Goal: Task Accomplishment & Management: Manage account settings

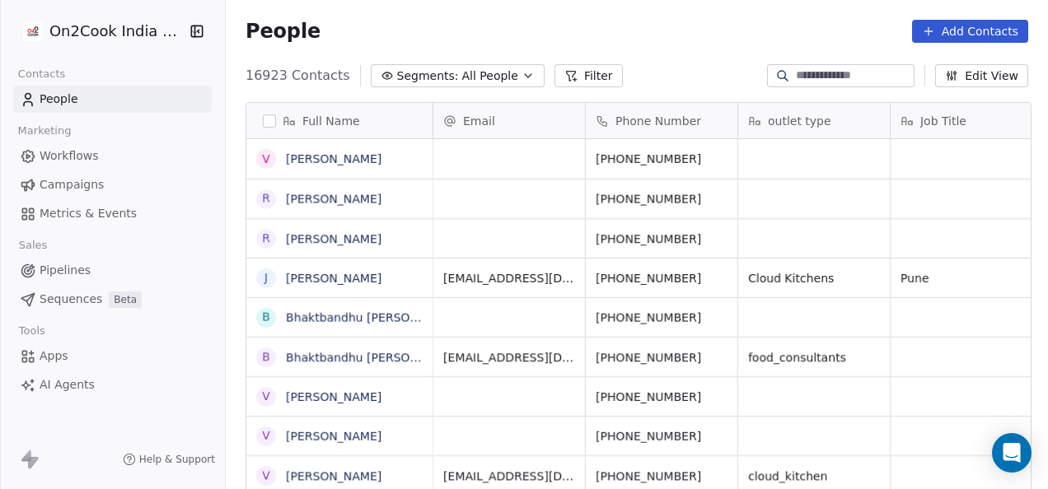
scroll to position [418, 812]
click at [74, 267] on span "Pipelines" at bounding box center [65, 270] width 51 height 17
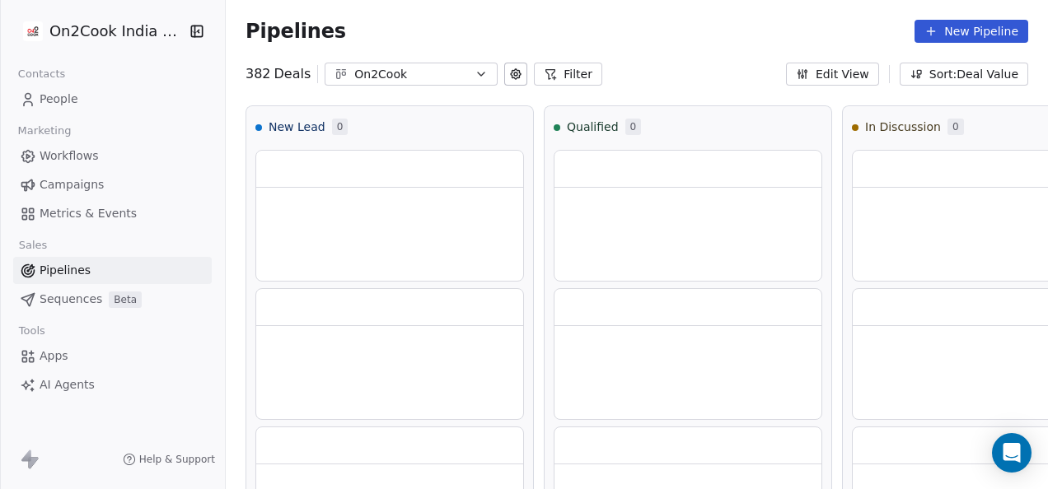
click at [575, 78] on button "Filter" at bounding box center [568, 74] width 68 height 23
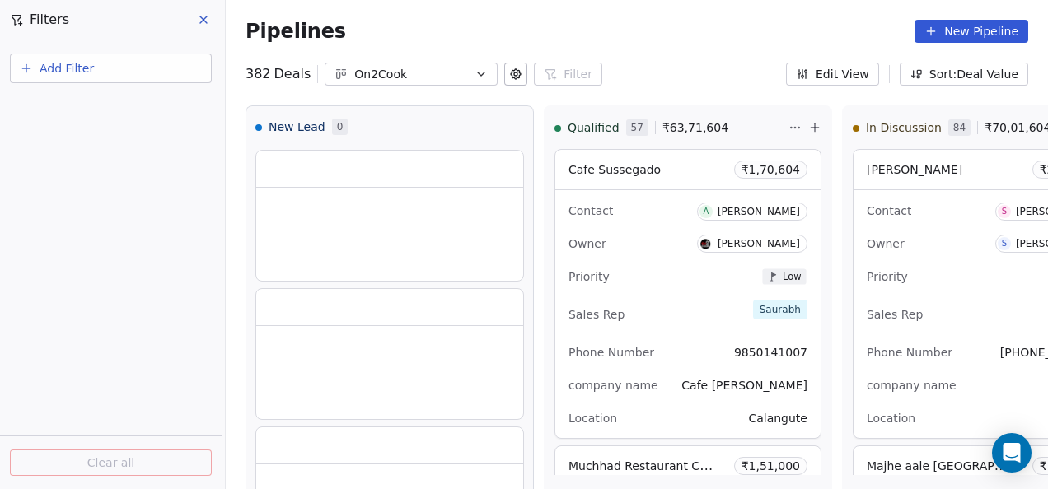
click at [49, 71] on span "Add Filter" at bounding box center [67, 68] width 54 height 17
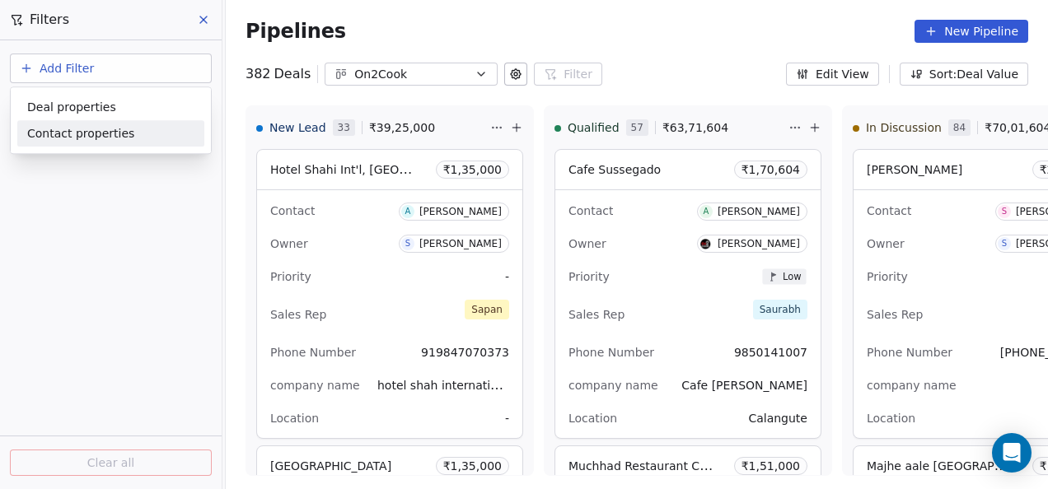
click at [115, 107] on div "Deal properties" at bounding box center [110, 107] width 167 height 17
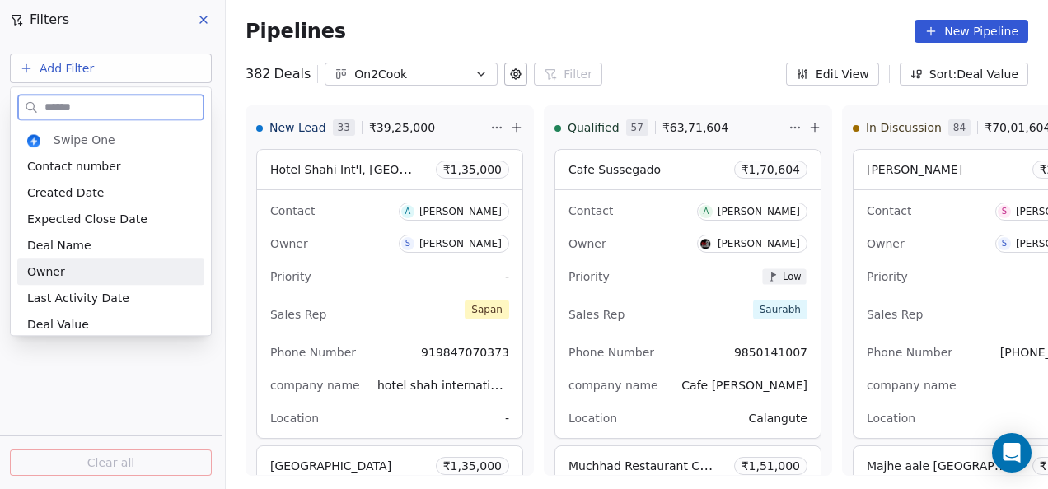
click at [75, 260] on div "Swipe One Contact number Created Date Expected Close Date Deal Name Owner Last …" at bounding box center [110, 245] width 187 height 237
click at [75, 260] on div "Owner" at bounding box center [110, 272] width 187 height 26
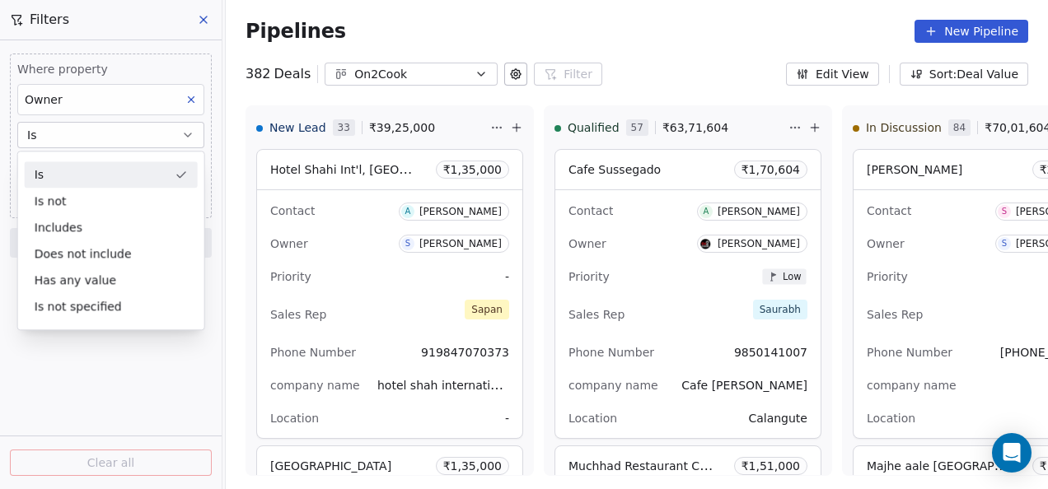
click at [84, 129] on button "Is" at bounding box center [110, 135] width 187 height 26
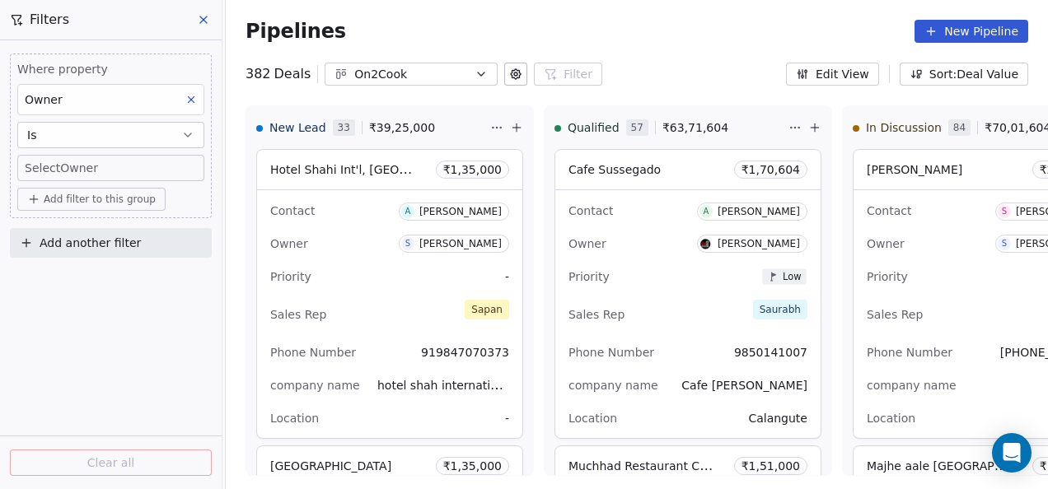
click at [79, 168] on body "On2Cook India Pvt. Ltd. Contacts People Marketing Workflows Campaigns Metrics &…" at bounding box center [524, 244] width 1048 height 489
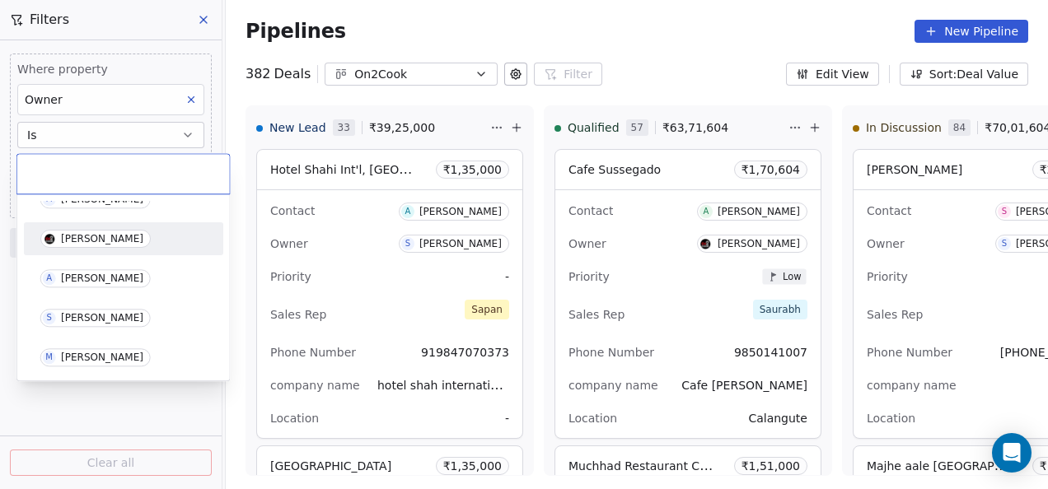
scroll to position [165, 0]
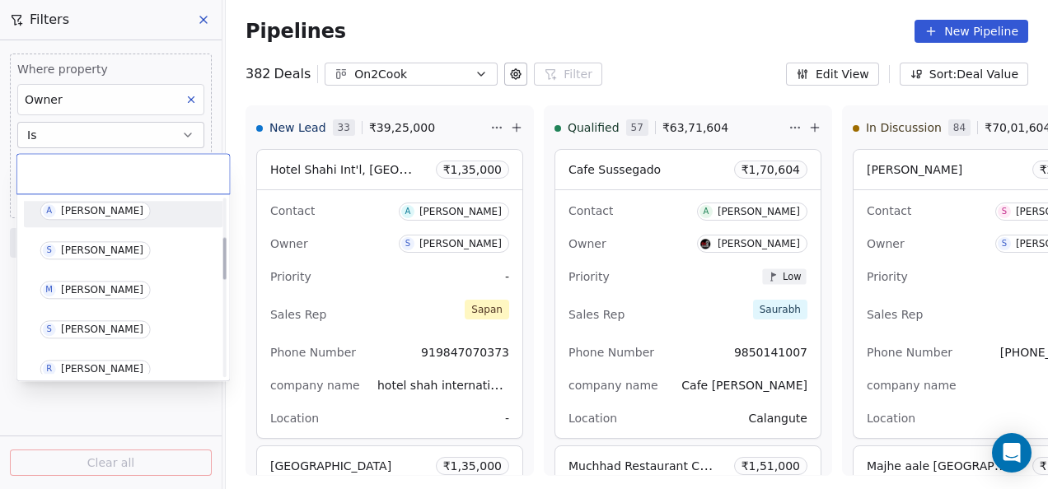
click at [82, 213] on div "[PERSON_NAME]" at bounding box center [102, 211] width 82 height 12
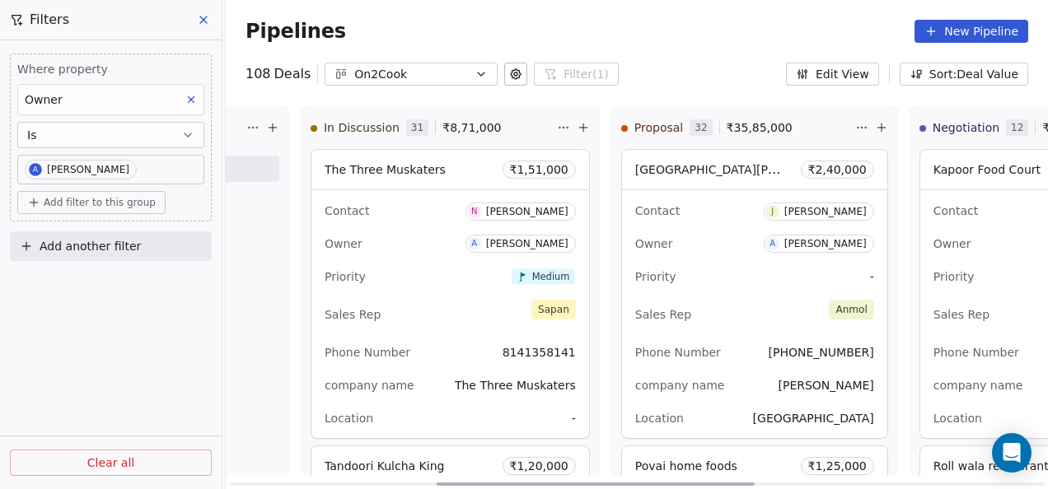
drag, startPoint x: 522, startPoint y: 482, endPoint x: 713, endPoint y: 464, distance: 191.1
click at [736, 483] on div at bounding box center [596, 484] width 318 height 3
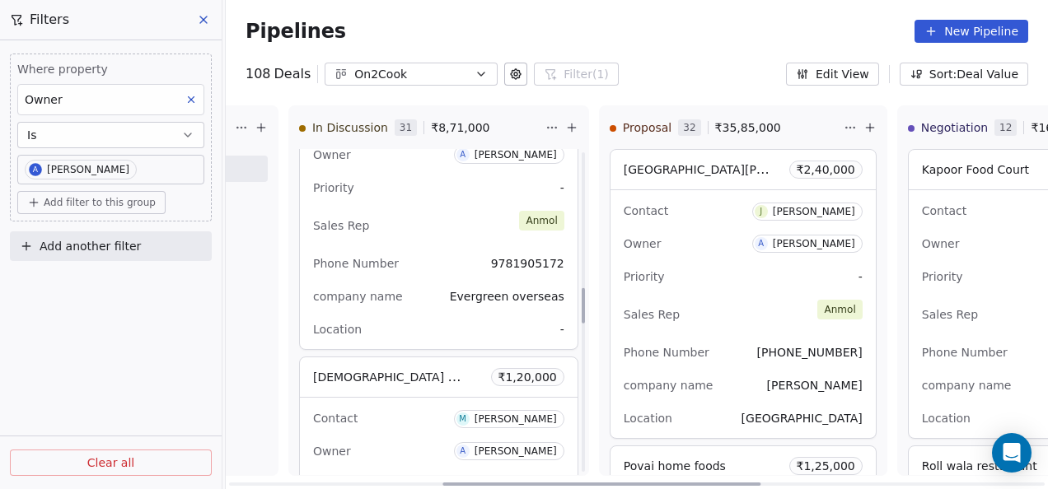
scroll to position [1236, 0]
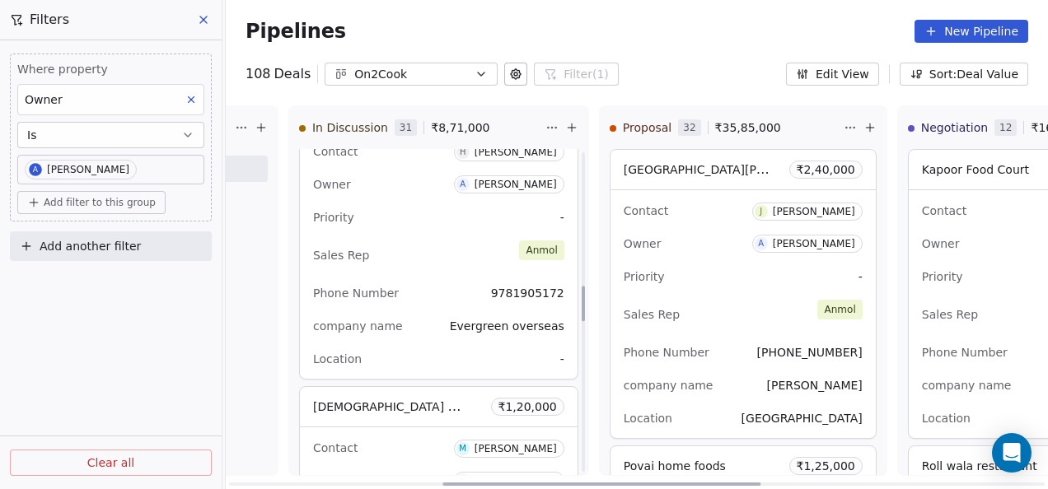
click at [422, 300] on div "Phone Number [PHONE_NUMBER]" at bounding box center [438, 293] width 251 height 26
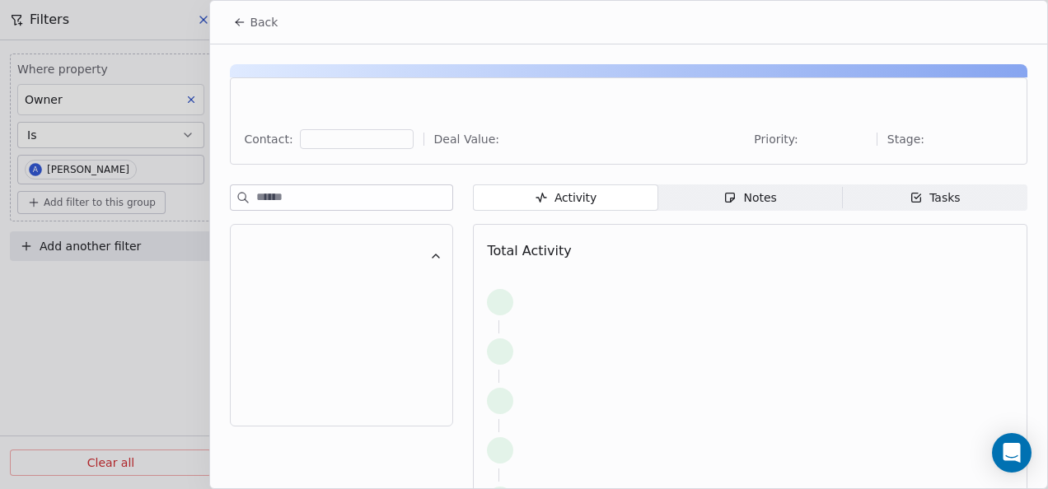
click at [741, 202] on div "Notes" at bounding box center [749, 197] width 53 height 17
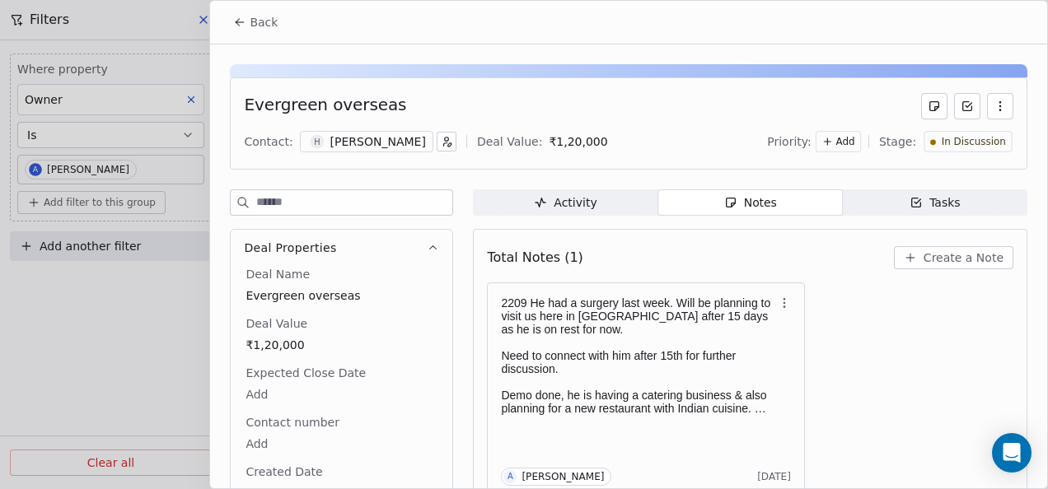
click at [232, 13] on button "Back" at bounding box center [255, 22] width 64 height 30
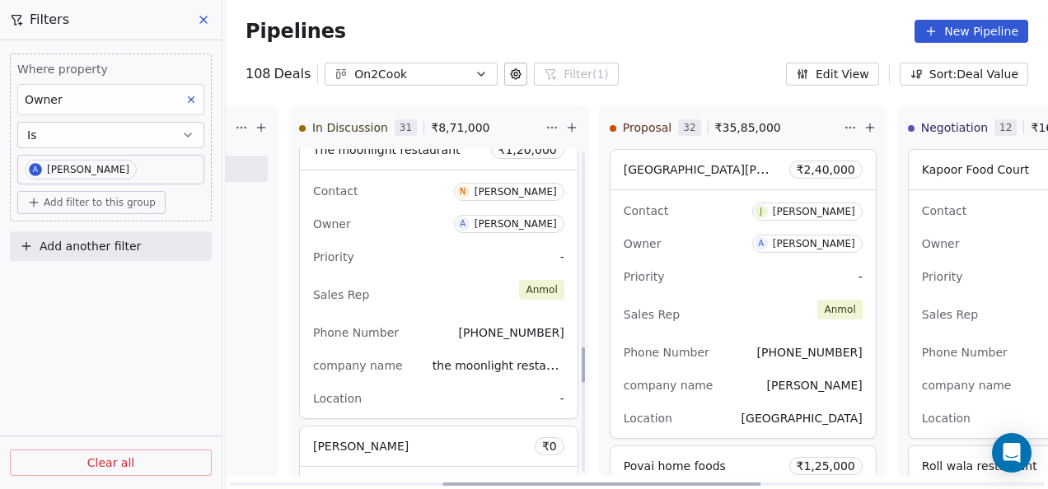
scroll to position [1812, 0]
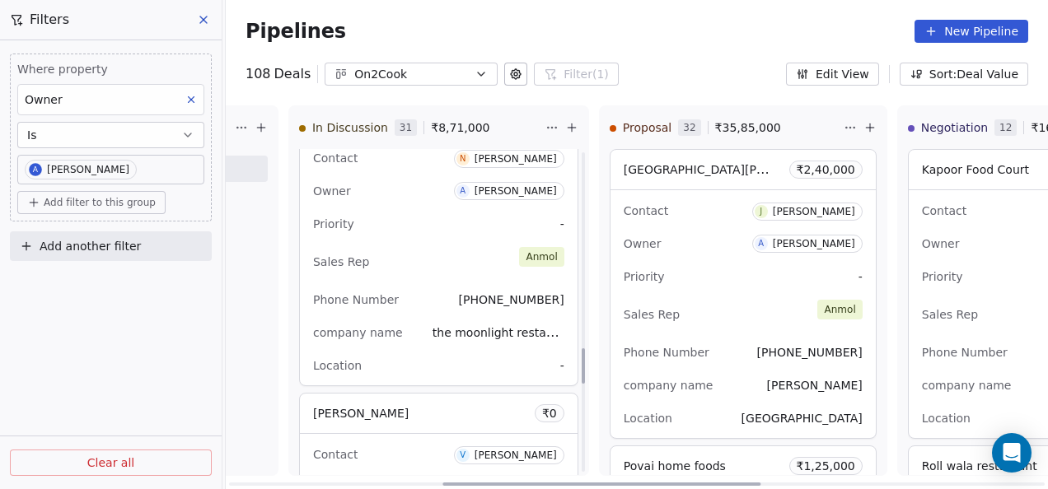
click at [453, 287] on div "Phone Number [PHONE_NUMBER]" at bounding box center [438, 300] width 251 height 26
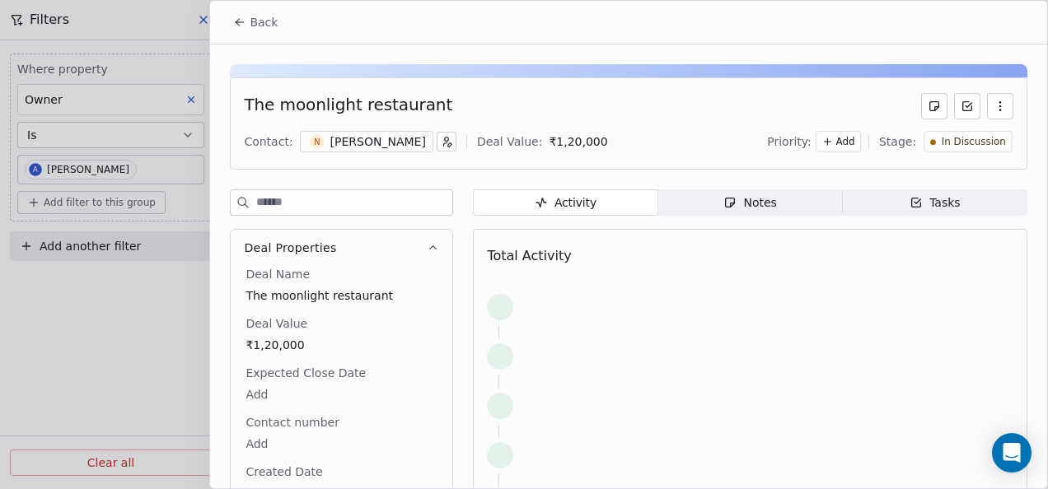
click at [695, 201] on span "Notes Notes" at bounding box center [750, 202] width 185 height 26
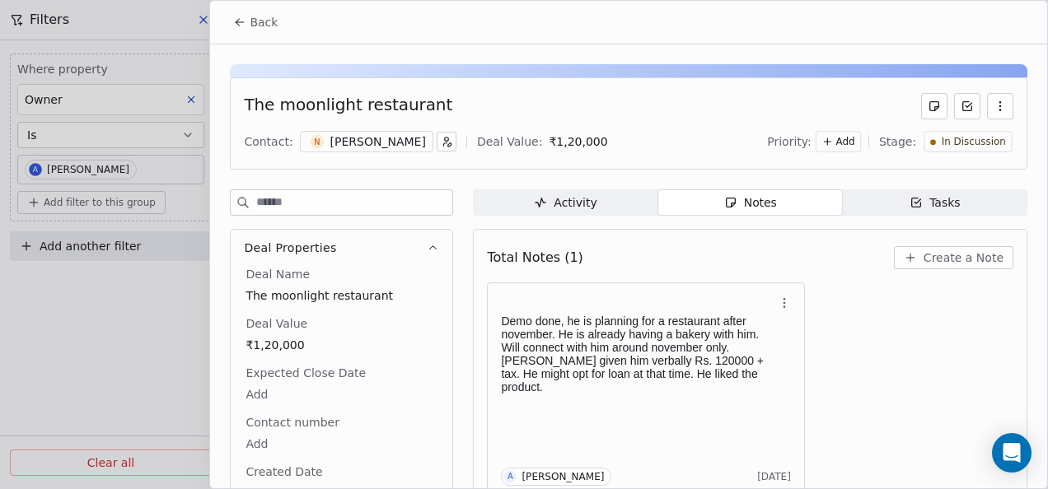
click at [238, 26] on icon at bounding box center [239, 22] width 13 height 13
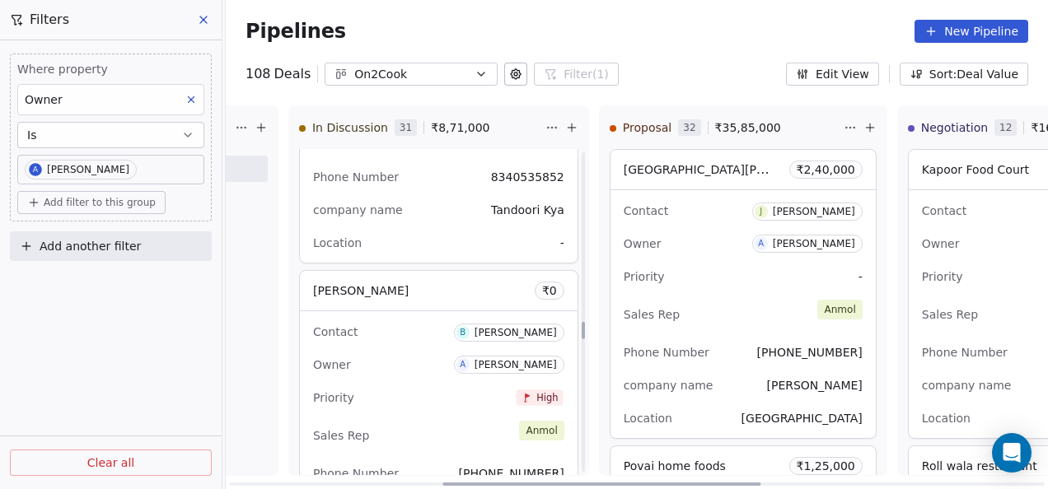
scroll to position [3286, 0]
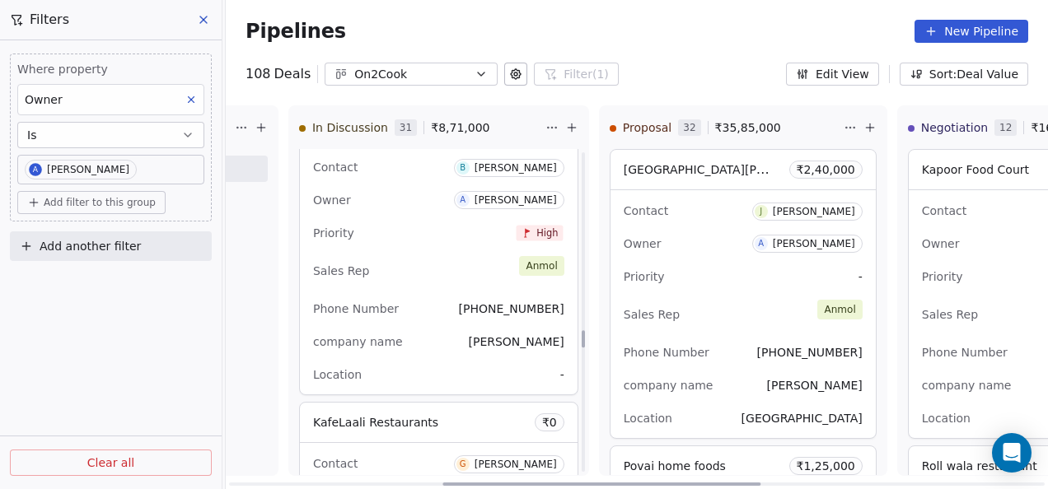
click at [402, 277] on div "Sales Rep [PERSON_NAME]" at bounding box center [438, 271] width 251 height 36
click at [437, 255] on div "Sales Rep [PERSON_NAME]" at bounding box center [438, 271] width 251 height 36
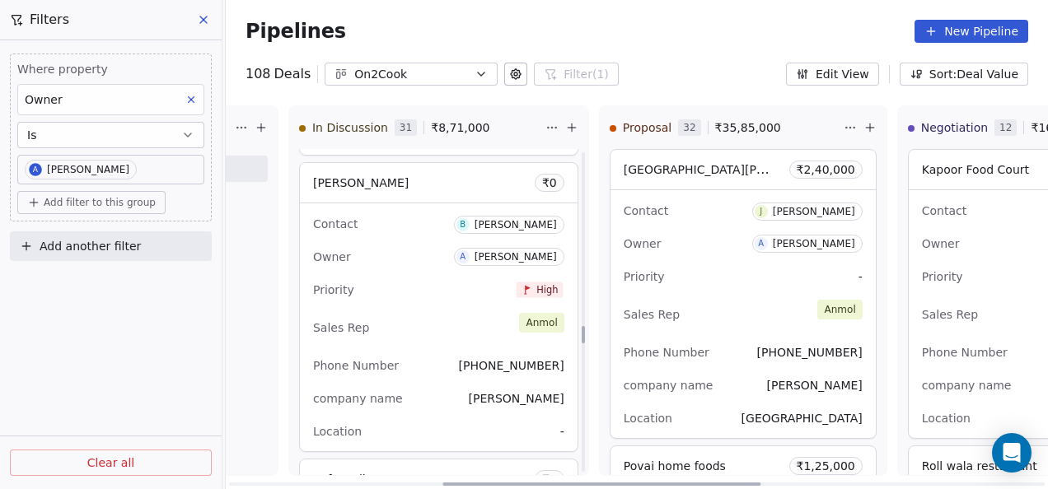
scroll to position [3203, 0]
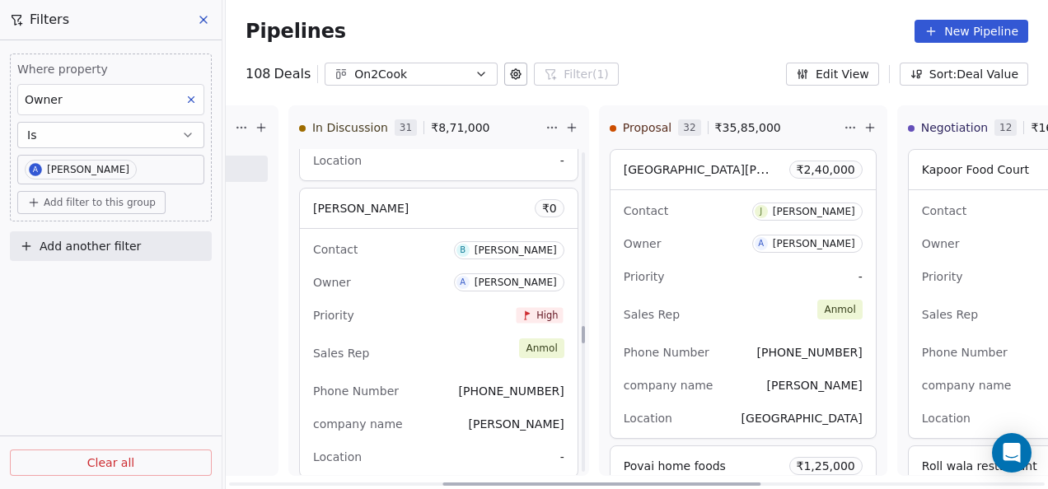
click at [415, 259] on div "Contact [PERSON_NAME] Owner A [PERSON_NAME] Priority High Sales Rep [PERSON_NAM…" at bounding box center [439, 353] width 278 height 248
click at [420, 189] on div "[PERSON_NAME] ₹ 0" at bounding box center [439, 209] width 278 height 40
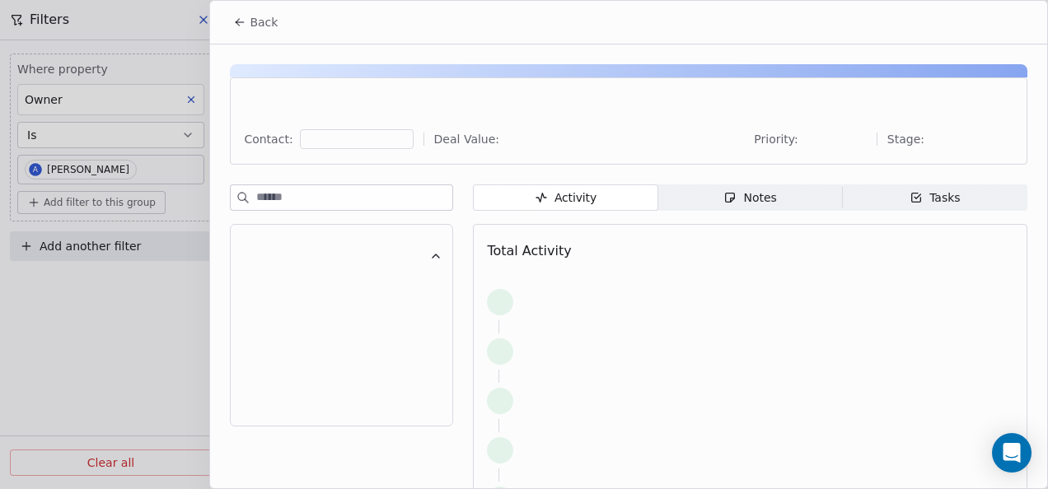
scroll to position [3368, 0]
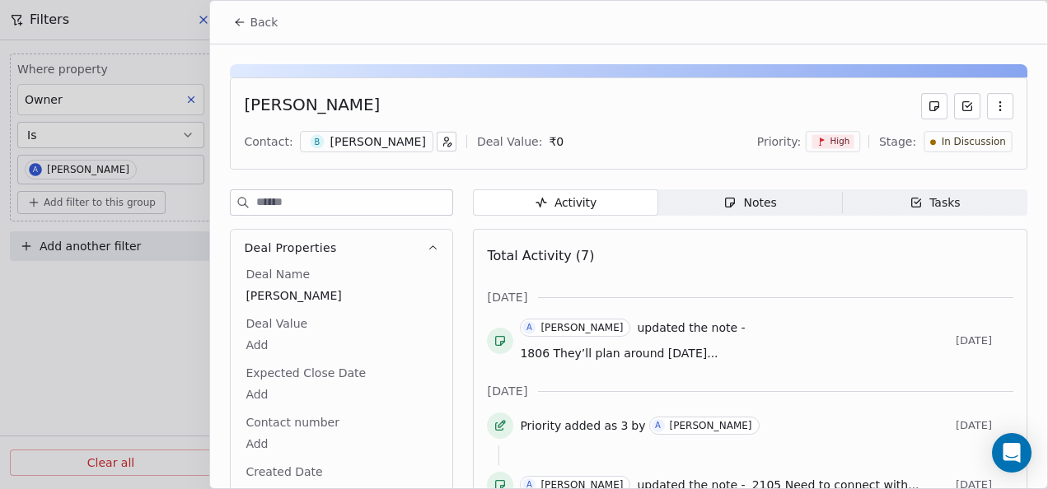
click at [740, 204] on div "Notes" at bounding box center [749, 202] width 53 height 17
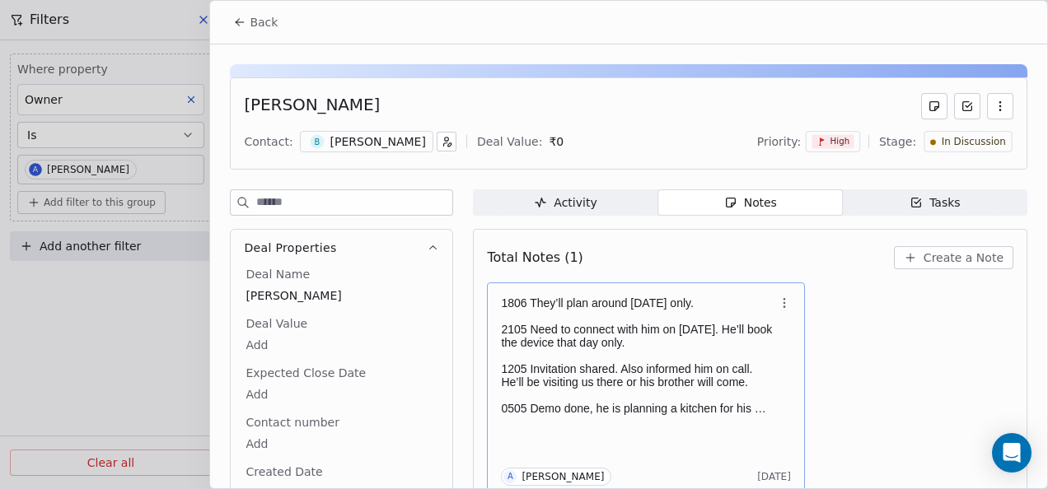
click at [582, 305] on p "1806 They’ll plan around [DATE] only." at bounding box center [637, 303] width 273 height 13
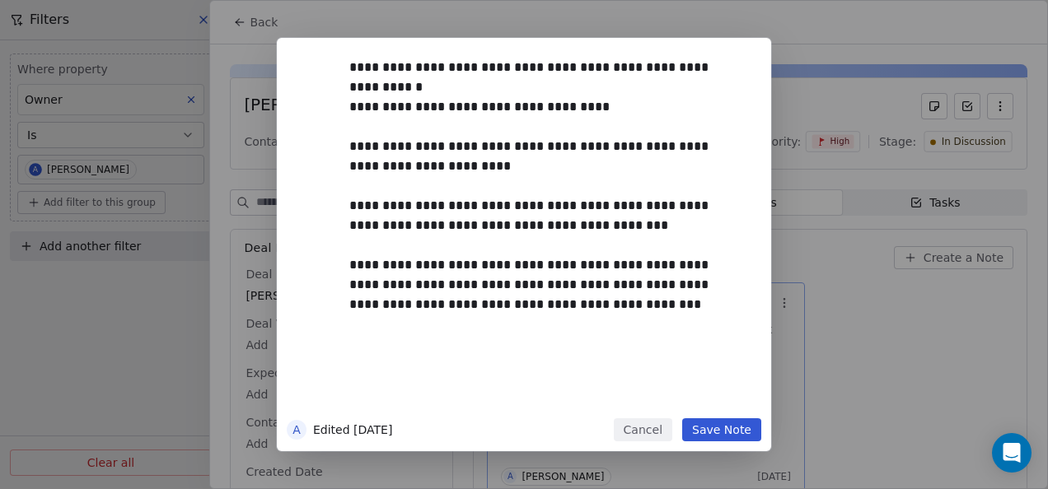
click at [723, 426] on button "Save Note" at bounding box center [721, 429] width 79 height 23
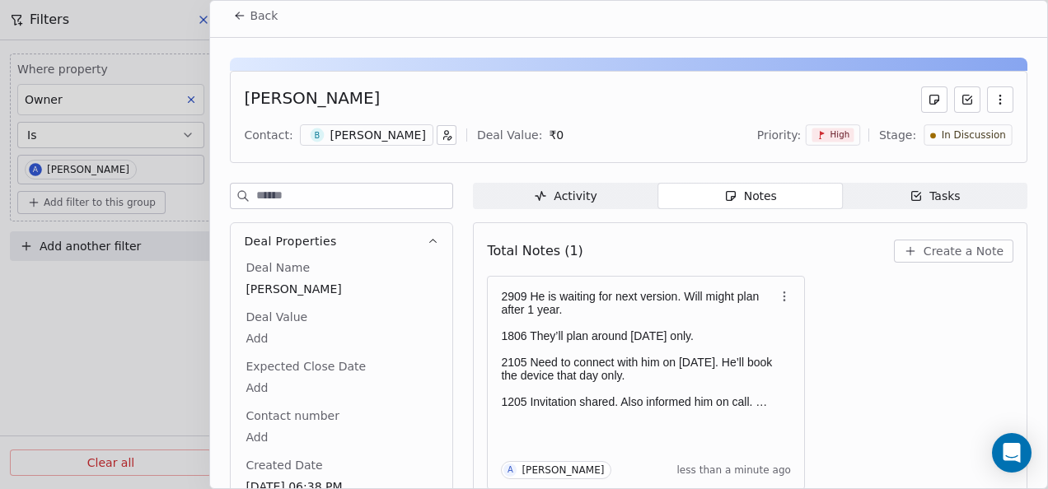
click at [825, 129] on span "High" at bounding box center [833, 136] width 42 height 14
click at [959, 138] on html "On2Cook India Pvt. Ltd. Contacts People Marketing Workflows Campaigns Metrics &…" at bounding box center [524, 244] width 1048 height 489
click at [942, 135] on span "In Discussion" at bounding box center [974, 136] width 64 height 14
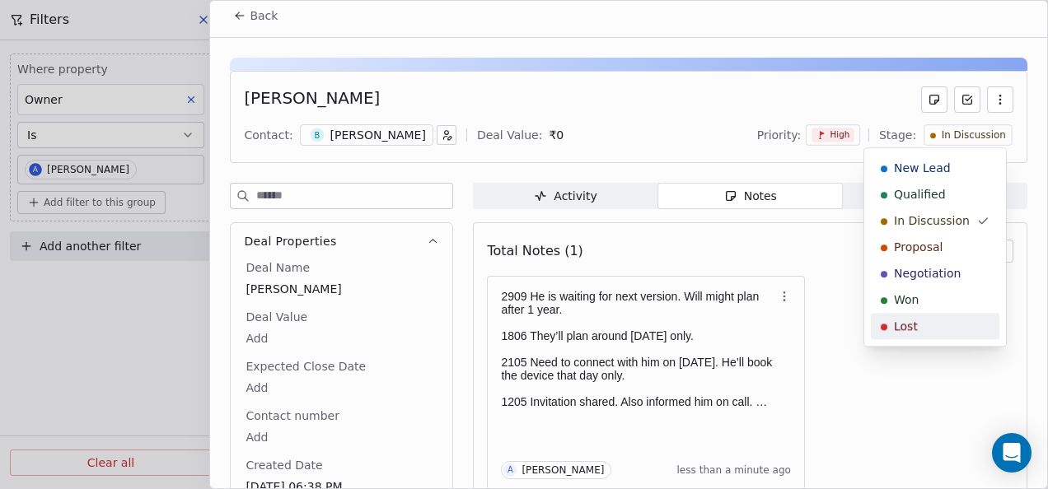
click at [938, 323] on div "Lost" at bounding box center [935, 326] width 109 height 16
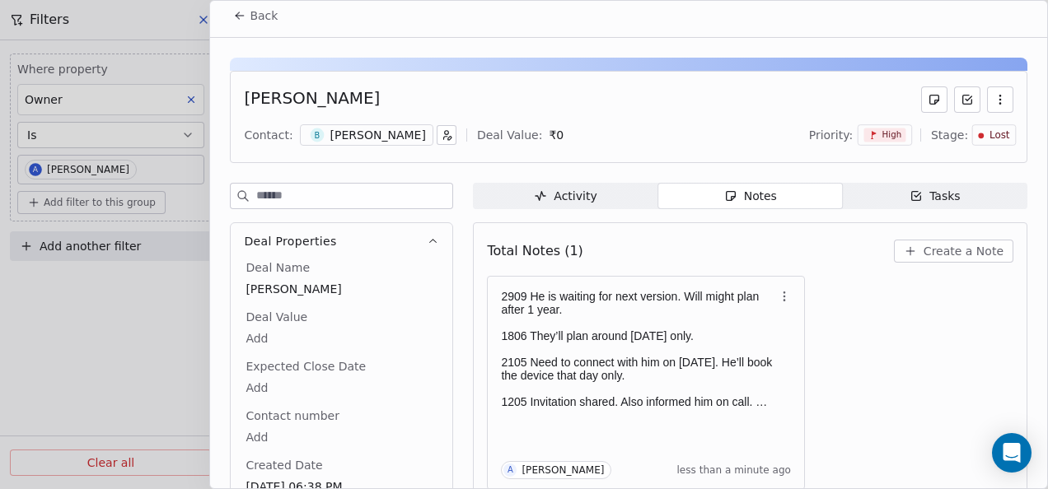
click at [233, 13] on icon at bounding box center [239, 15] width 13 height 13
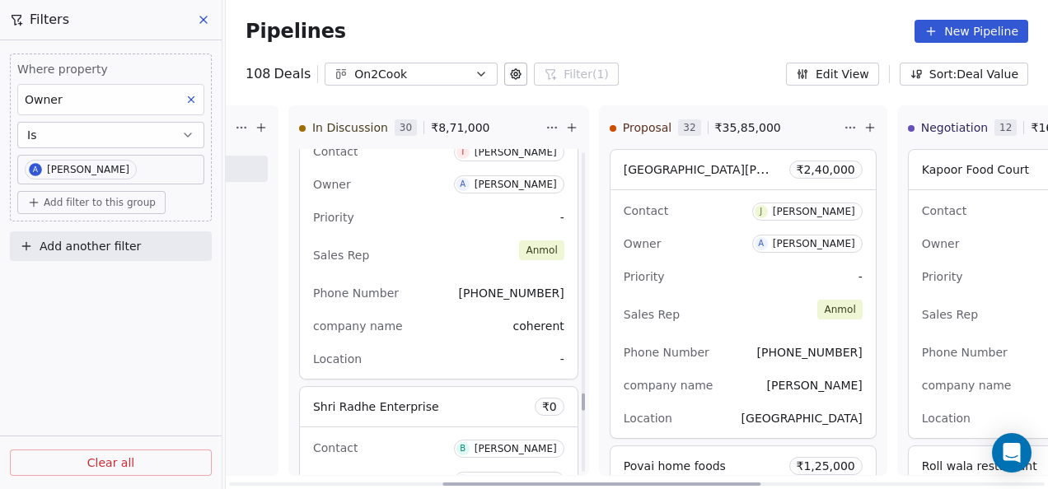
scroll to position [4405, 0]
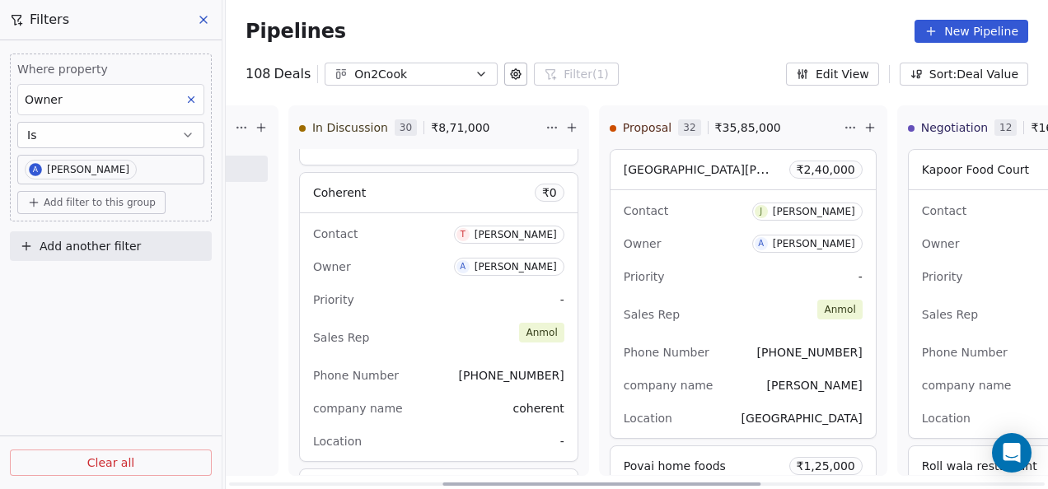
click at [425, 261] on div "Owner A [PERSON_NAME]" at bounding box center [438, 267] width 251 height 26
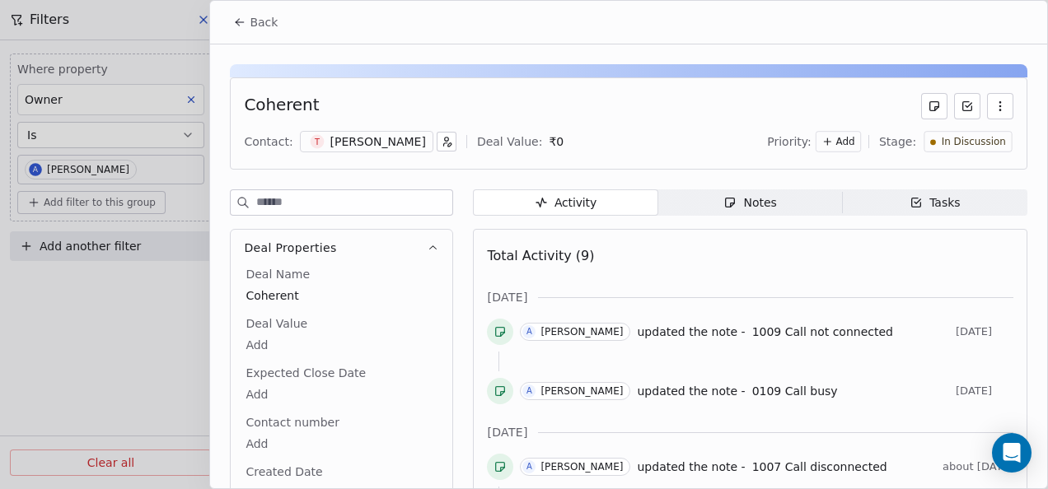
click at [743, 205] on div "Notes" at bounding box center [749, 202] width 53 height 17
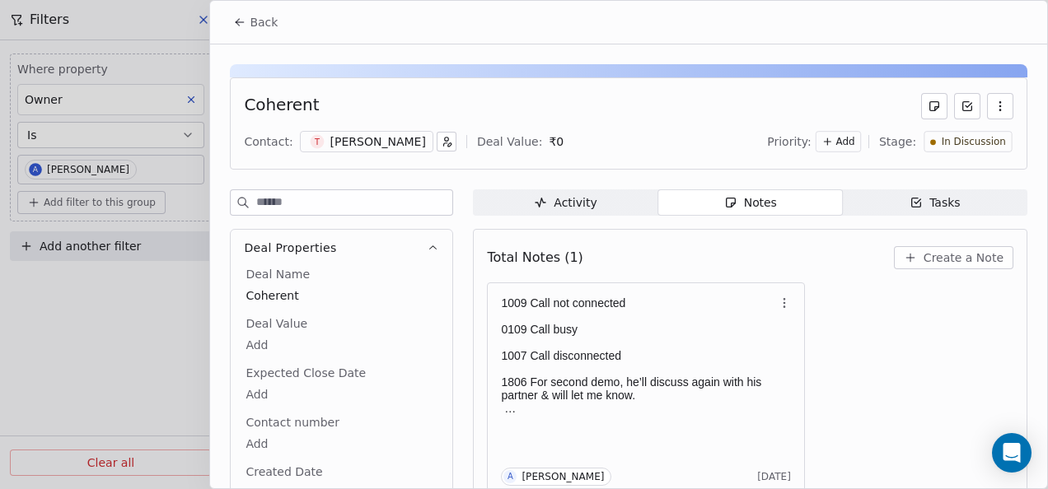
click at [233, 23] on button "Back" at bounding box center [255, 22] width 64 height 30
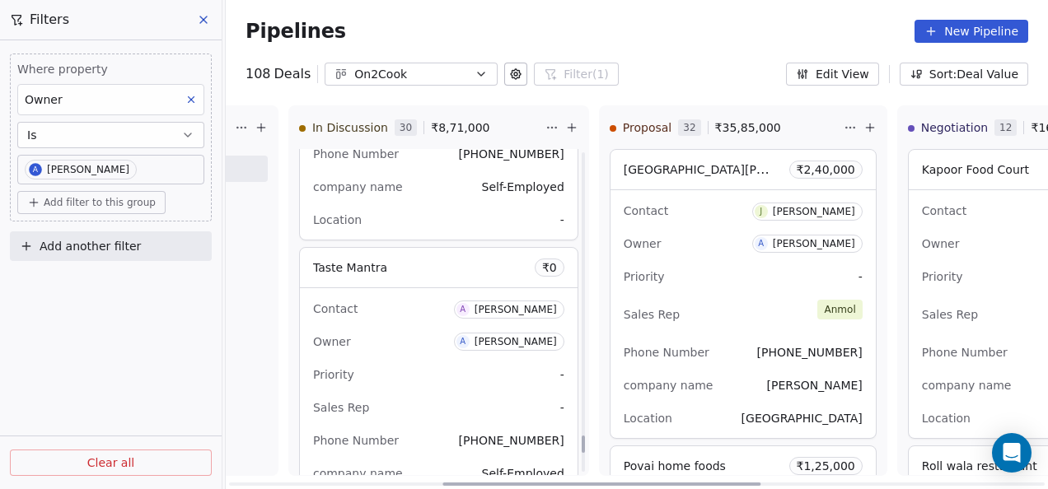
scroll to position [5229, 0]
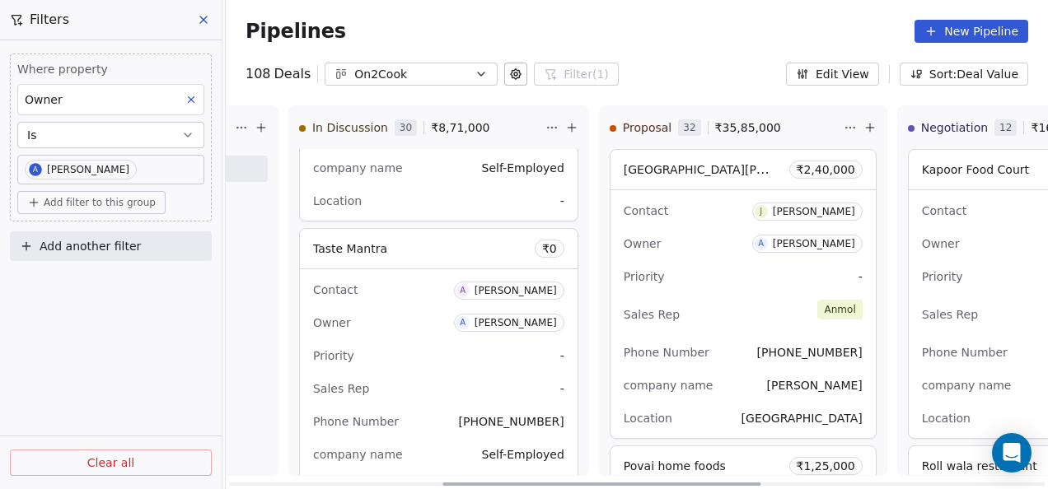
click at [471, 361] on div "Contact A [PERSON_NAME] Owner A [PERSON_NAME] Priority - Sales Rep - Phone Numb…" at bounding box center [439, 388] width 278 height 238
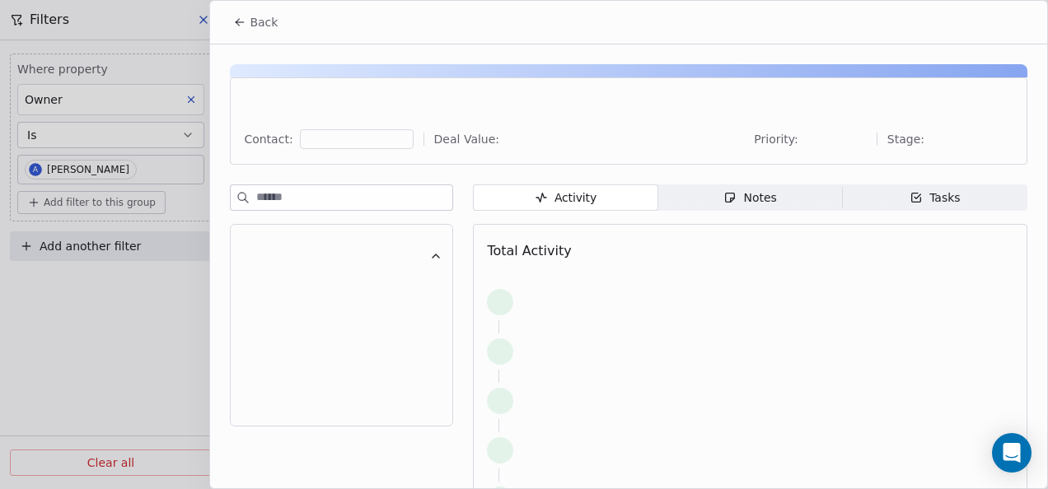
click at [661, 198] on span "Notes Notes" at bounding box center [750, 198] width 185 height 26
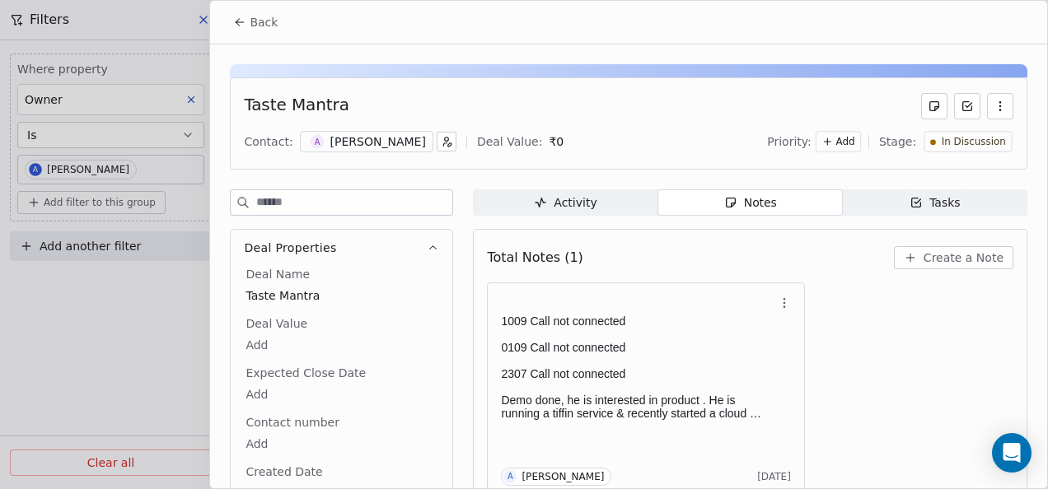
click at [250, 16] on span "Back" at bounding box center [264, 22] width 28 height 16
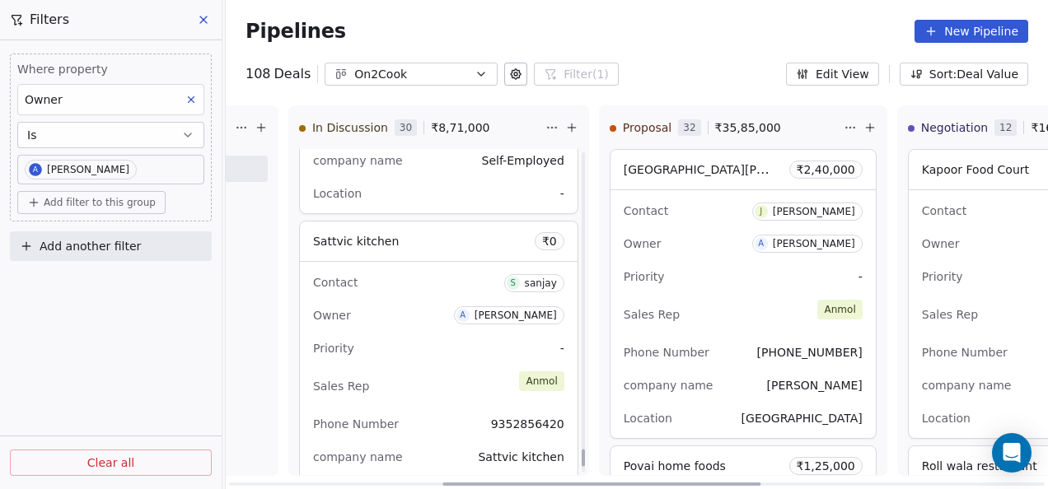
scroll to position [5559, 0]
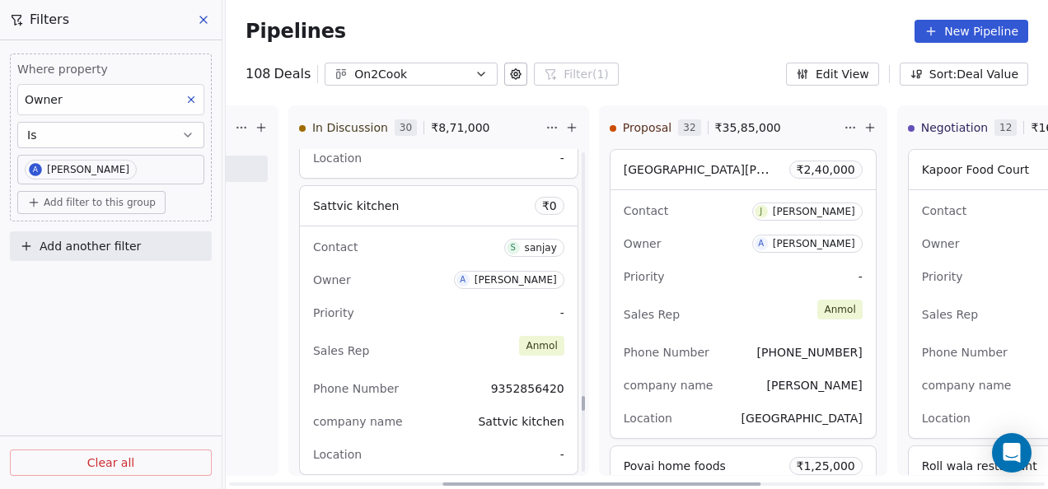
click at [475, 300] on div "Priority -" at bounding box center [438, 313] width 251 height 26
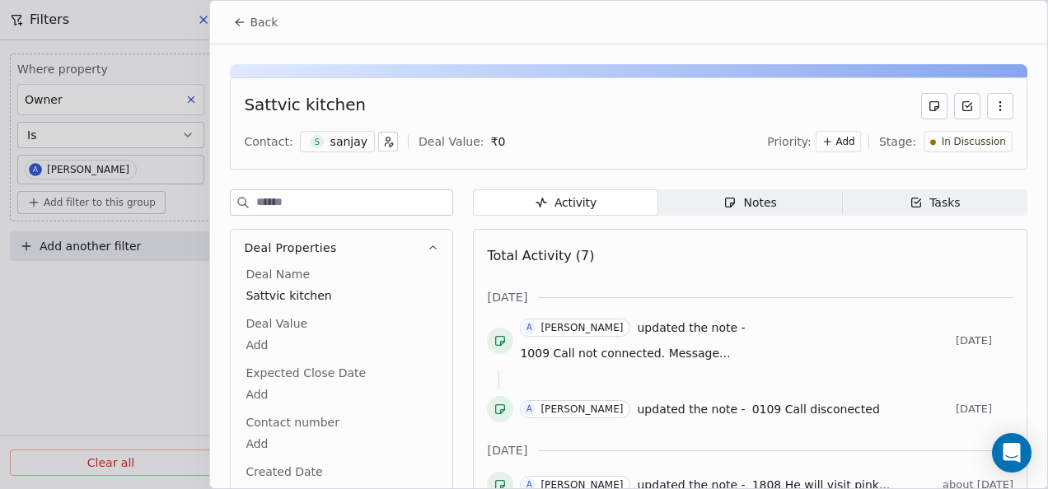
click at [735, 208] on div "Notes" at bounding box center [749, 202] width 53 height 17
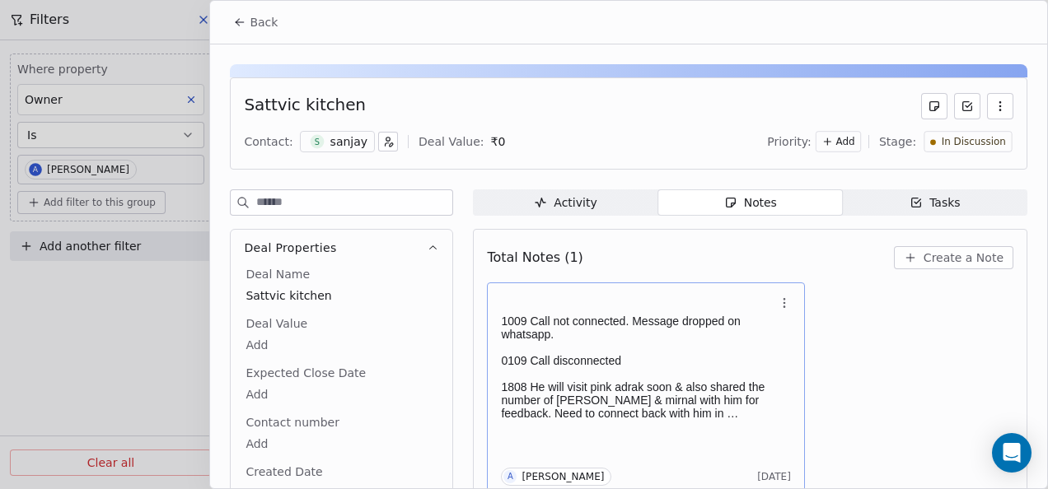
click at [556, 298] on h1 at bounding box center [637, 306] width 273 height 16
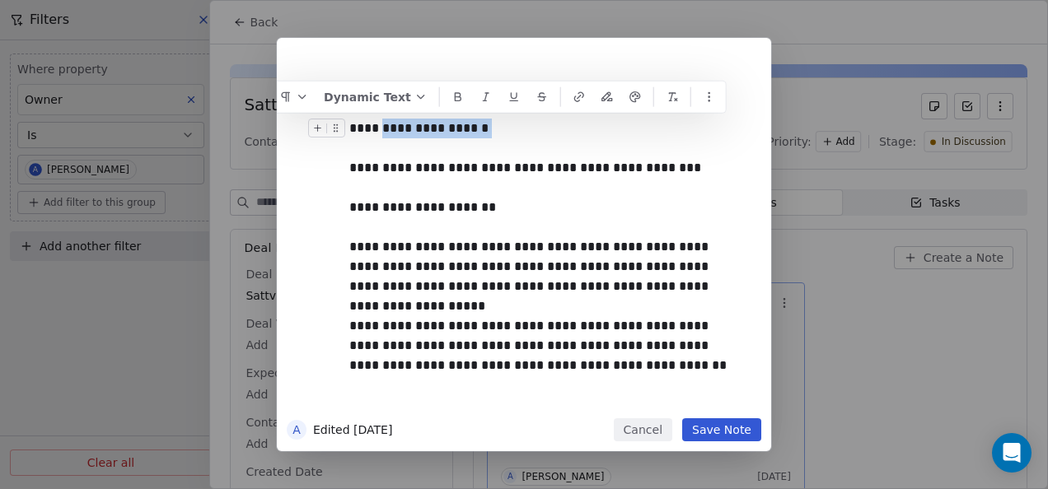
drag, startPoint x: 385, startPoint y: 129, endPoint x: 488, endPoint y: 123, distance: 104.0
click at [488, 123] on div "**********" at bounding box center [542, 129] width 386 height 20
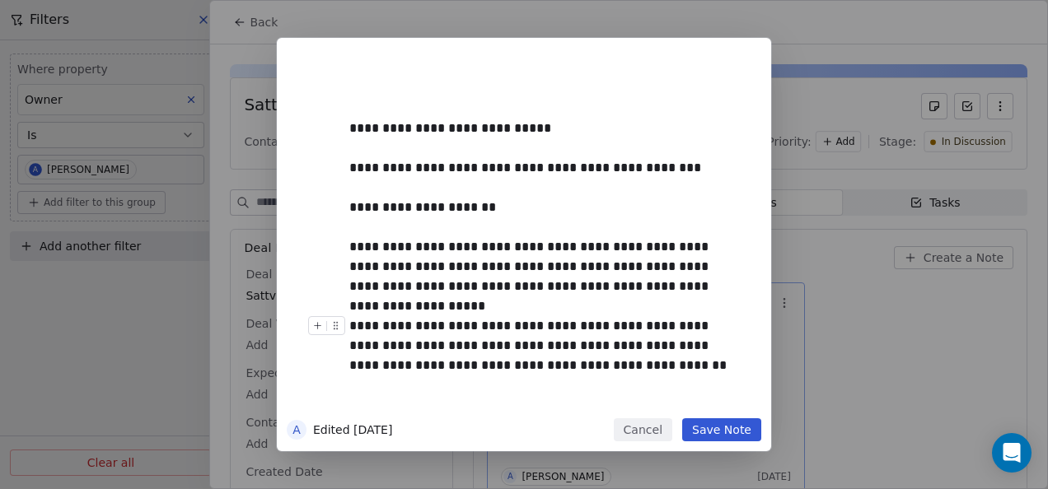
click at [703, 439] on button "Save Note" at bounding box center [721, 429] width 79 height 23
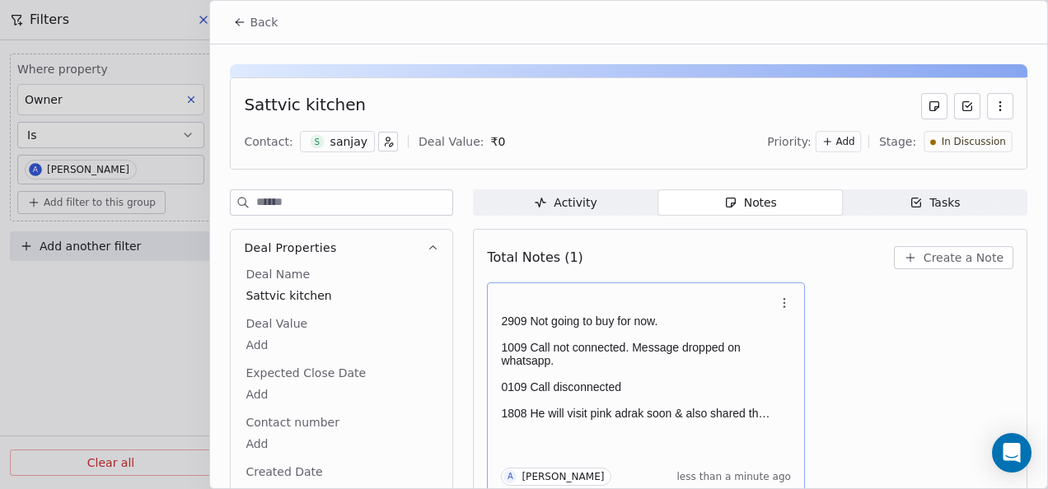
scroll to position [7, 0]
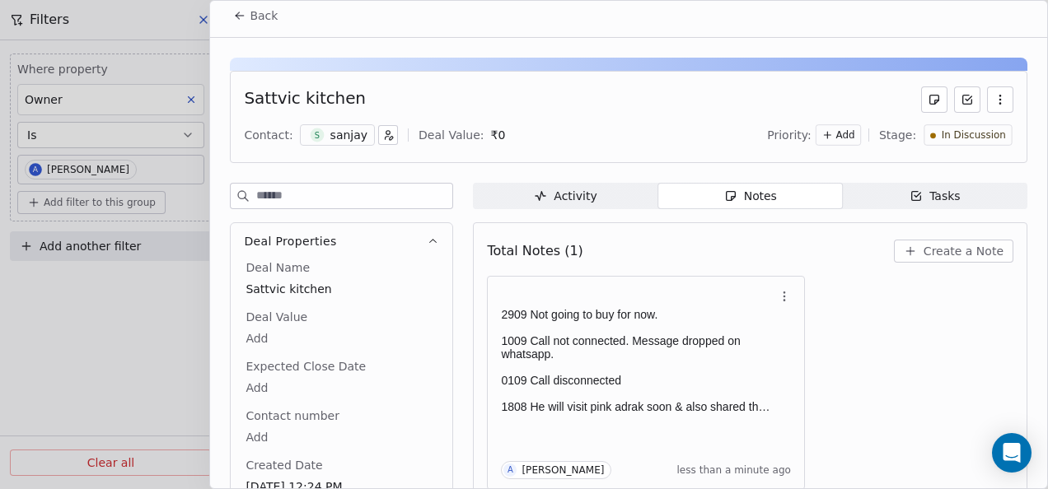
click at [979, 133] on span "In Discussion" at bounding box center [974, 136] width 64 height 14
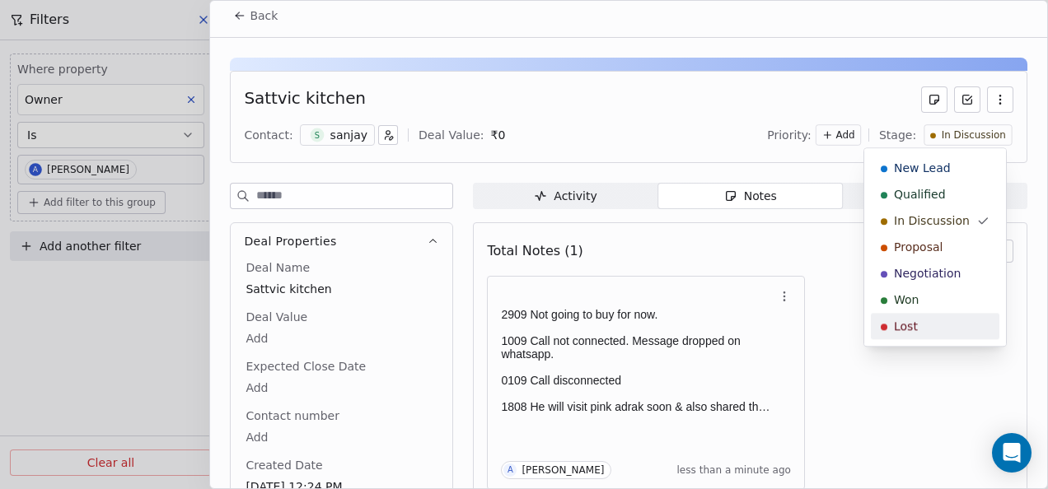
click at [944, 321] on div "Lost" at bounding box center [935, 326] width 109 height 16
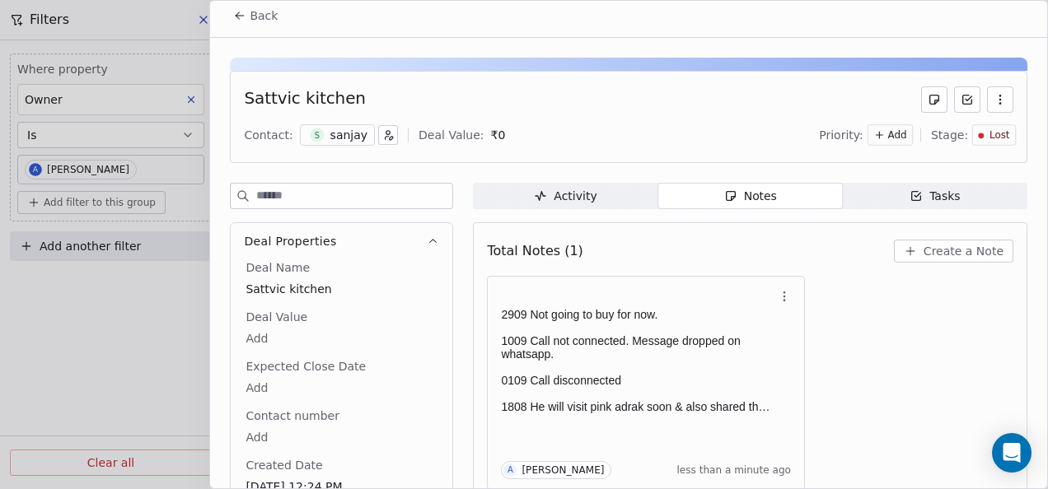
scroll to position [4967, 0]
click at [233, 14] on icon at bounding box center [239, 15] width 13 height 13
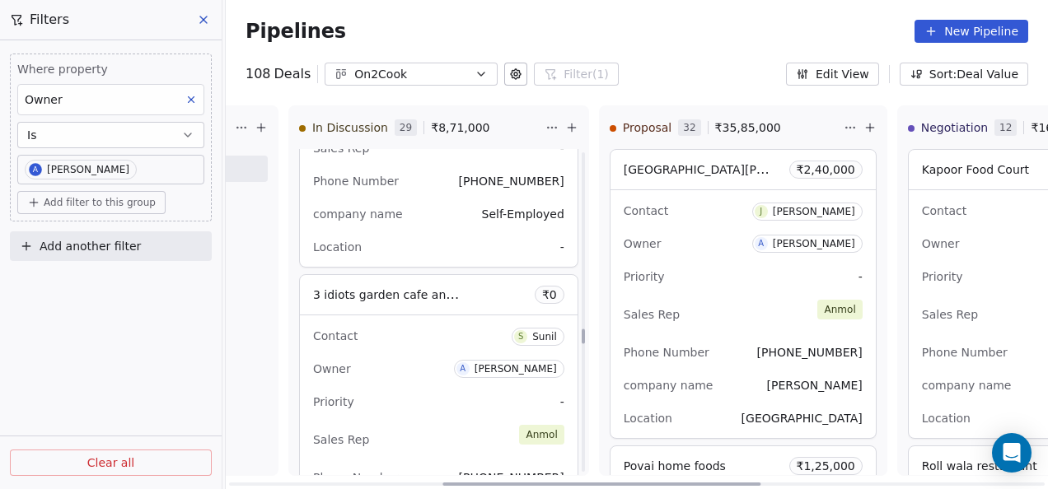
scroll to position [4967, 0]
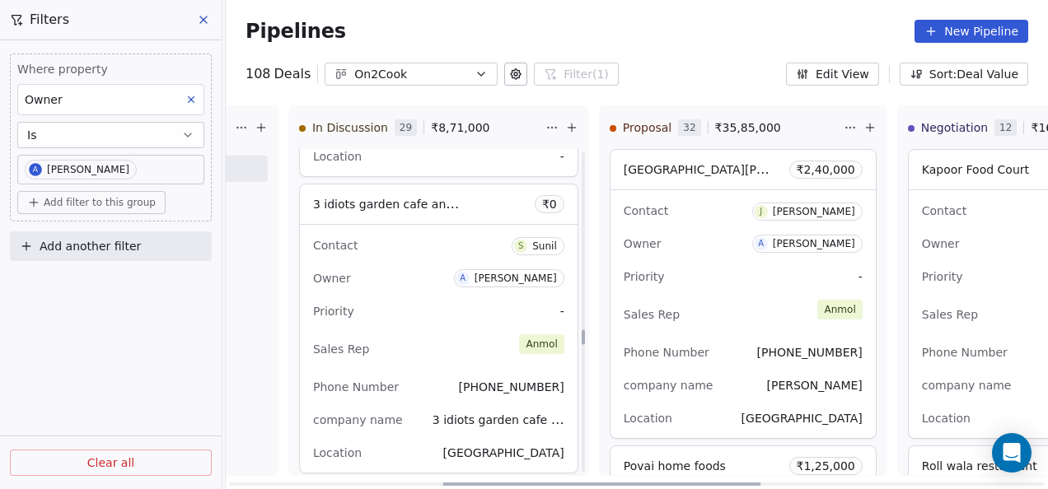
click at [452, 269] on div "Owner A [PERSON_NAME]" at bounding box center [438, 278] width 251 height 26
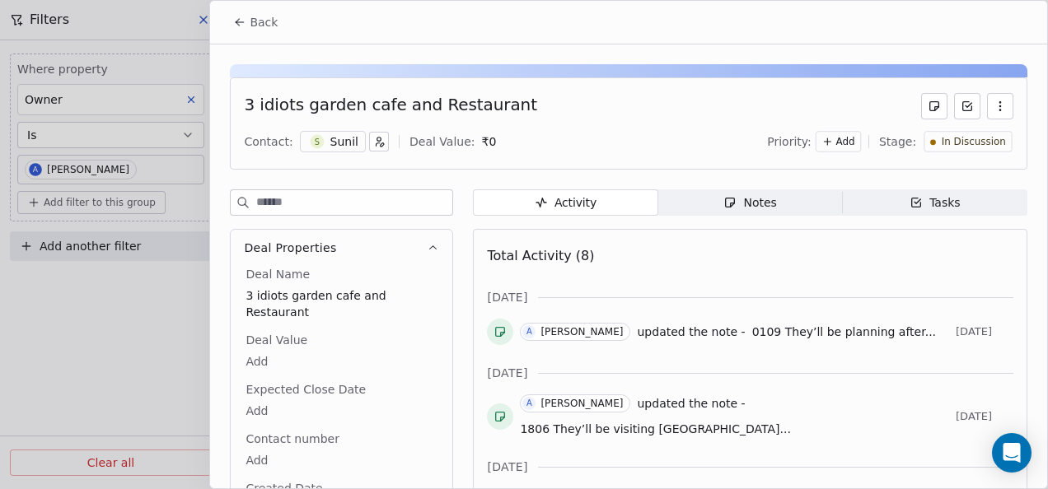
click at [763, 213] on span "Notes Notes" at bounding box center [750, 202] width 185 height 26
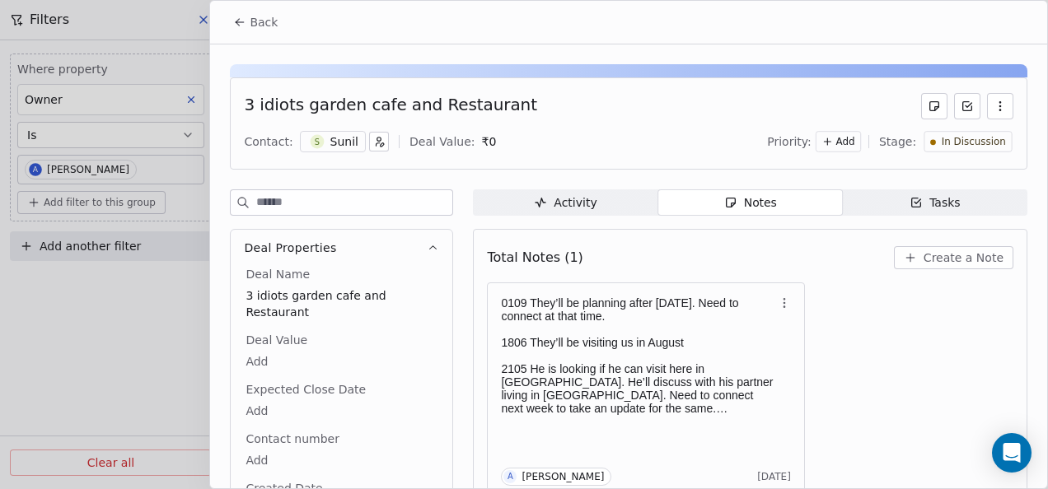
click at [245, 30] on button "Back" at bounding box center [255, 22] width 64 height 30
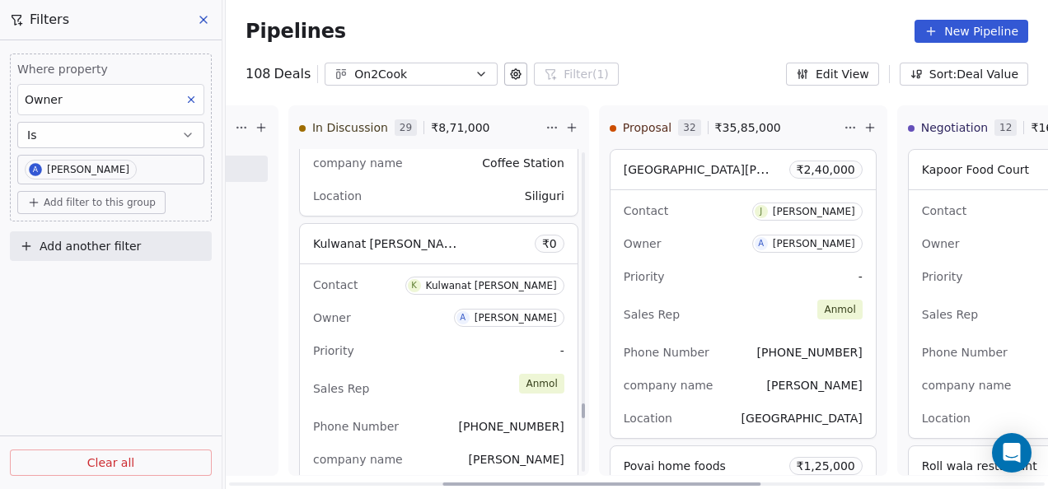
scroll to position [7026, 0]
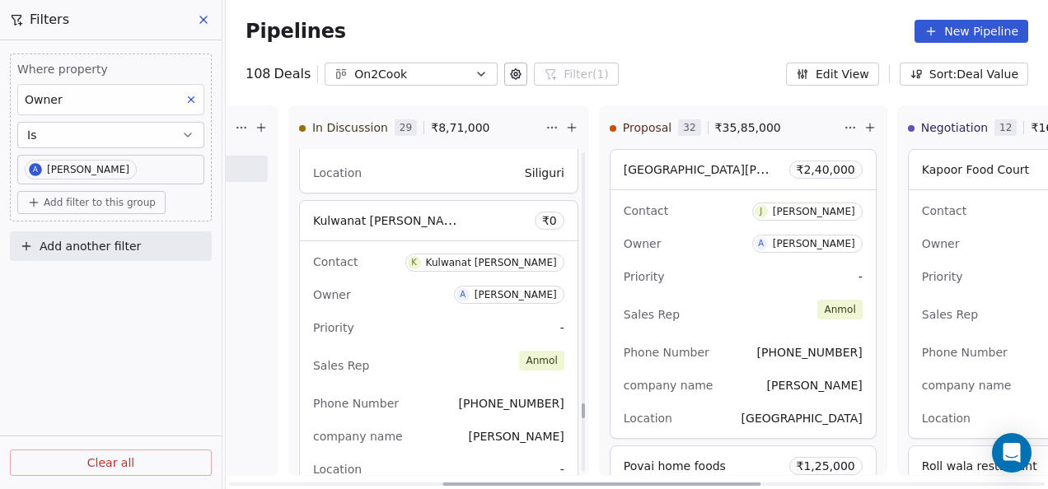
click at [478, 333] on div "New Lead 0 ₹ 0 New Deal Qualified 0 ₹ 0 New Deal In Discussion 29 ₹ 8,71,000 Th…" at bounding box center [83, 297] width 822 height 384
click at [471, 361] on div "Sales Rep [PERSON_NAME]" at bounding box center [438, 366] width 251 height 36
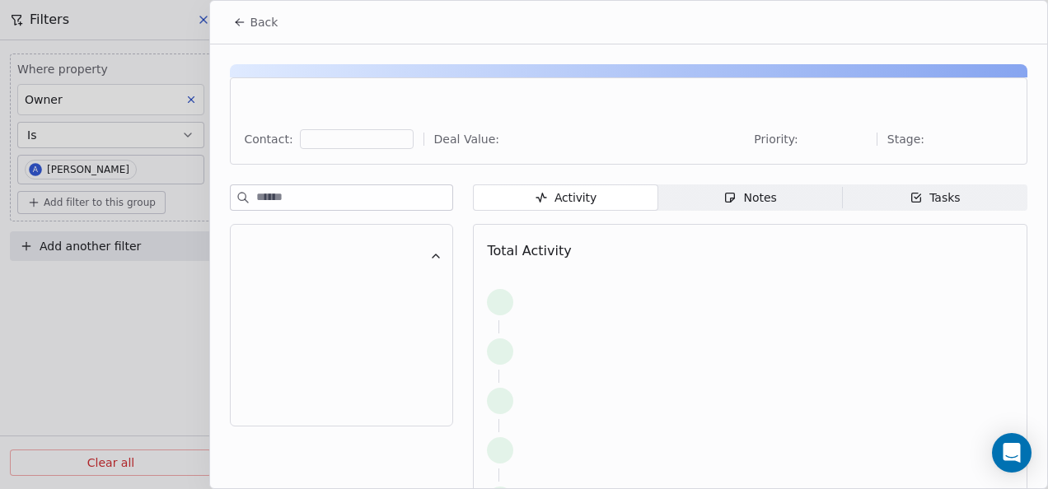
click at [700, 203] on span "Notes Notes" at bounding box center [750, 198] width 185 height 26
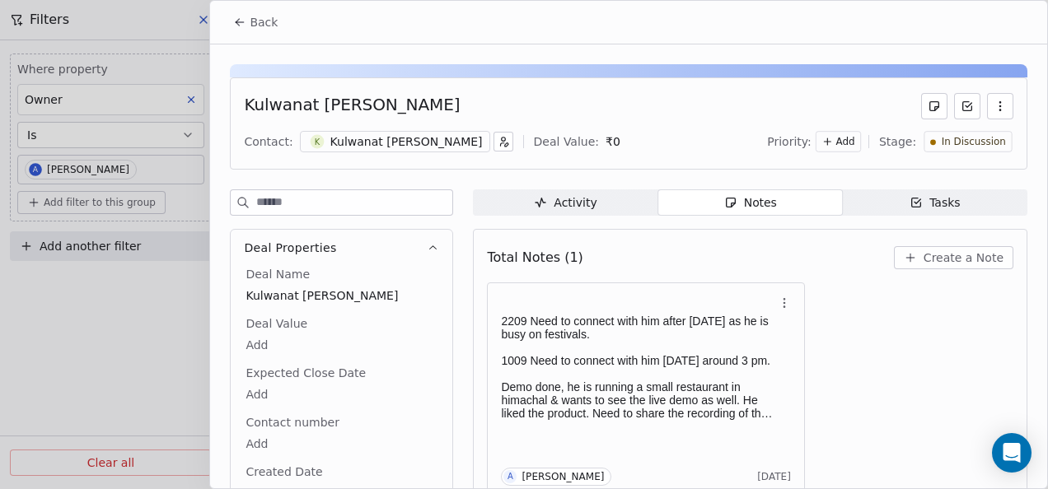
click at [235, 16] on icon at bounding box center [239, 22] width 13 height 13
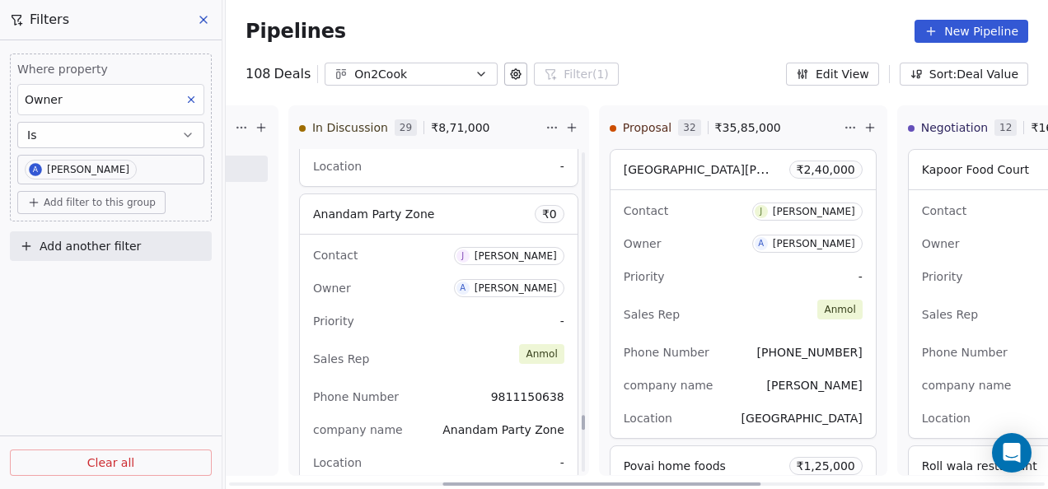
scroll to position [7356, 0]
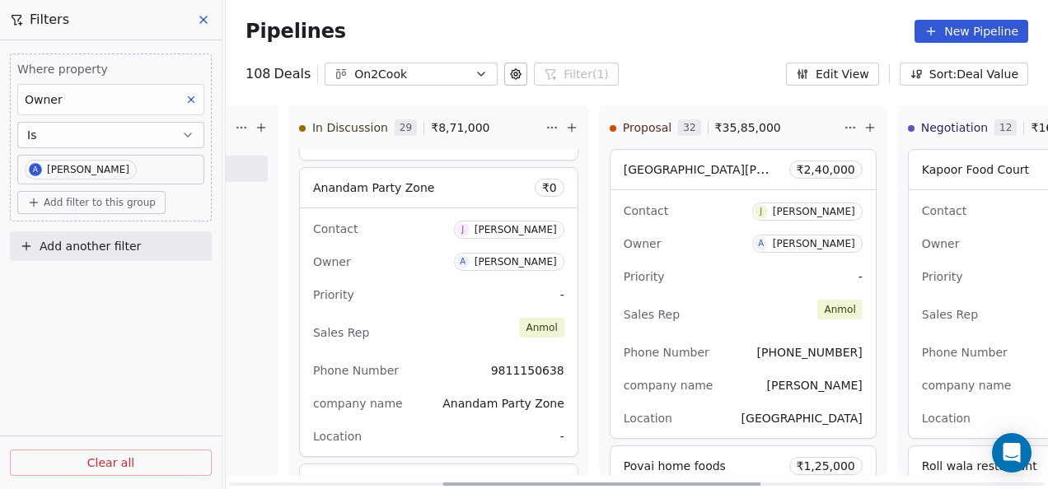
click at [388, 262] on div "Contact [PERSON_NAME] Owner A [PERSON_NAME] Priority - Sales Rep [PERSON_NAME] …" at bounding box center [439, 332] width 278 height 248
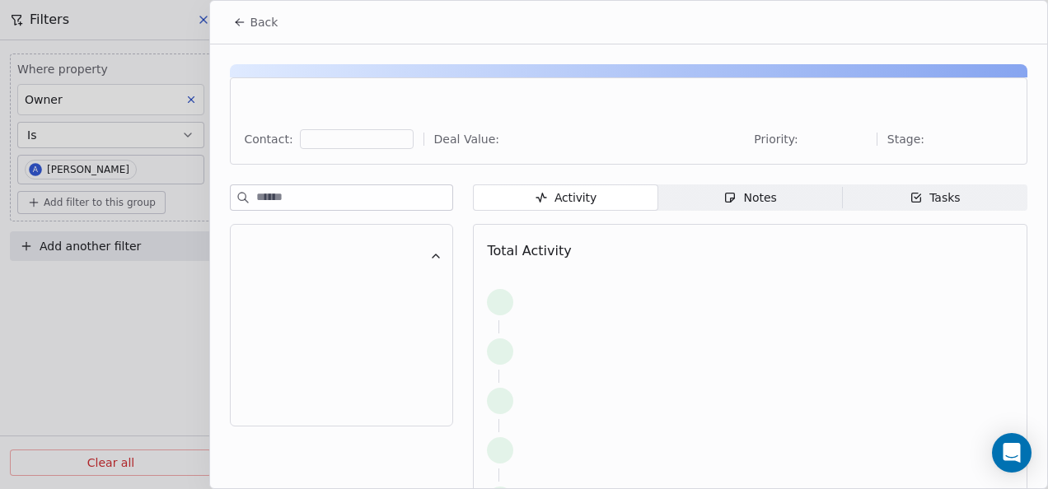
click at [709, 192] on span "Notes Notes" at bounding box center [750, 198] width 185 height 26
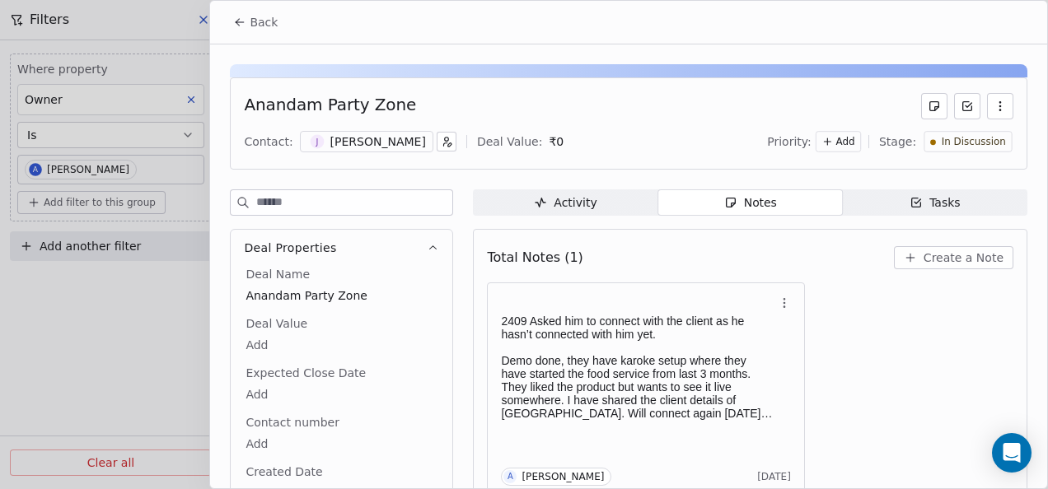
click at [250, 23] on span "Back" at bounding box center [264, 22] width 28 height 16
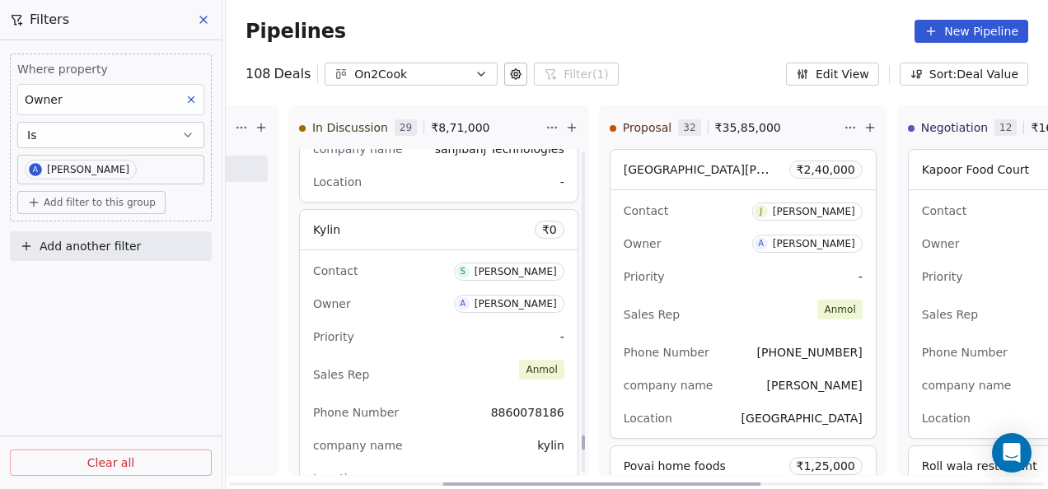
scroll to position [7933, 0]
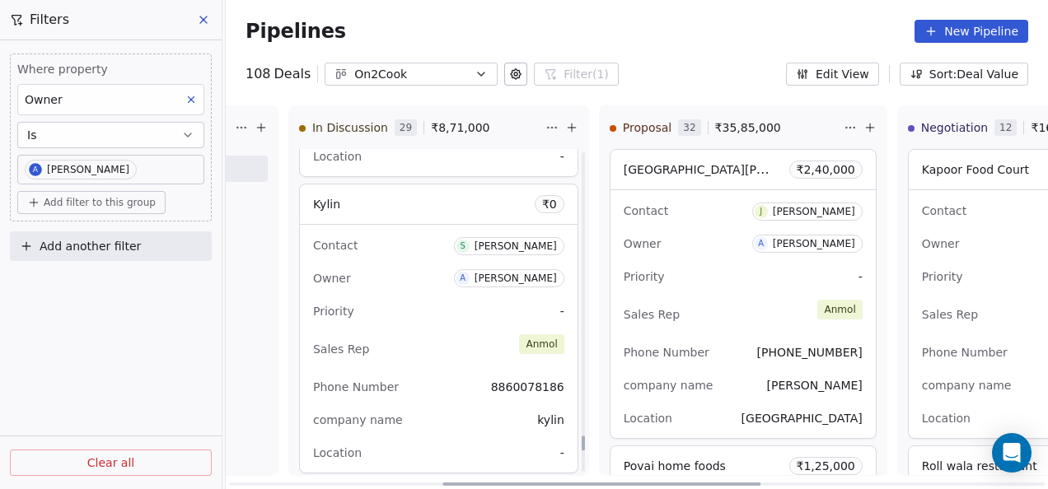
click at [396, 298] on div "Priority -" at bounding box center [438, 311] width 251 height 26
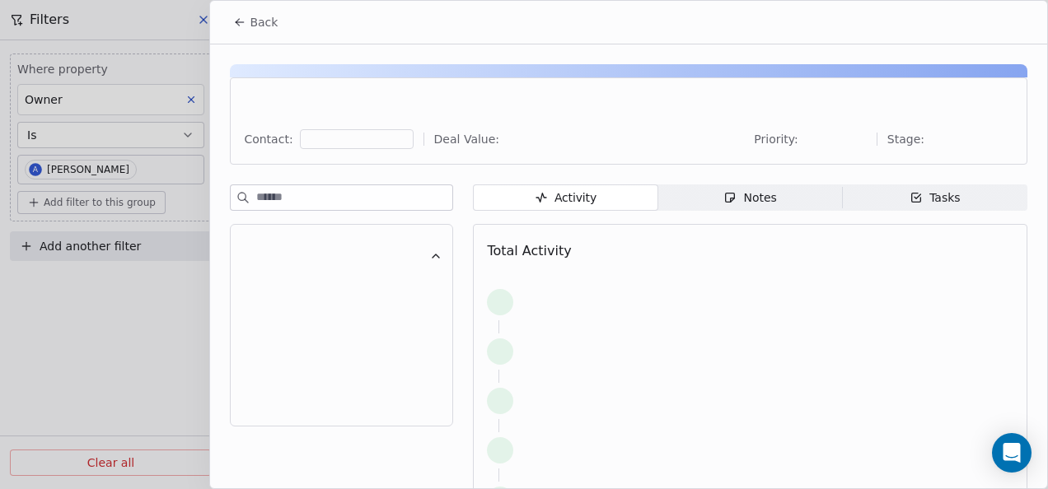
click at [731, 193] on icon "button" at bounding box center [729, 197] width 13 height 13
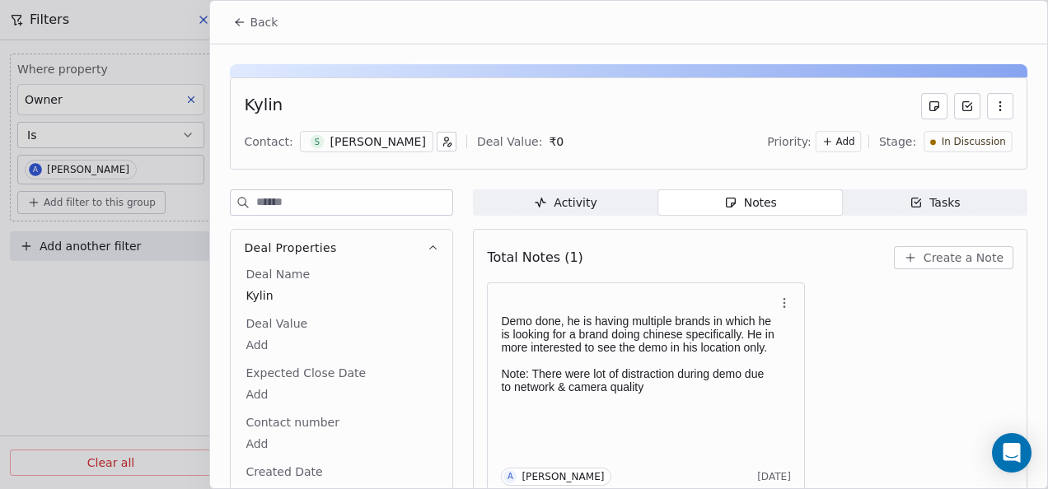
click at [250, 18] on span "Back" at bounding box center [264, 22] width 28 height 16
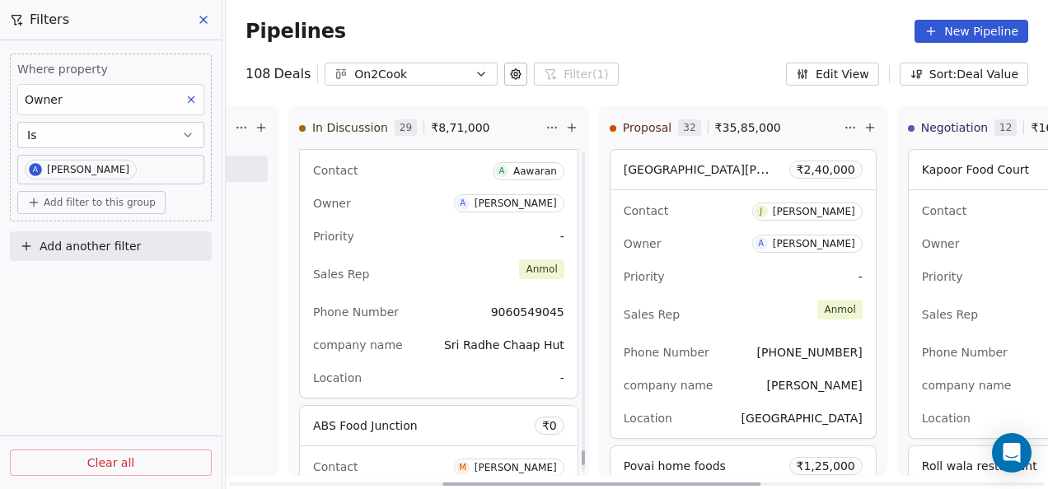
scroll to position [8344, 0]
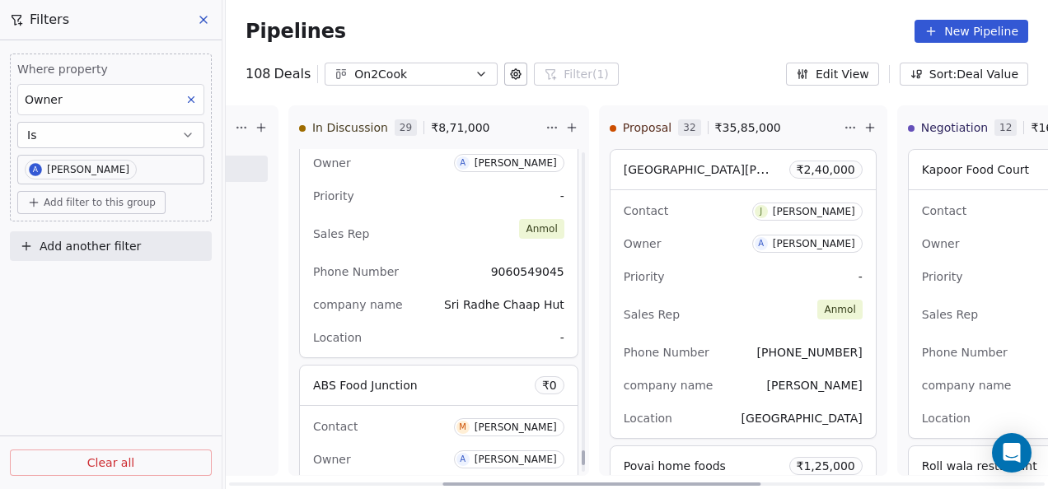
click at [423, 269] on div "Phone Number [PHONE_NUMBER]" at bounding box center [438, 272] width 251 height 26
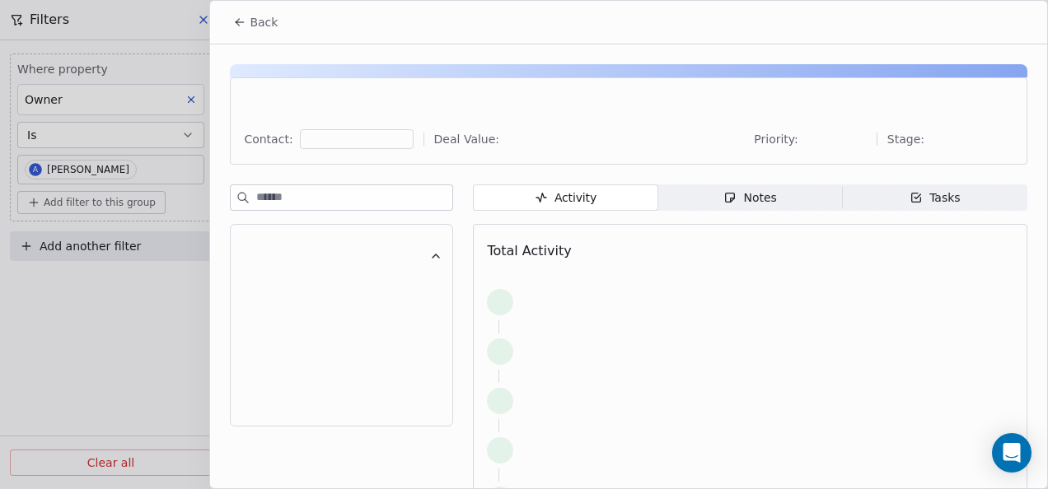
click at [707, 206] on span "Notes Notes" at bounding box center [750, 198] width 185 height 26
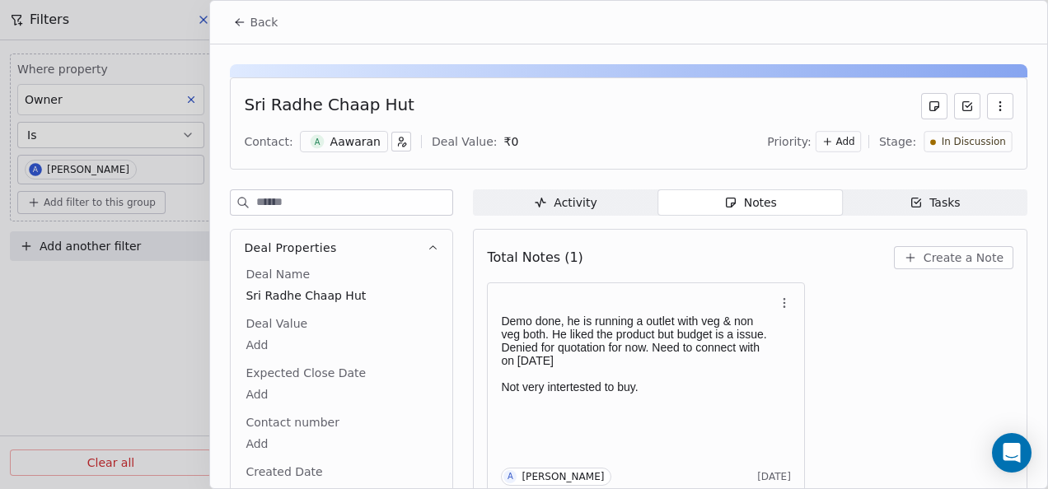
click at [242, 15] on button "Back" at bounding box center [255, 22] width 64 height 30
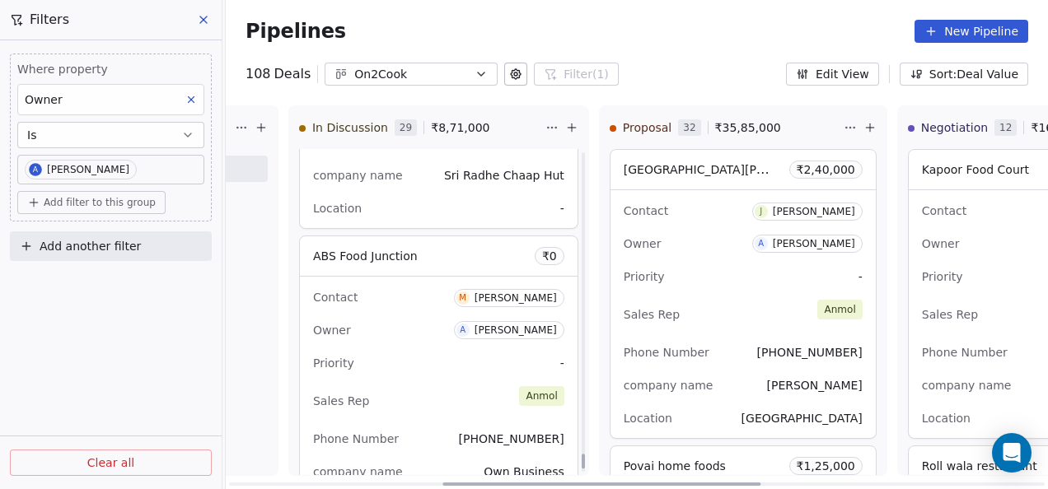
scroll to position [8509, 0]
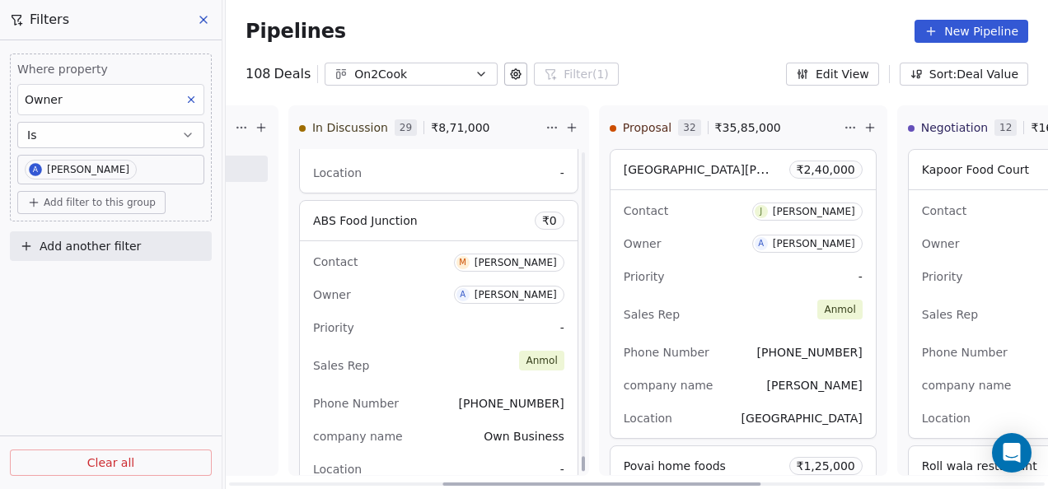
click at [465, 348] on div "Sales Rep [PERSON_NAME]" at bounding box center [438, 366] width 251 height 36
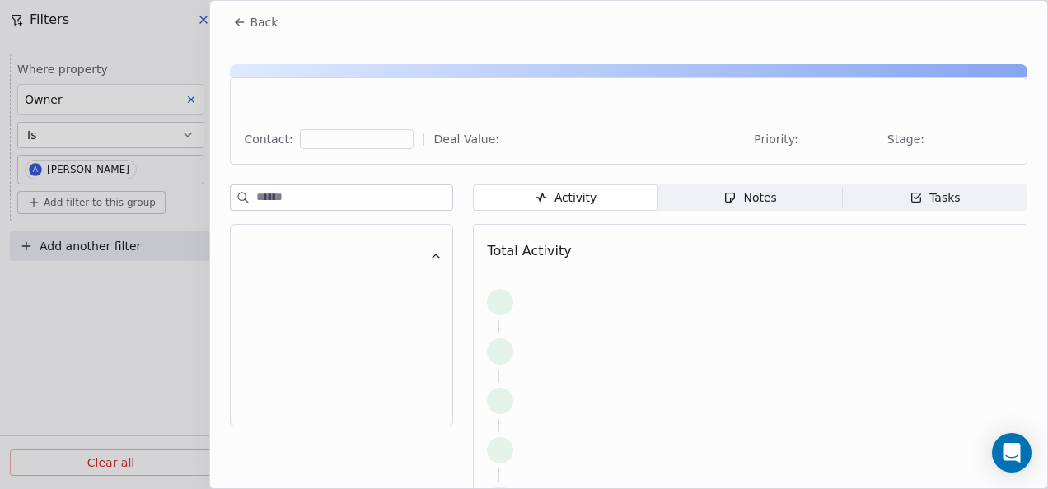
click at [692, 204] on span "Notes Notes" at bounding box center [750, 198] width 185 height 26
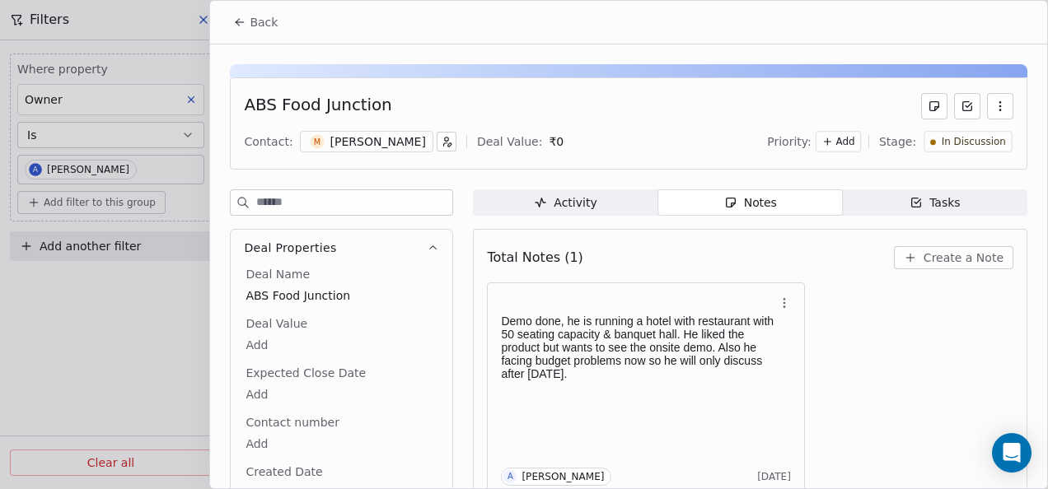
click at [245, 21] on icon at bounding box center [239, 22] width 13 height 13
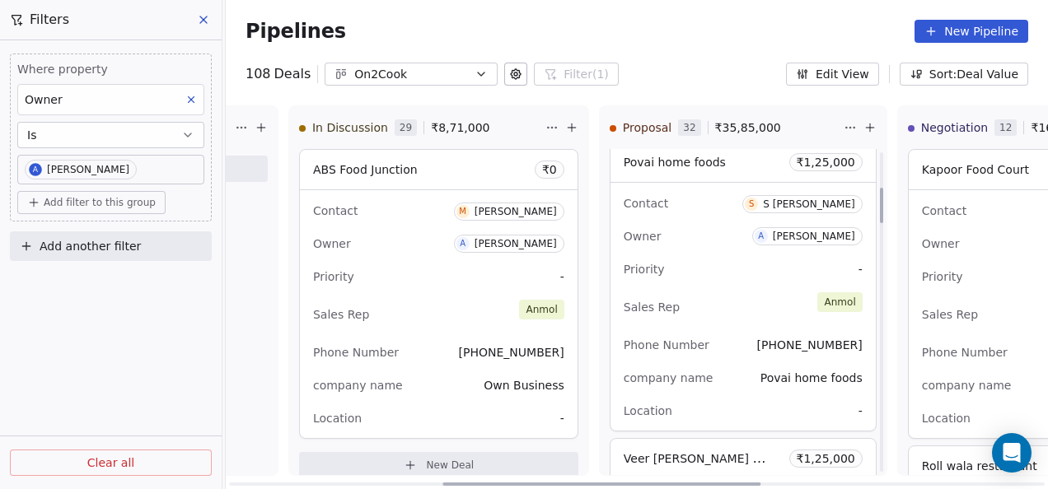
scroll to position [329, 0]
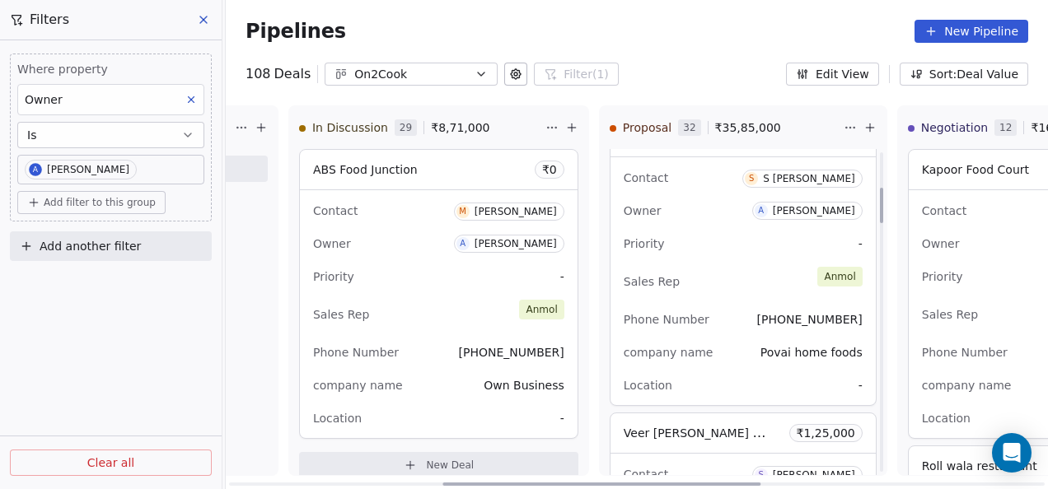
click at [717, 292] on div "Sales Rep [PERSON_NAME]" at bounding box center [743, 282] width 239 height 36
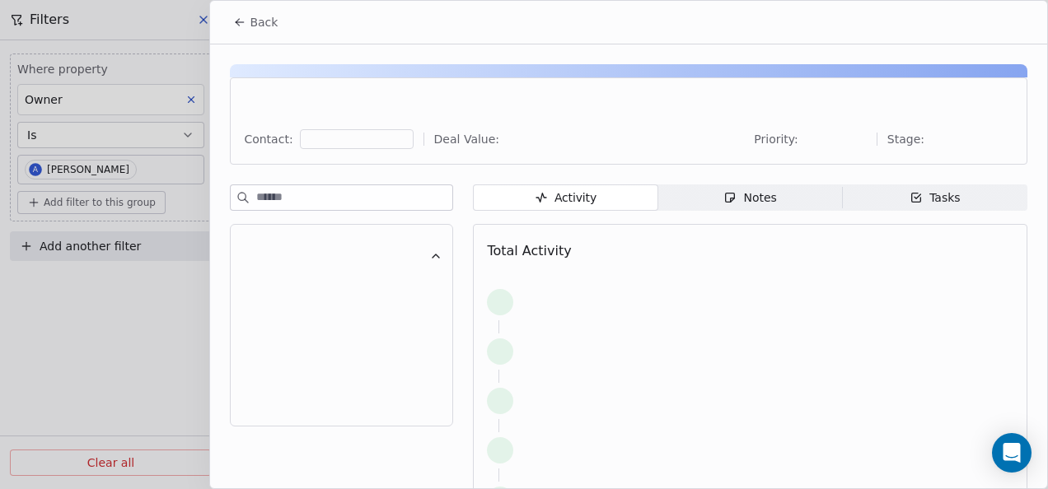
click at [796, 194] on span "Notes Notes" at bounding box center [750, 198] width 185 height 26
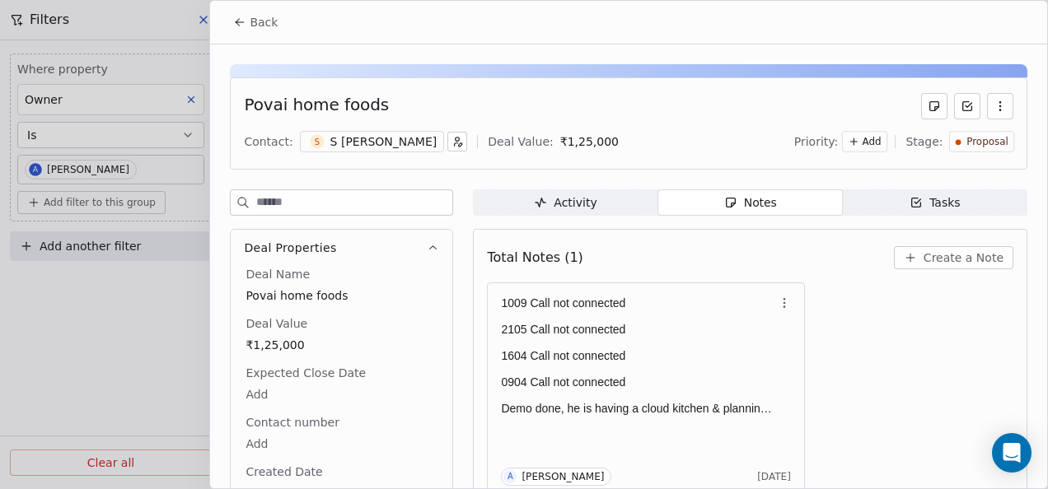
click at [252, 14] on span "Back" at bounding box center [264, 22] width 28 height 16
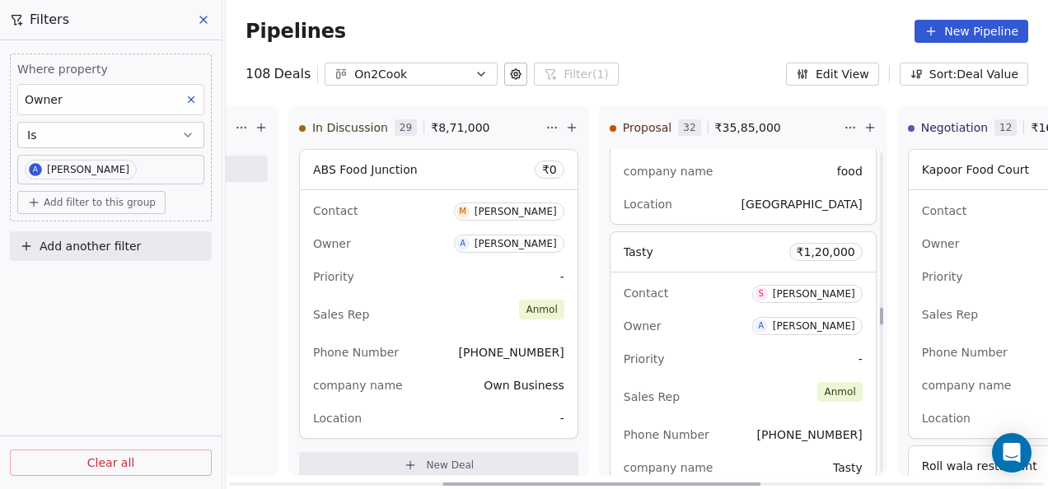
scroll to position [2965, 0]
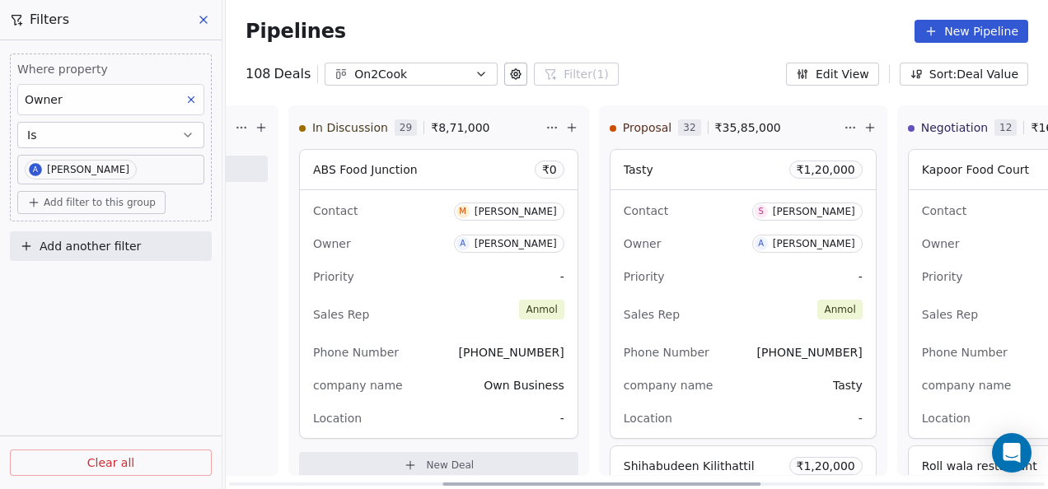
click at [713, 276] on div "Priority -" at bounding box center [743, 277] width 239 height 26
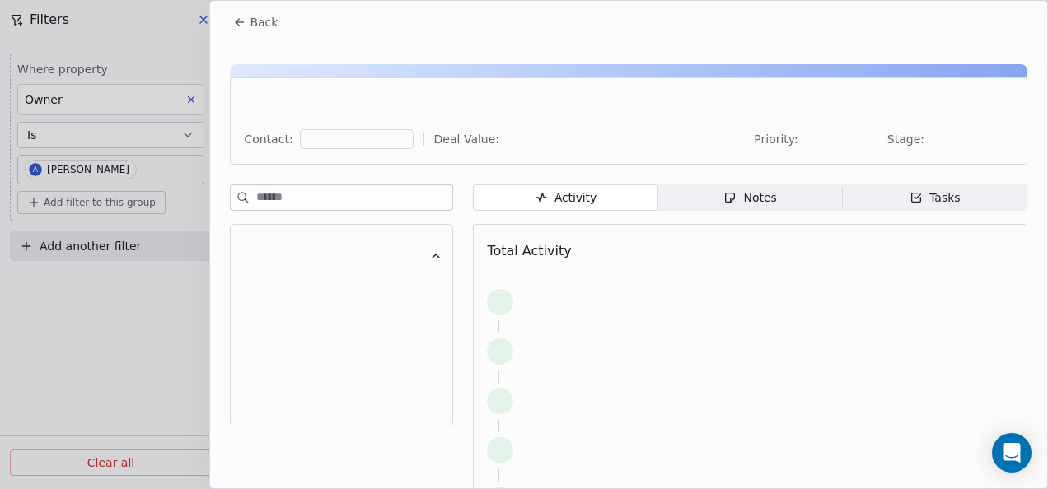
click at [809, 202] on span "Notes Notes" at bounding box center [750, 198] width 185 height 26
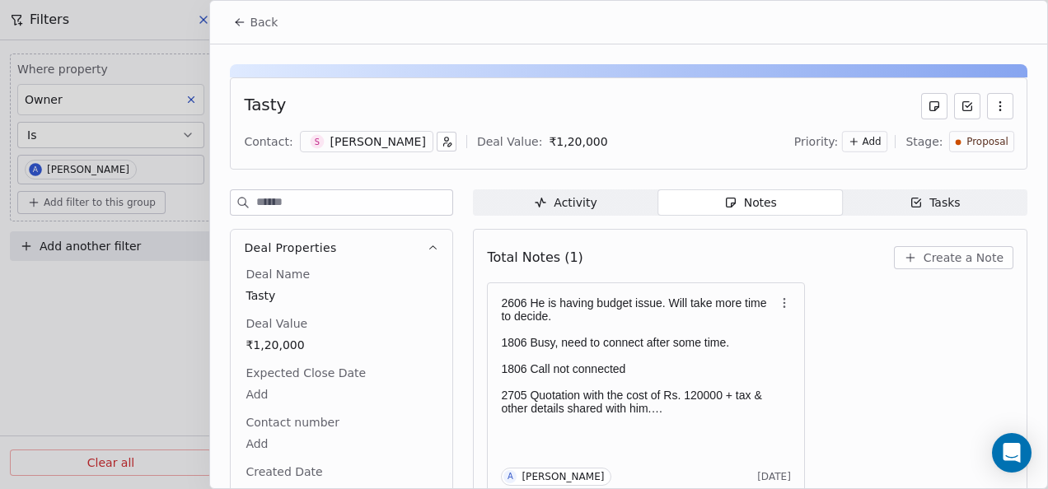
click at [237, 15] on button "Back" at bounding box center [255, 22] width 64 height 30
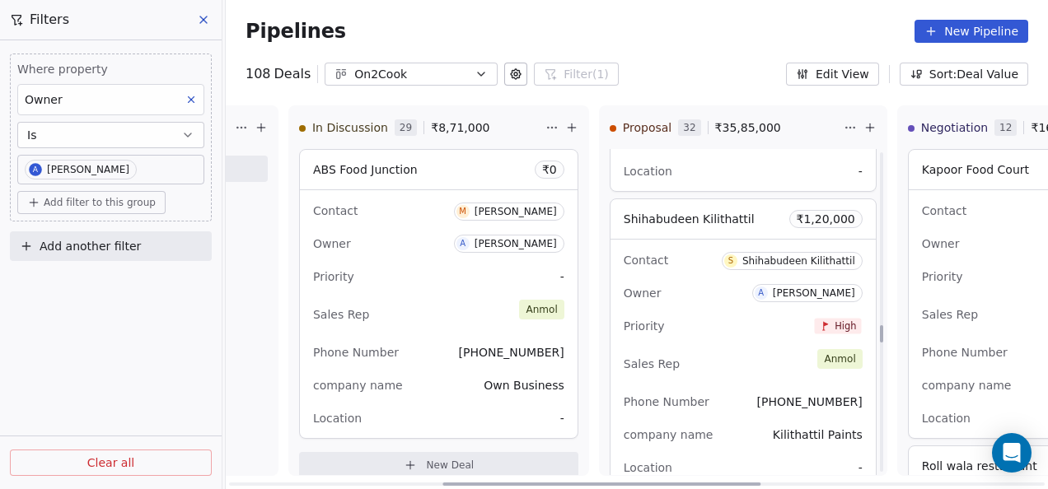
scroll to position [3295, 0]
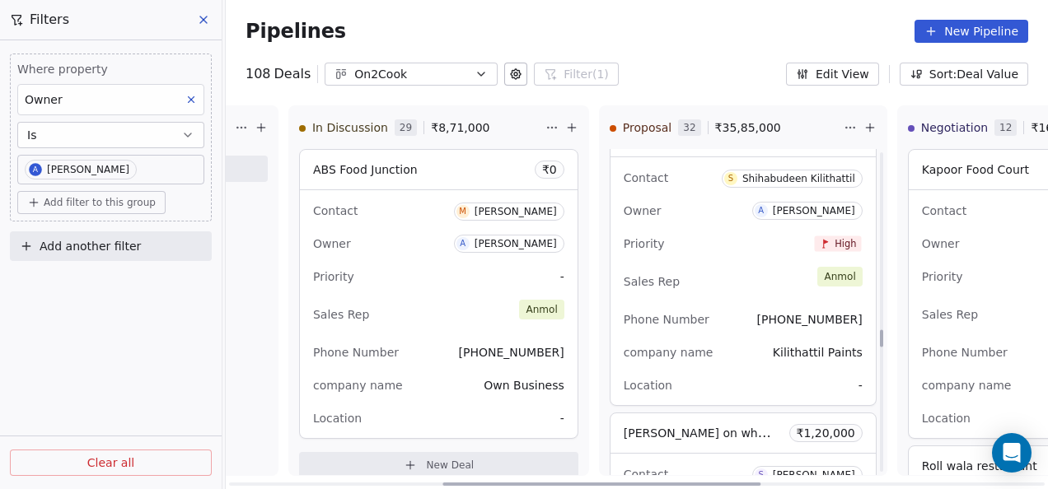
click at [747, 319] on div "Phone Number [PHONE_NUMBER]" at bounding box center [743, 319] width 239 height 26
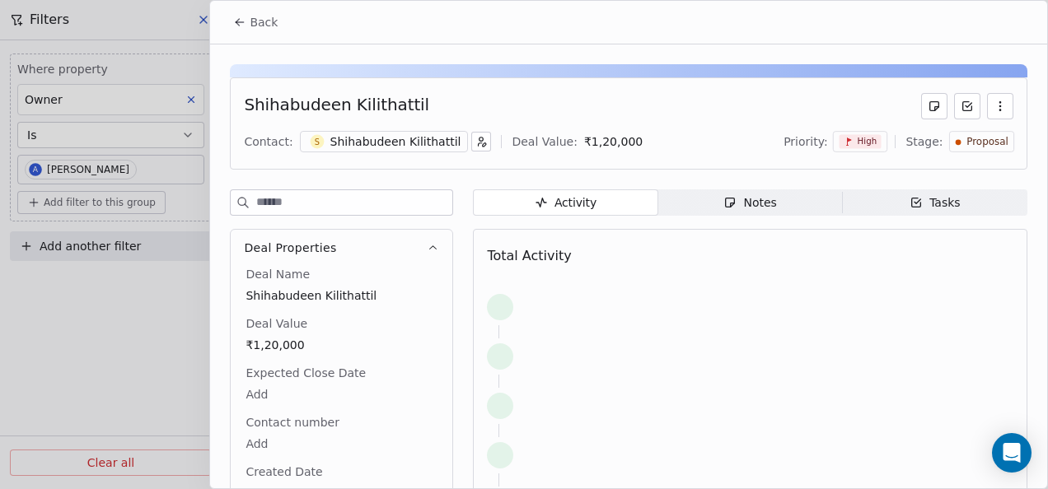
click at [781, 203] on span "Notes Notes" at bounding box center [750, 202] width 185 height 26
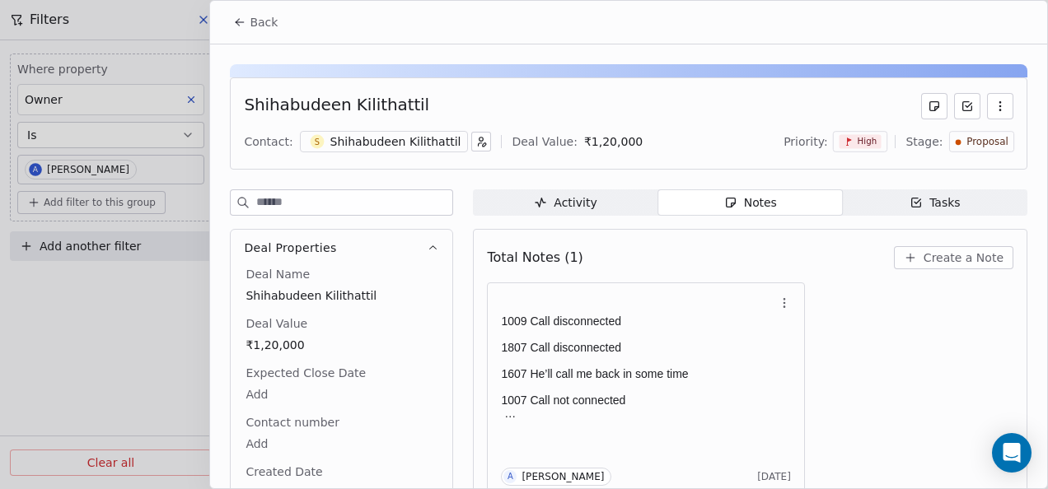
click at [228, 18] on button "Back" at bounding box center [255, 22] width 64 height 30
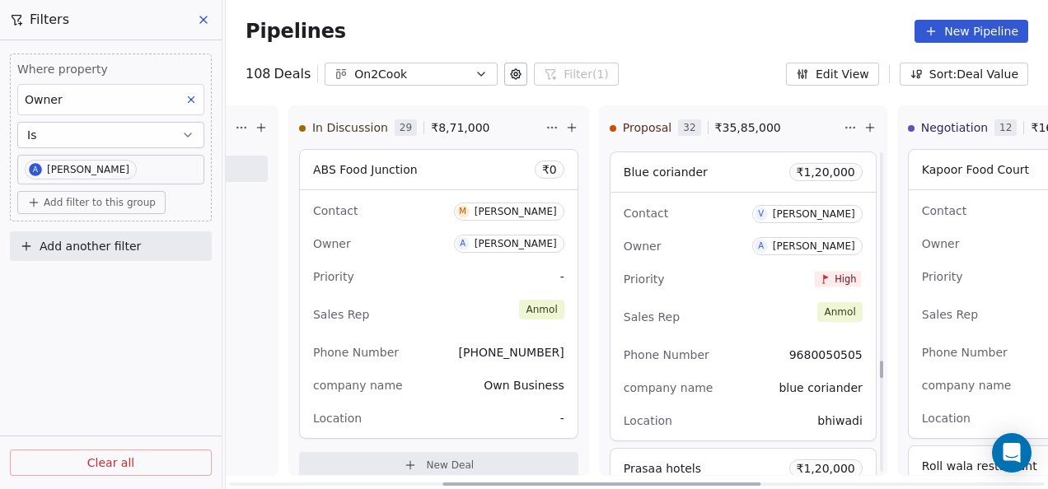
scroll to position [3872, 0]
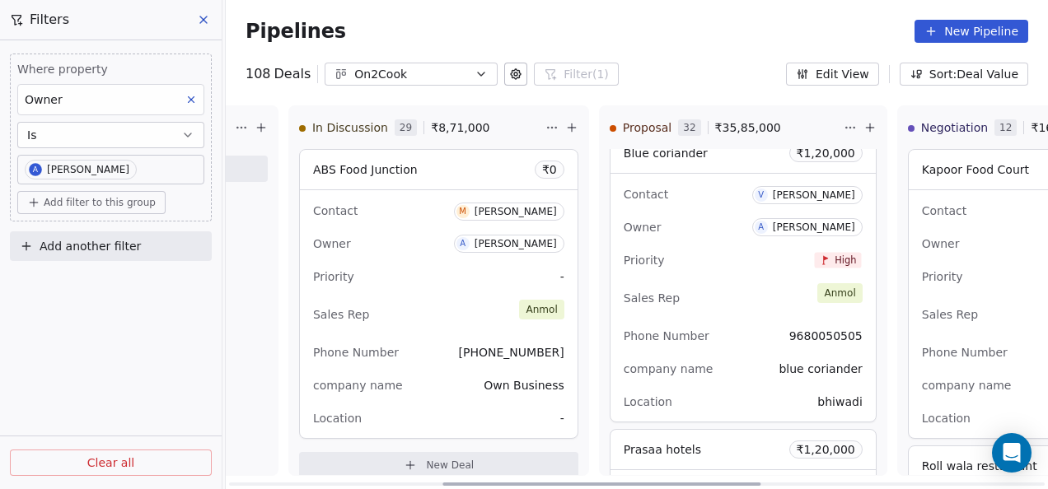
click at [721, 335] on div "Phone Number [PHONE_NUMBER]" at bounding box center [743, 336] width 239 height 26
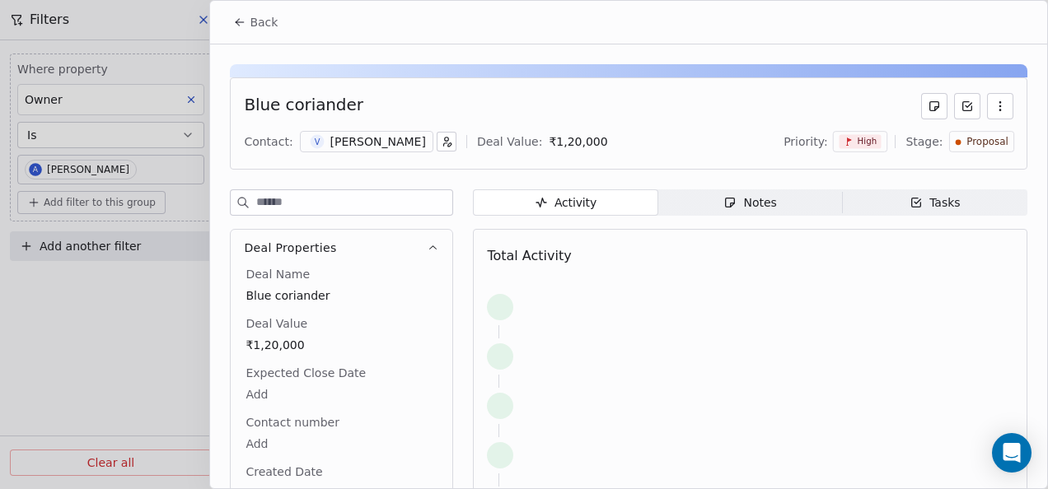
click at [741, 212] on span "Notes Notes" at bounding box center [750, 202] width 185 height 26
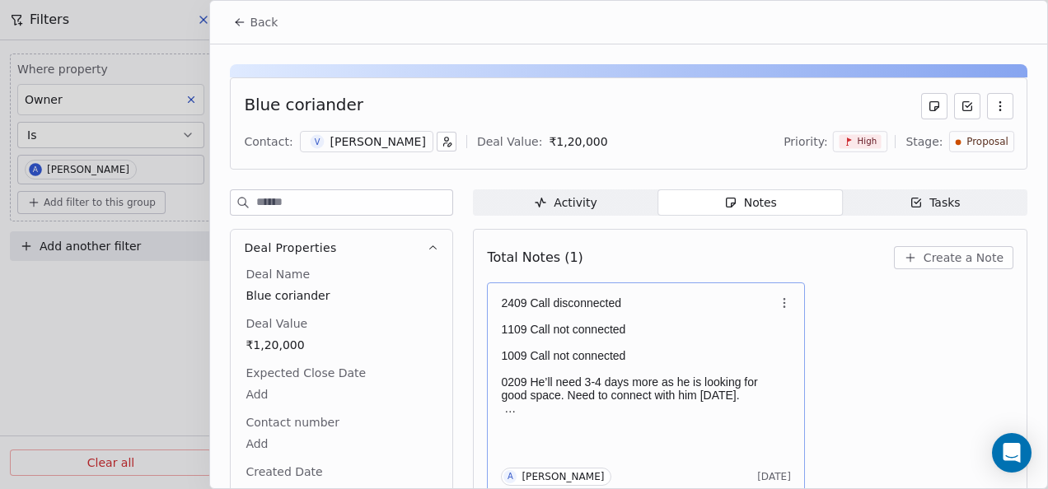
click at [616, 353] on p "1009 Call not connected" at bounding box center [637, 355] width 273 height 13
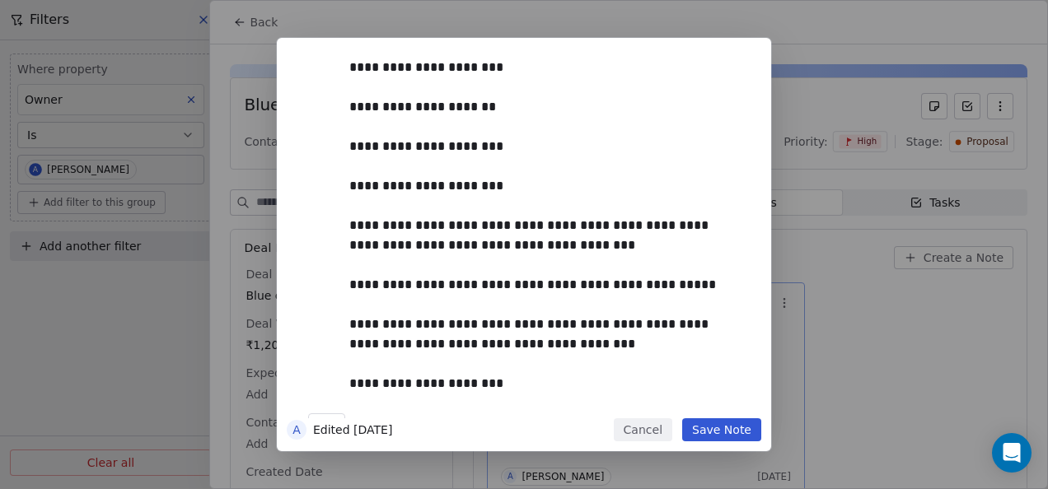
click at [719, 425] on button "Save Note" at bounding box center [721, 429] width 79 height 23
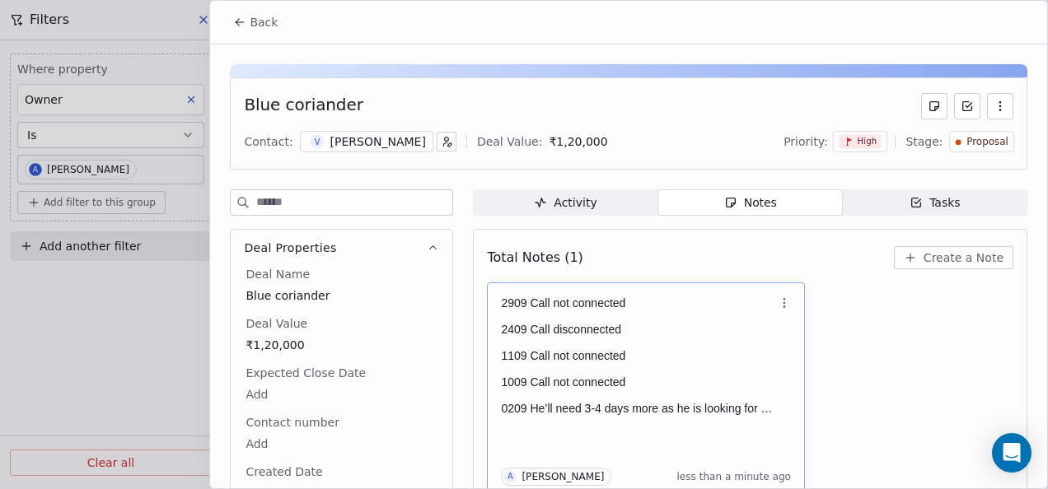
scroll to position [7, 0]
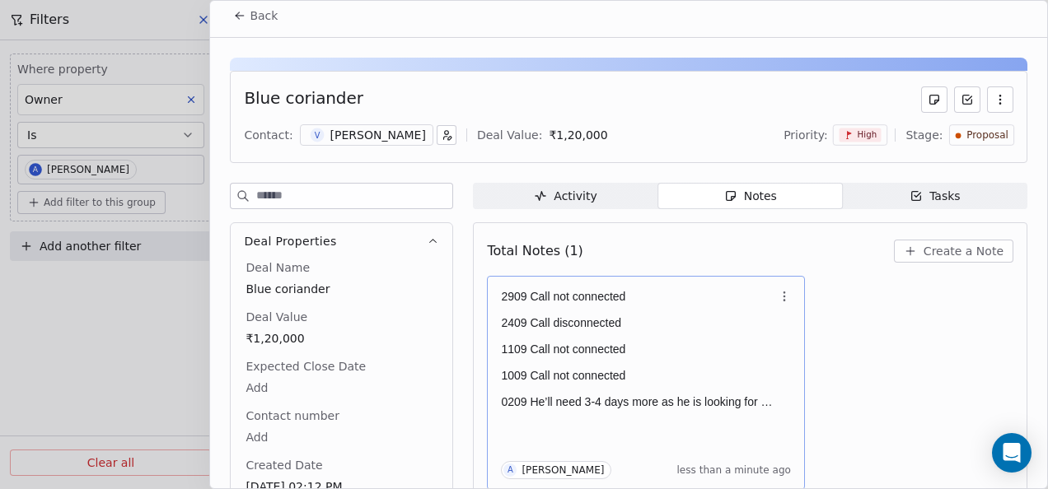
click at [232, 21] on button "Back" at bounding box center [255, 16] width 64 height 30
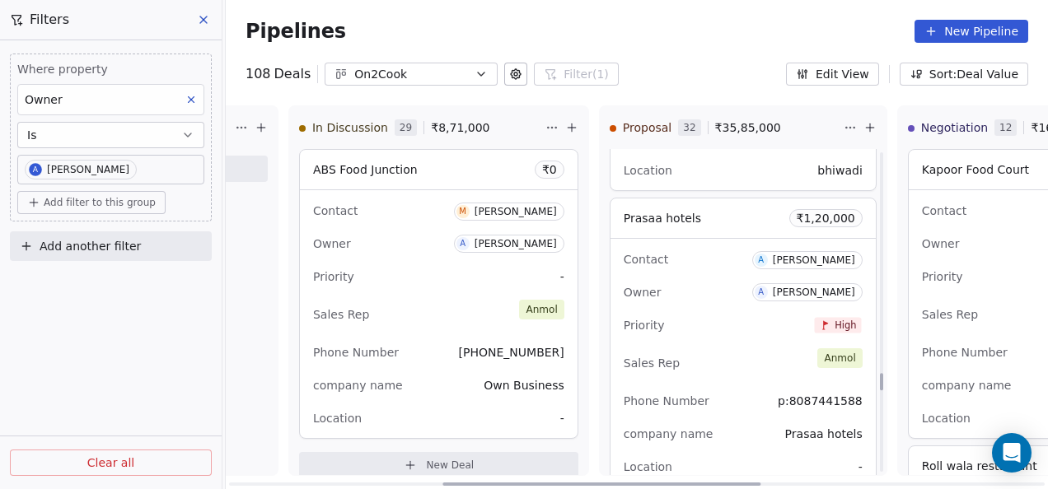
scroll to position [4119, 0]
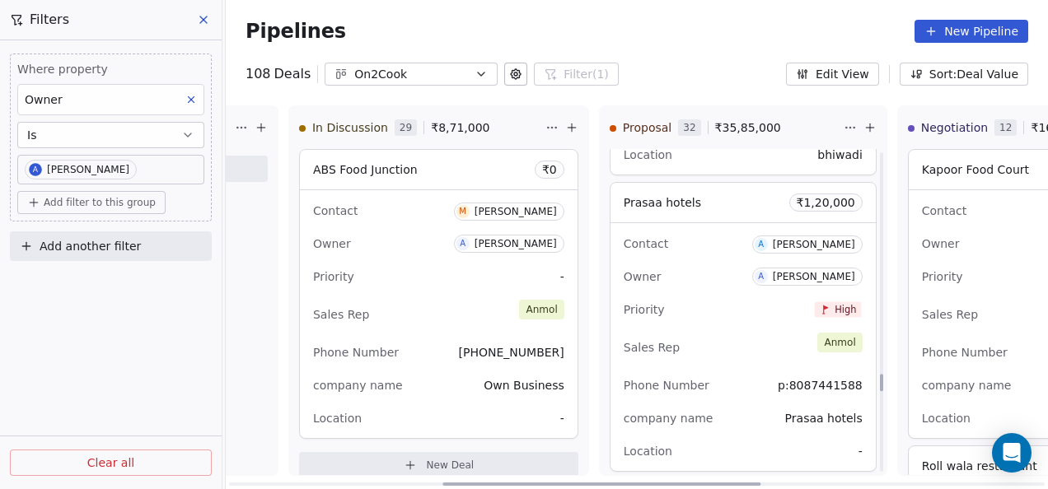
click at [707, 346] on div "Sales Rep [PERSON_NAME]" at bounding box center [743, 347] width 239 height 36
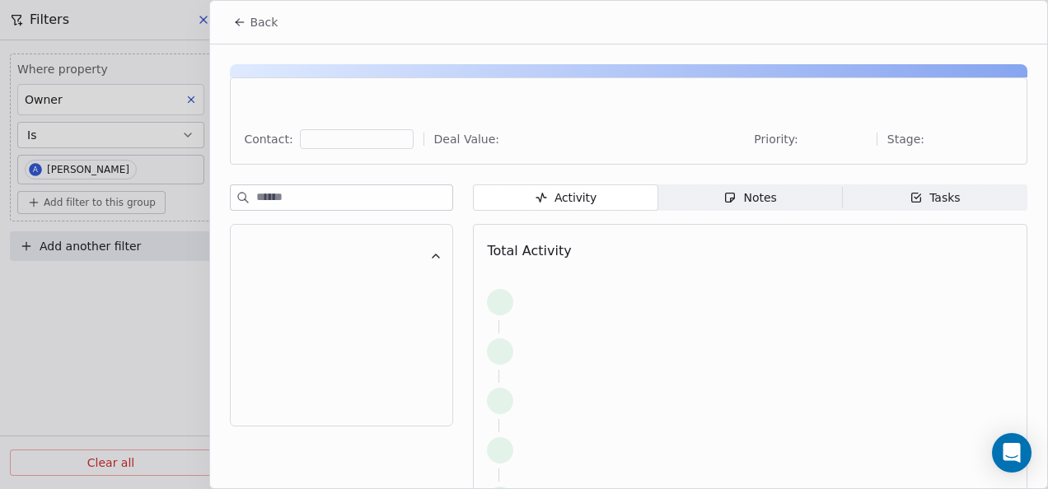
click at [764, 205] on div "Notes" at bounding box center [749, 197] width 53 height 17
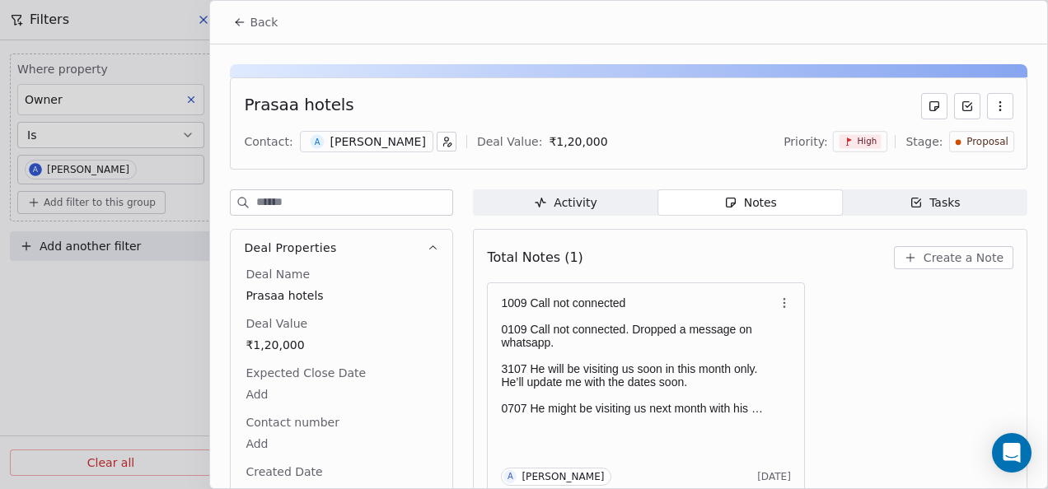
click at [236, 26] on icon at bounding box center [239, 22] width 13 height 13
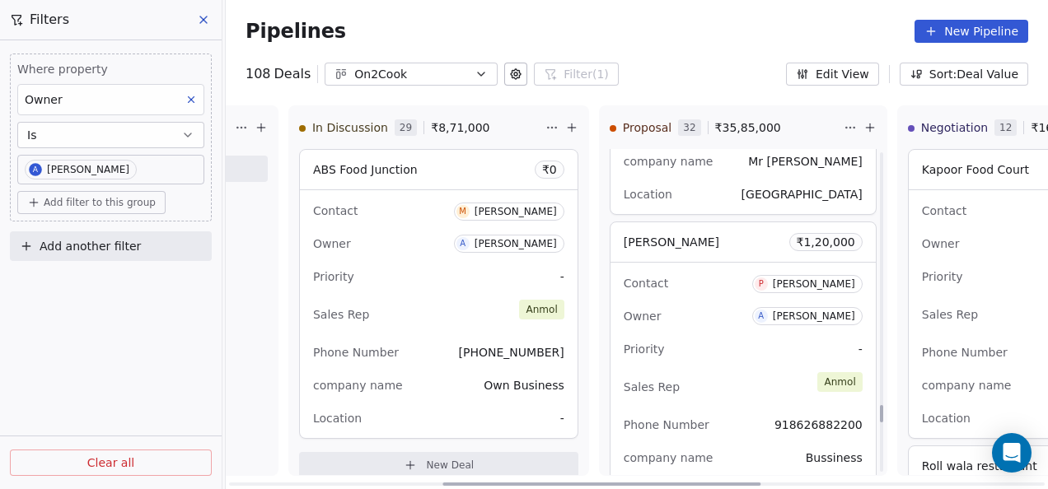
scroll to position [4695, 0]
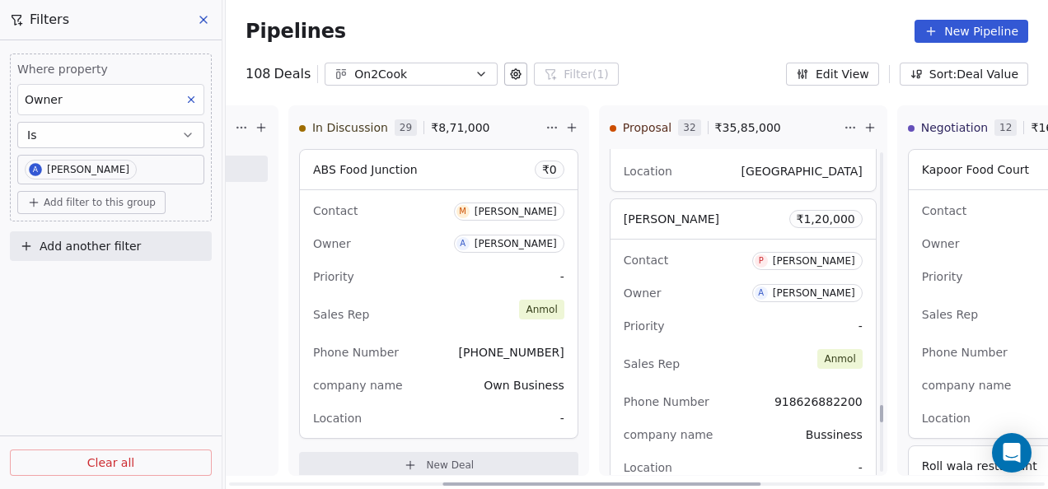
click at [749, 334] on div "Contact P [PERSON_NAME] Owner A [PERSON_NAME] Priority - Sales Rep [PERSON_NAME…" at bounding box center [742, 364] width 265 height 248
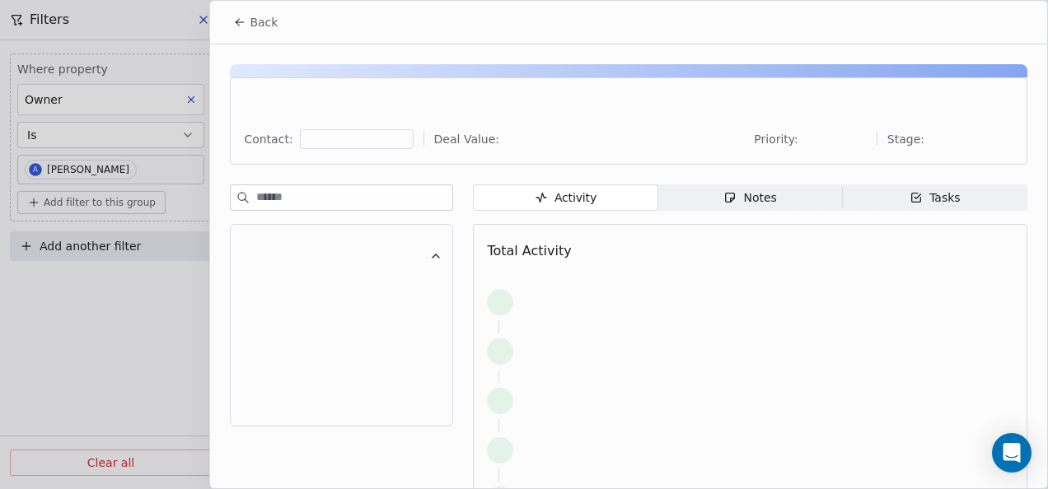
click at [736, 201] on div "Notes" at bounding box center [749, 197] width 53 height 17
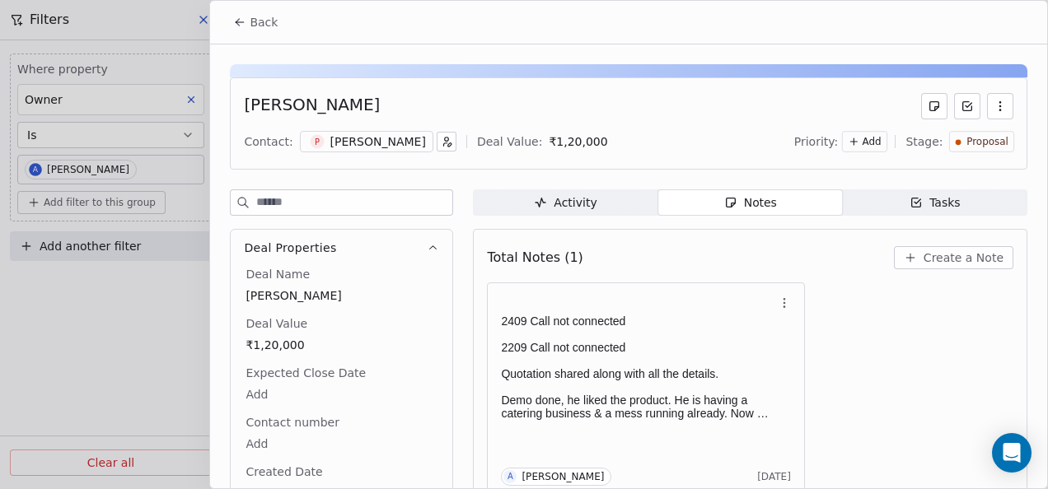
click at [210, 30] on div "Back" at bounding box center [628, 22] width 837 height 43
click at [231, 30] on button "Back" at bounding box center [255, 22] width 64 height 30
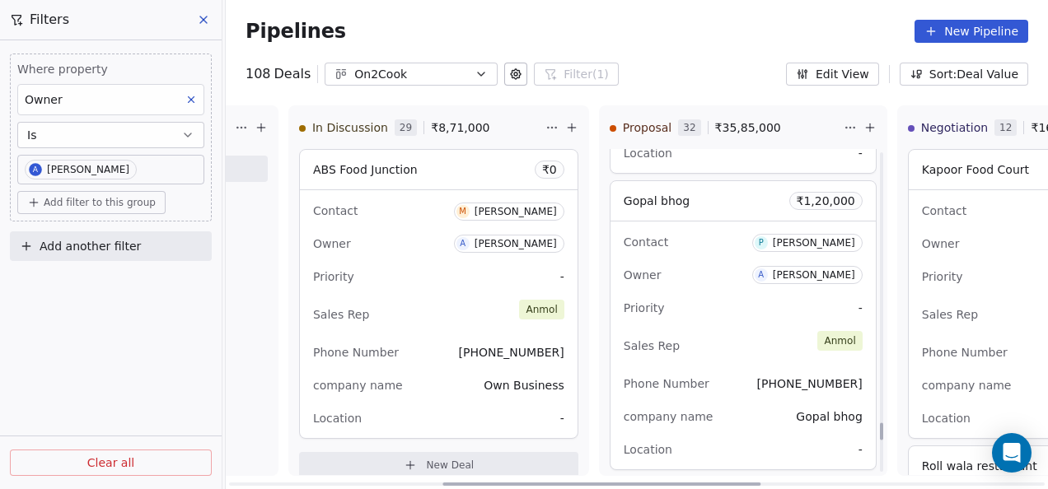
scroll to position [5025, 0]
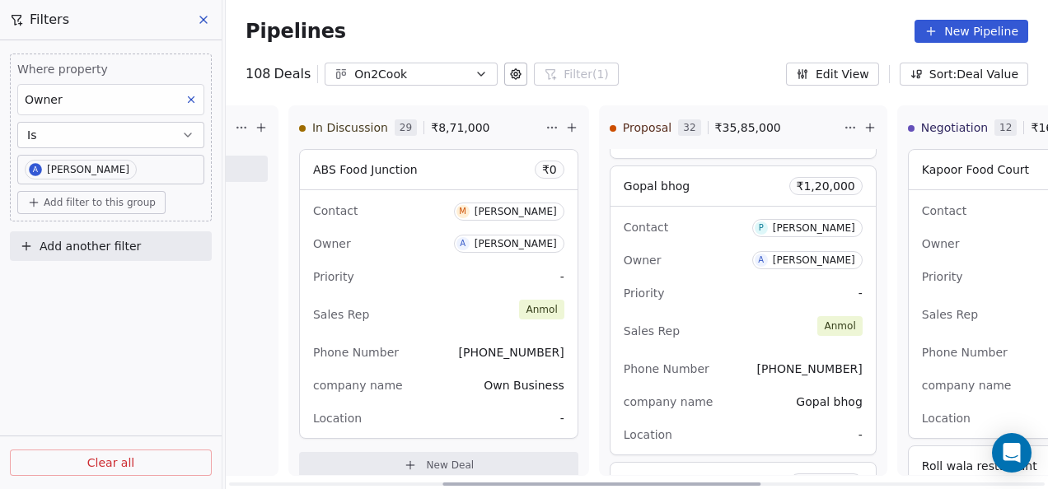
click at [736, 294] on div "Priority -" at bounding box center [743, 293] width 239 height 26
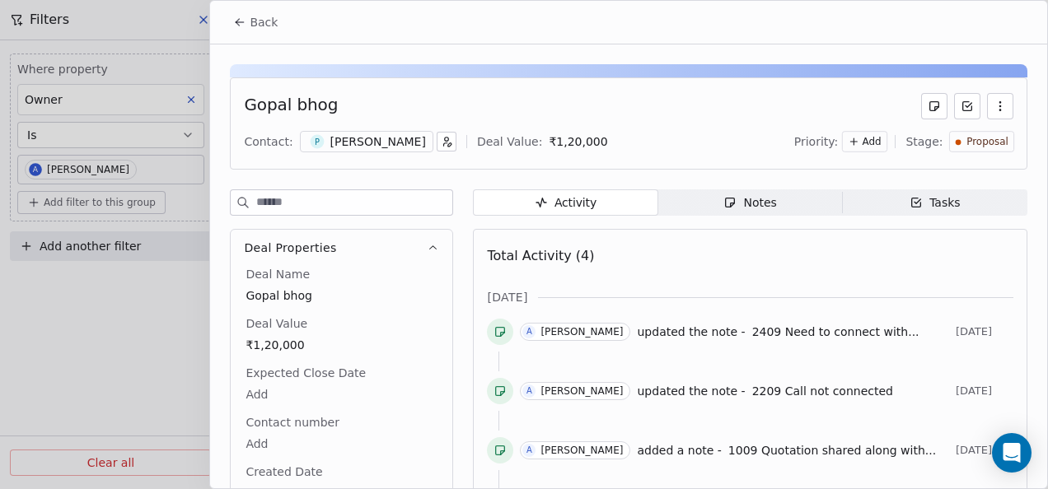
click at [706, 196] on span "Notes Notes" at bounding box center [750, 202] width 185 height 26
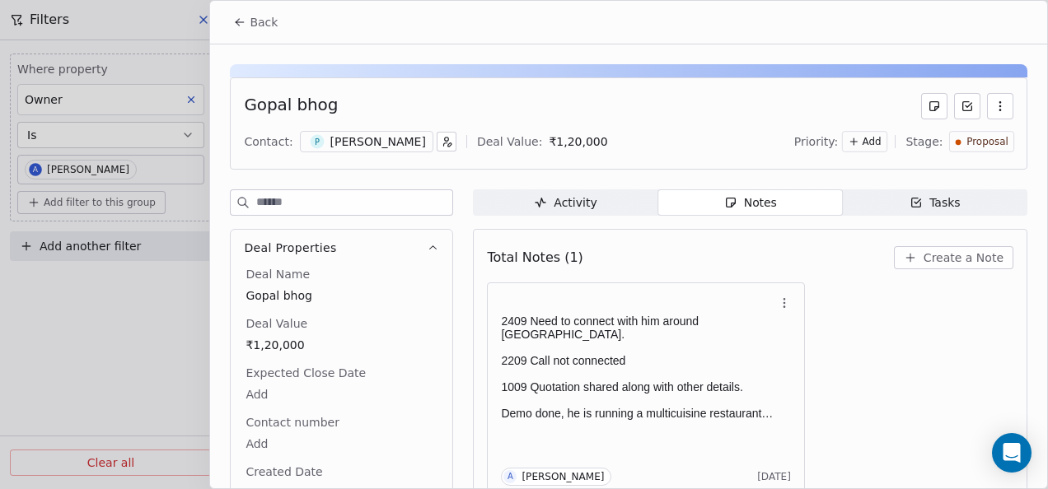
click at [259, 16] on span "Back" at bounding box center [264, 22] width 28 height 16
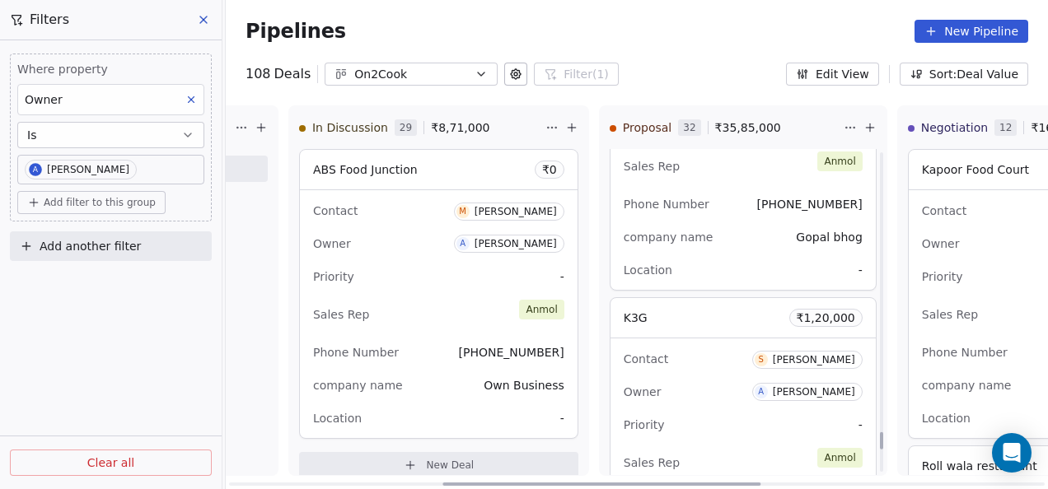
scroll to position [5272, 0]
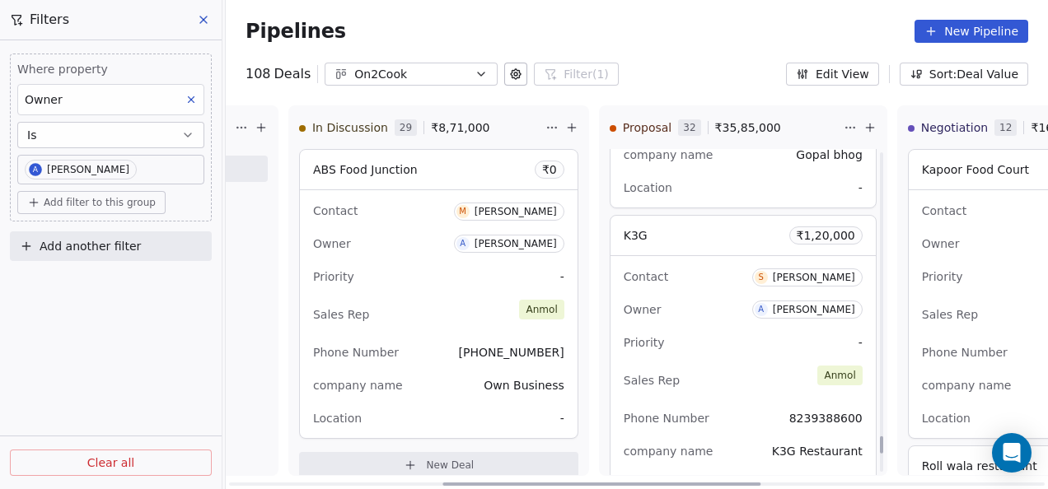
click at [725, 375] on div "Sales Rep [PERSON_NAME]" at bounding box center [743, 380] width 239 height 36
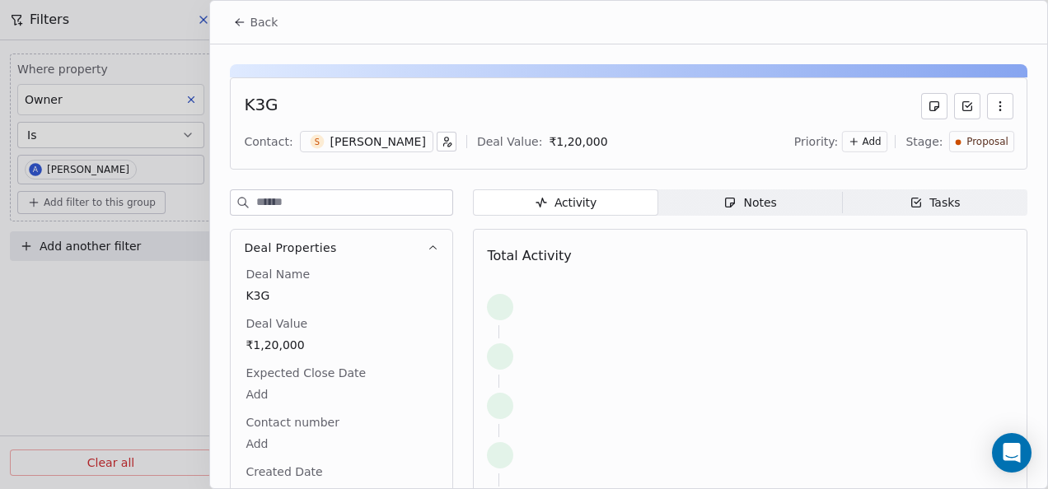
click at [731, 208] on div "Notes" at bounding box center [749, 202] width 53 height 17
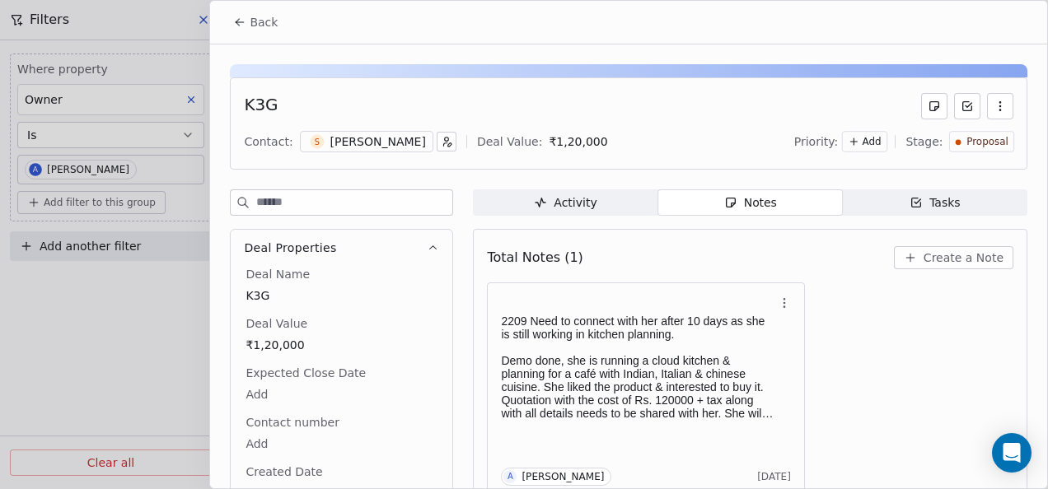
click at [250, 20] on span "Back" at bounding box center [264, 22] width 28 height 16
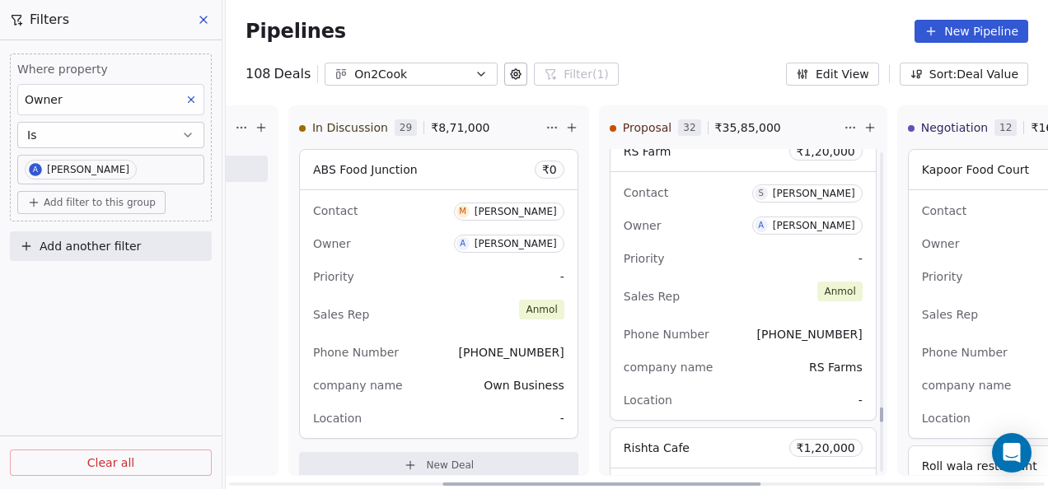
scroll to position [5853, 0]
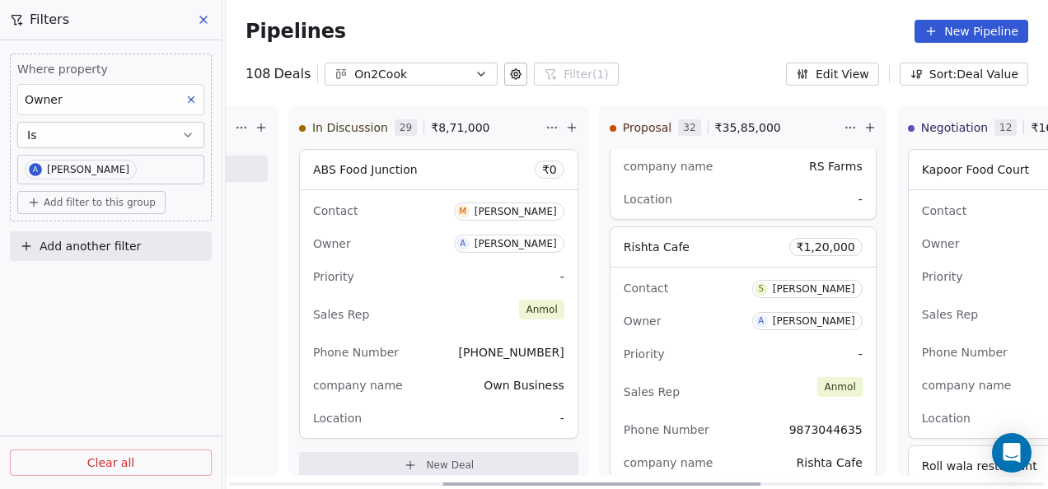
click at [674, 308] on div "Owner A [PERSON_NAME]" at bounding box center [743, 321] width 239 height 26
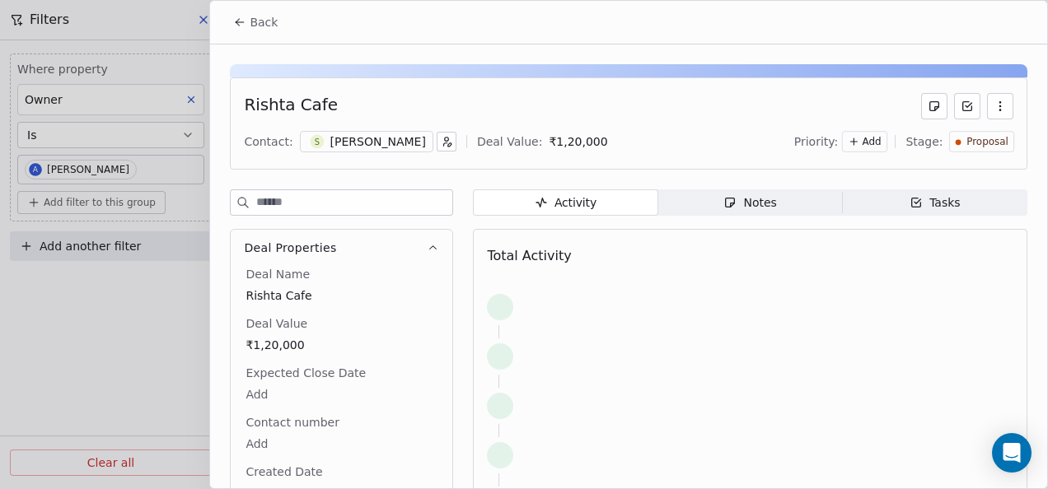
click at [692, 203] on span "Notes Notes" at bounding box center [750, 202] width 185 height 26
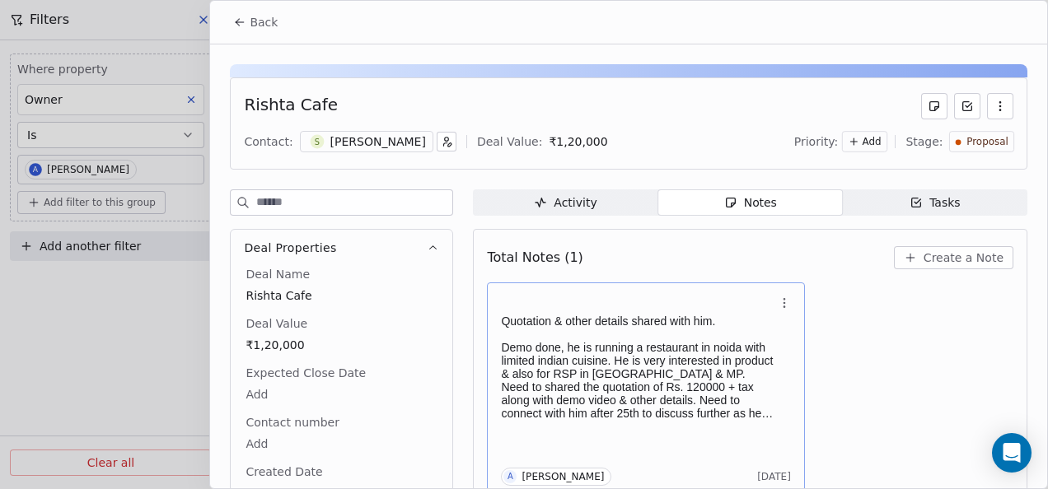
click at [662, 385] on p "Demo done, he is running a restaurant in noida with limited indian cuisine. He …" at bounding box center [637, 380] width 273 height 79
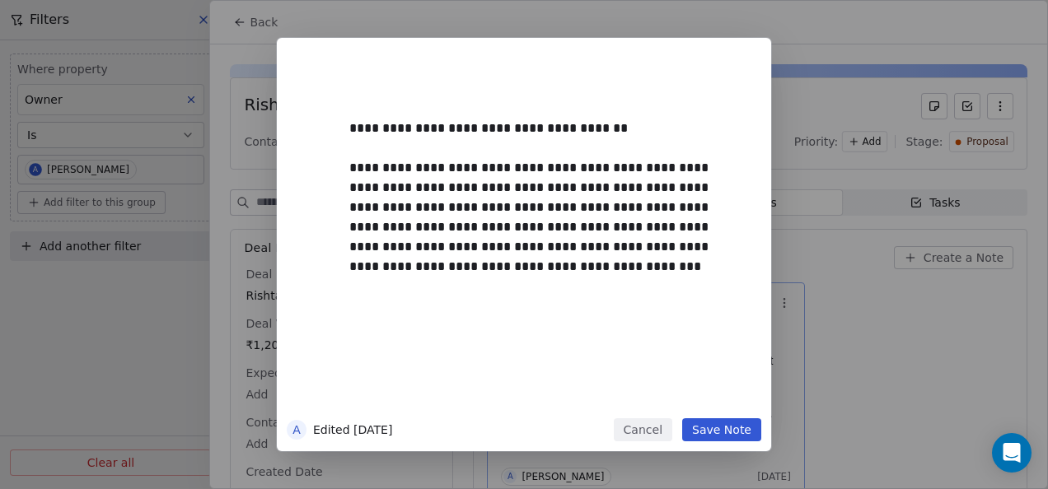
click at [647, 421] on button "Cancel" at bounding box center [643, 429] width 58 height 23
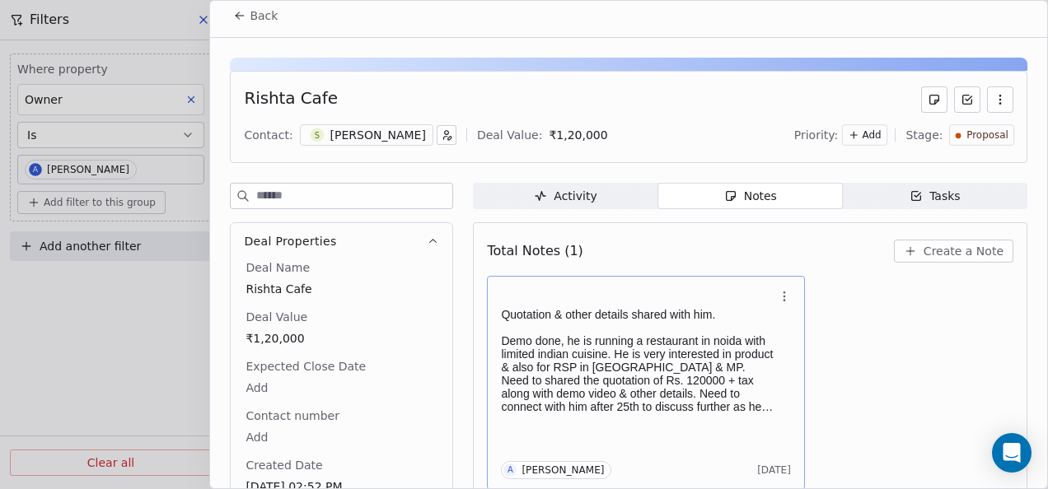
click at [649, 387] on p "Demo done, he is running a restaurant in noida with limited indian cuisine. He …" at bounding box center [637, 373] width 273 height 79
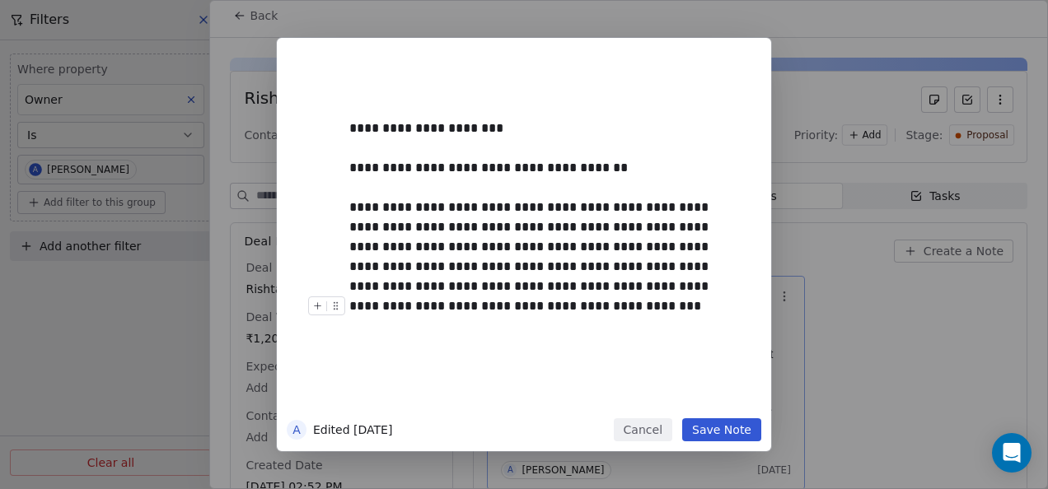
click at [703, 429] on button "Save Note" at bounding box center [721, 429] width 79 height 23
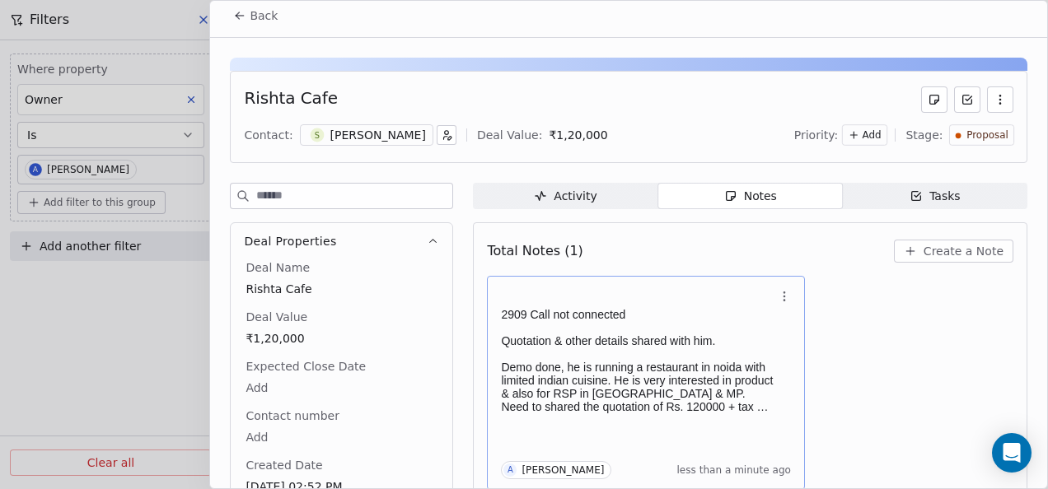
click at [242, 21] on icon at bounding box center [239, 15] width 13 height 13
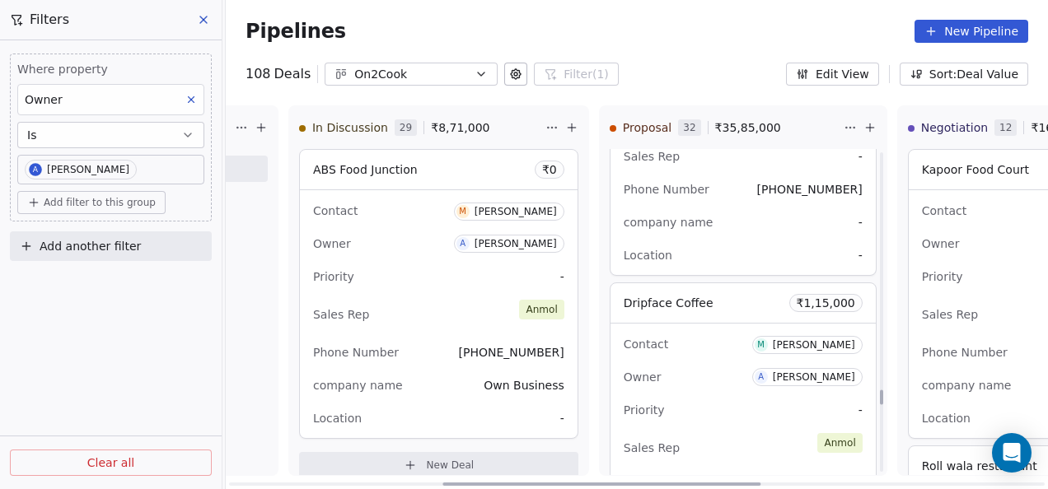
scroll to position [6512, 0]
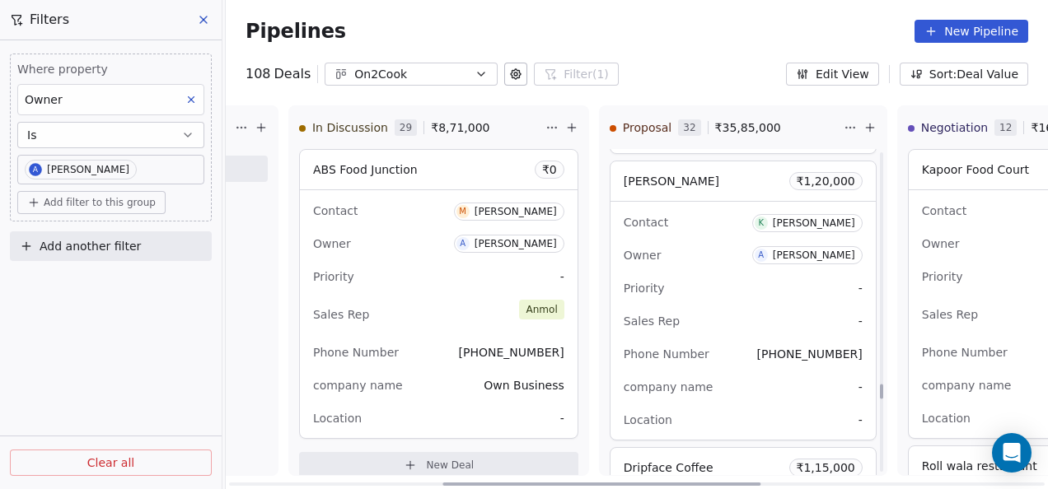
click at [734, 374] on div "company name -" at bounding box center [743, 387] width 239 height 26
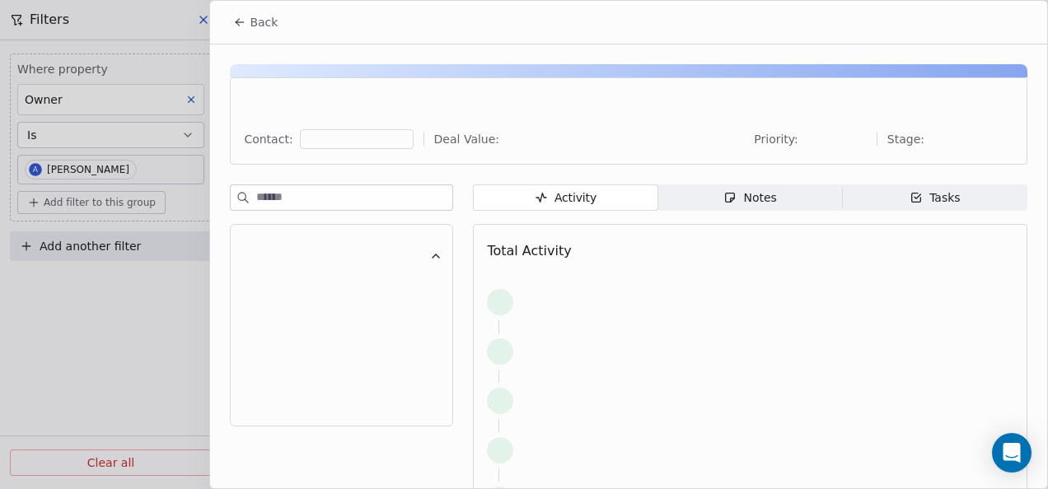
click at [752, 211] on div "Activity Activity Notes Notes Tasks Tasks Total Activity" at bounding box center [750, 393] width 554 height 417
click at [753, 208] on span "Notes Notes" at bounding box center [750, 198] width 185 height 26
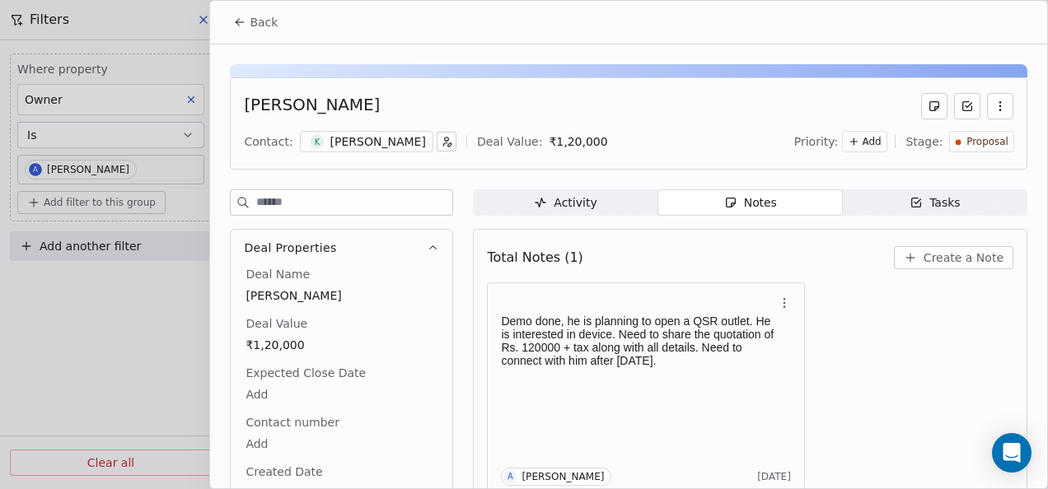
click at [227, 25] on button "Back" at bounding box center [255, 22] width 64 height 30
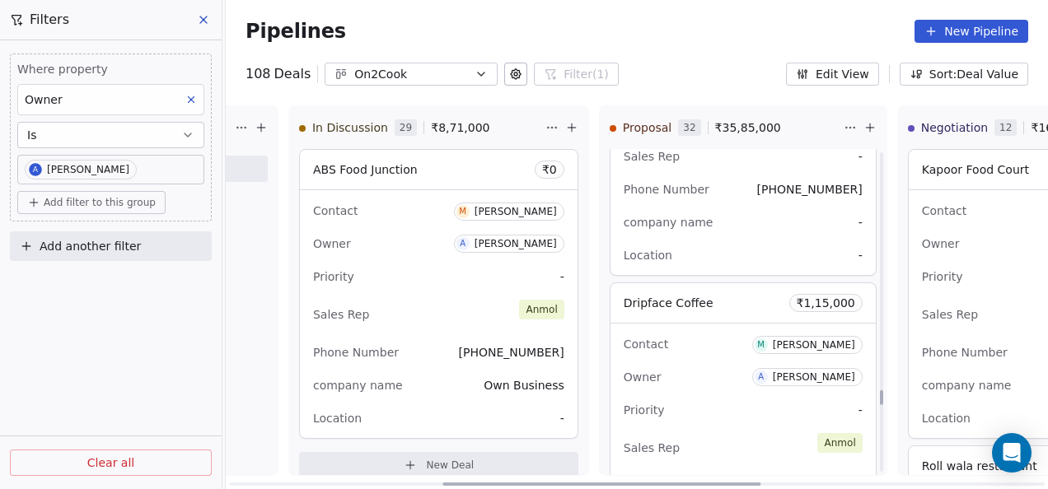
scroll to position [6760, 0]
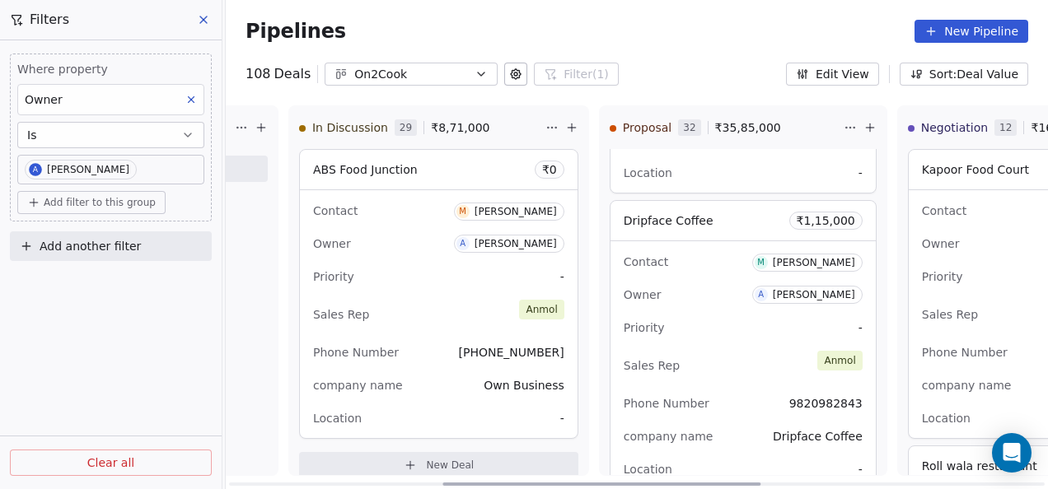
click at [720, 330] on div "Contact [PERSON_NAME] Owner A [PERSON_NAME] Priority - Sales Rep [PERSON_NAME] …" at bounding box center [742, 365] width 265 height 248
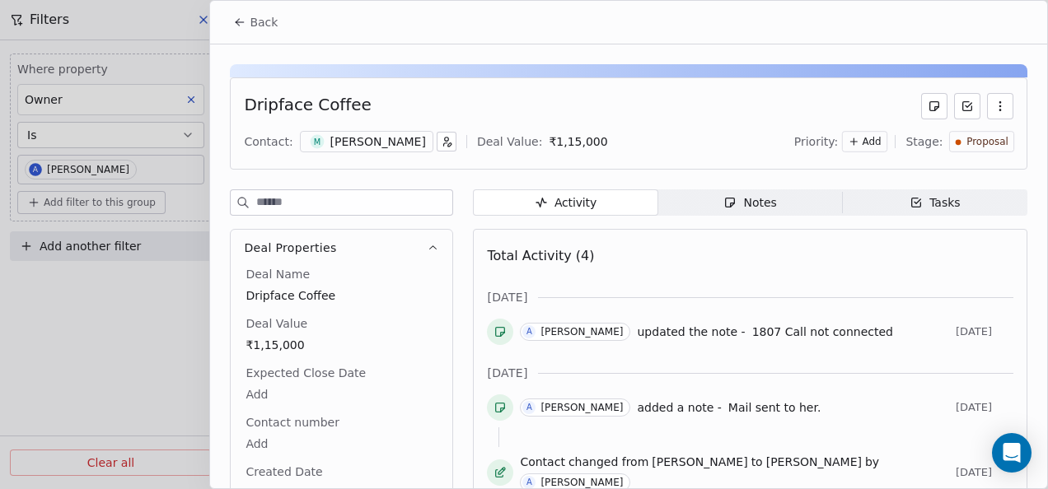
click at [745, 214] on div "Activity Activity Notes Notes Tasks Tasks Total Activity (4) [DATE] A [PERSON_N…" at bounding box center [750, 396] width 554 height 415
click at [236, 25] on icon at bounding box center [239, 22] width 13 height 13
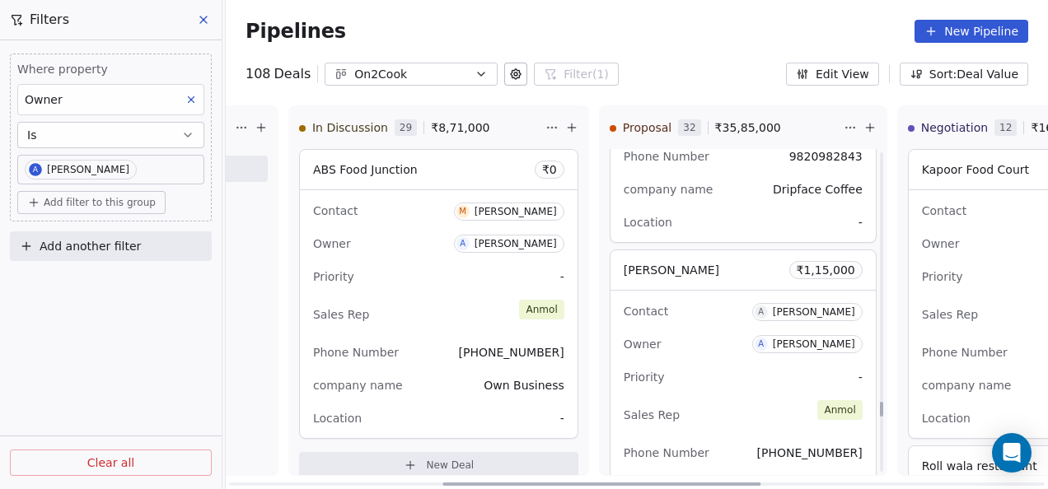
scroll to position [7089, 0]
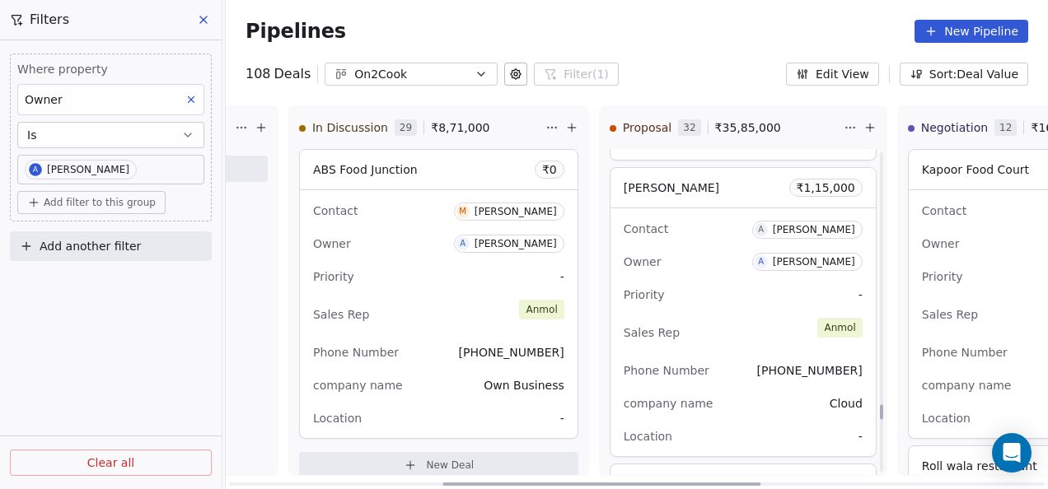
click at [735, 358] on div "Phone Number [PHONE_NUMBER]" at bounding box center [743, 371] width 239 height 26
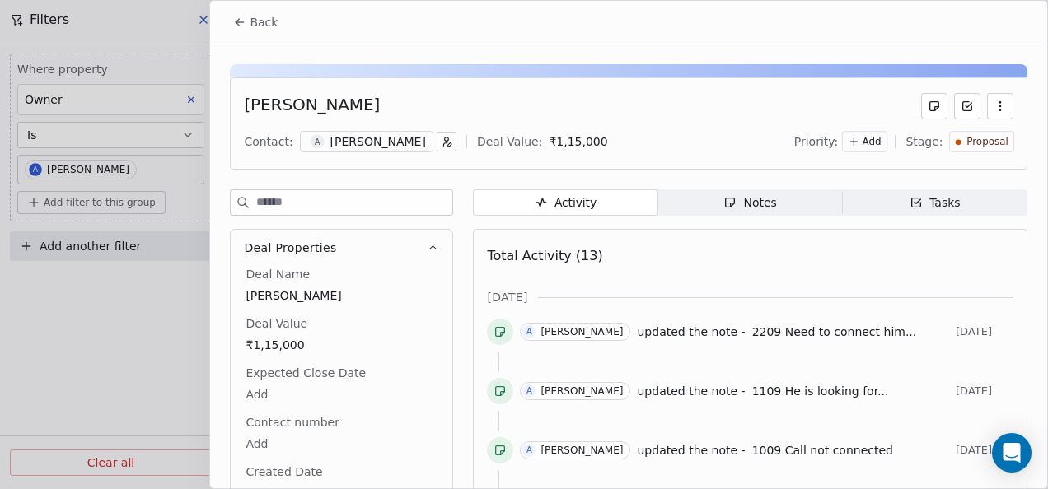
click at [733, 203] on div "Notes" at bounding box center [749, 202] width 53 height 17
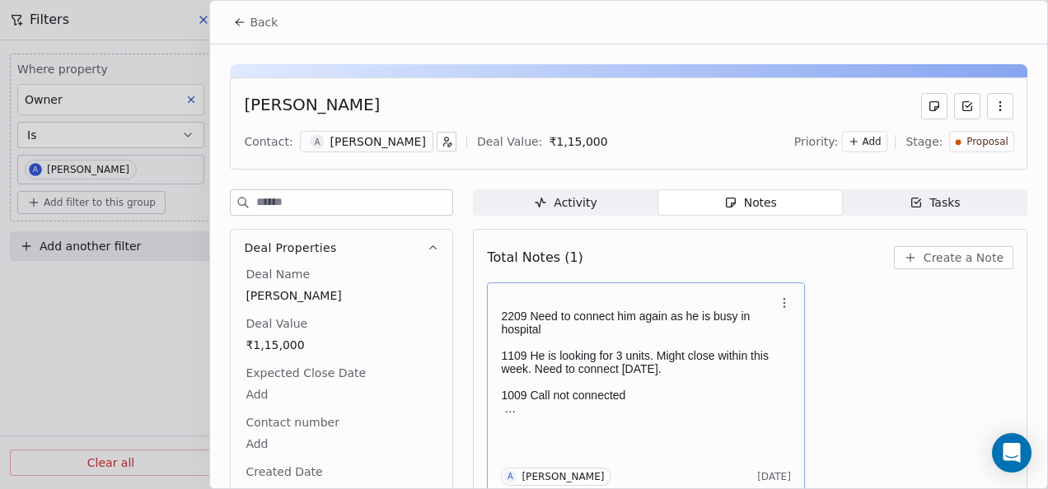
click at [619, 343] on p at bounding box center [637, 342] width 273 height 13
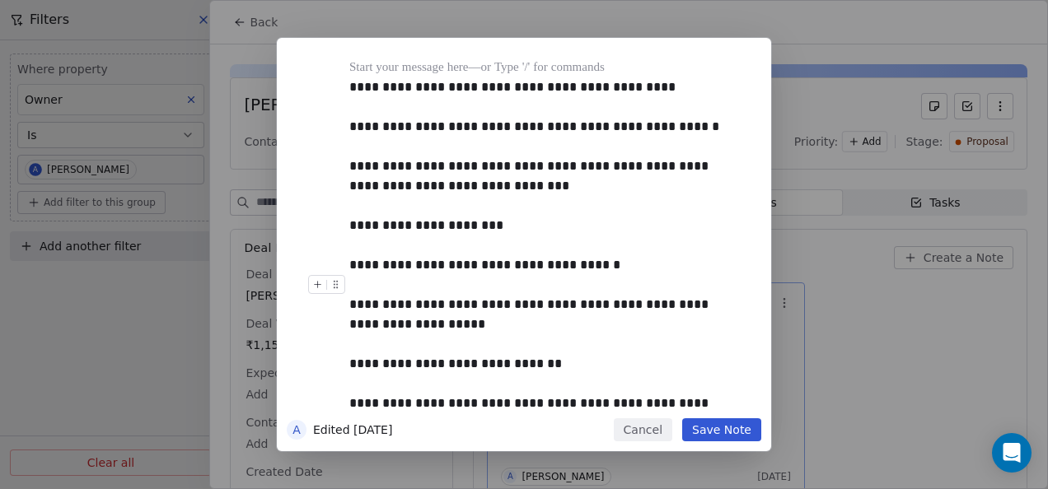
click at [733, 418] on button "Save Note" at bounding box center [721, 429] width 79 height 23
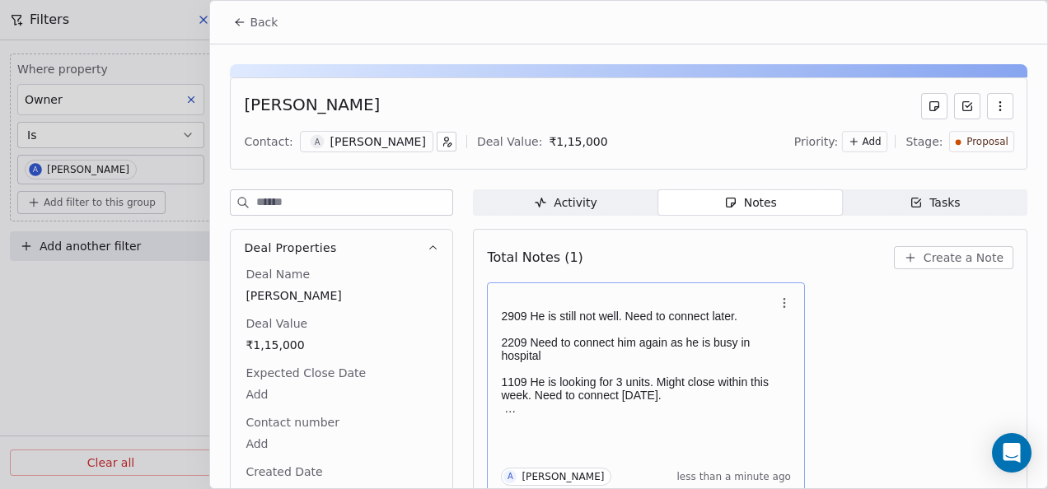
scroll to position [7, 0]
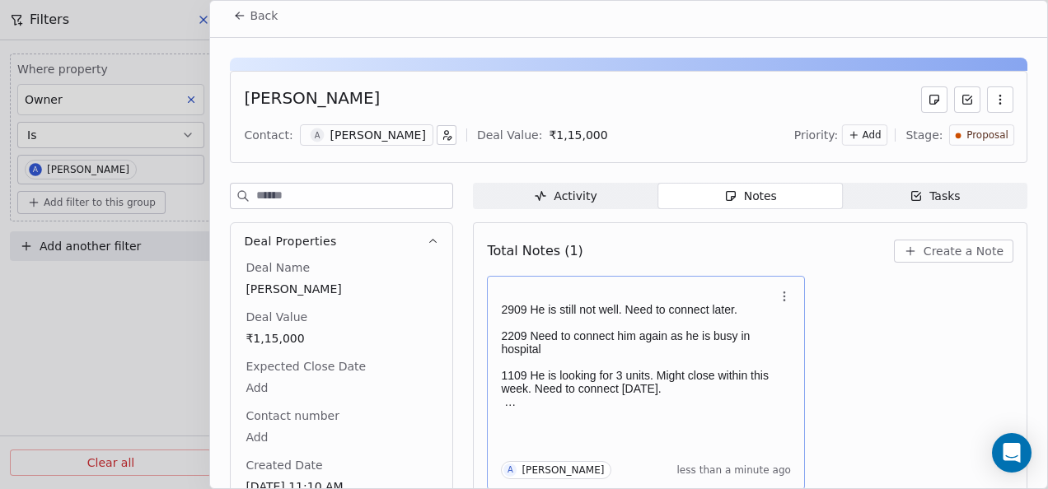
click at [235, 15] on icon at bounding box center [239, 15] width 13 height 13
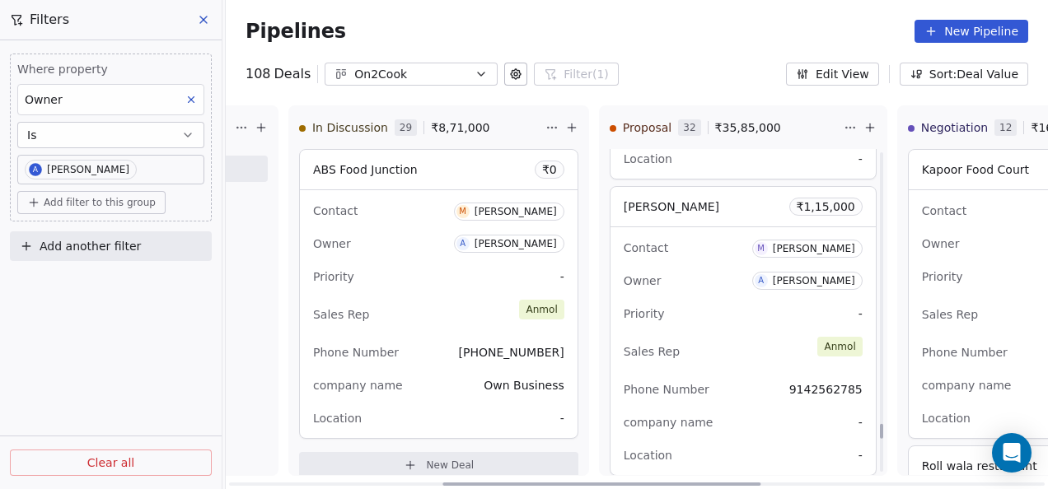
scroll to position [7666, 0]
click at [707, 308] on div "Priority -" at bounding box center [743, 311] width 239 height 26
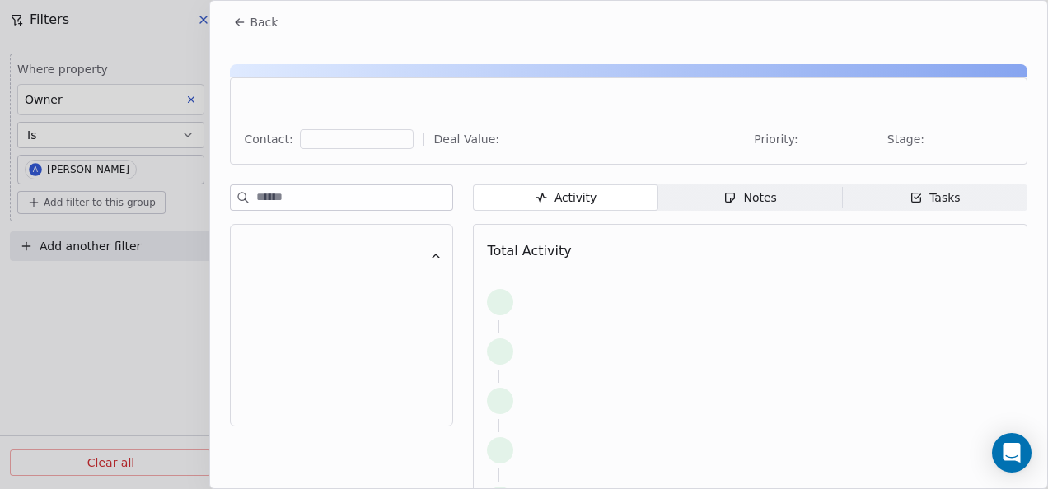
click at [739, 208] on span "Notes Notes" at bounding box center [750, 198] width 185 height 26
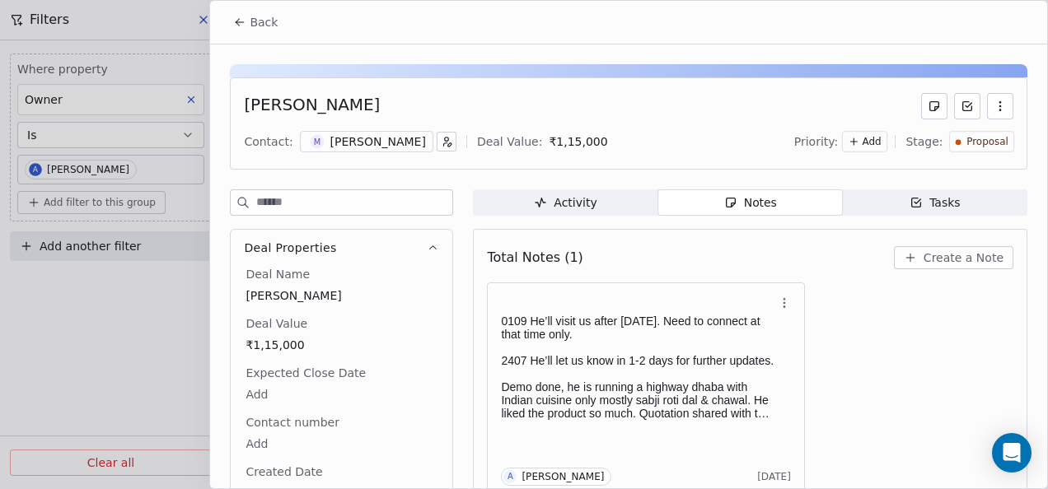
click at [266, 23] on span "Back" at bounding box center [264, 22] width 28 height 16
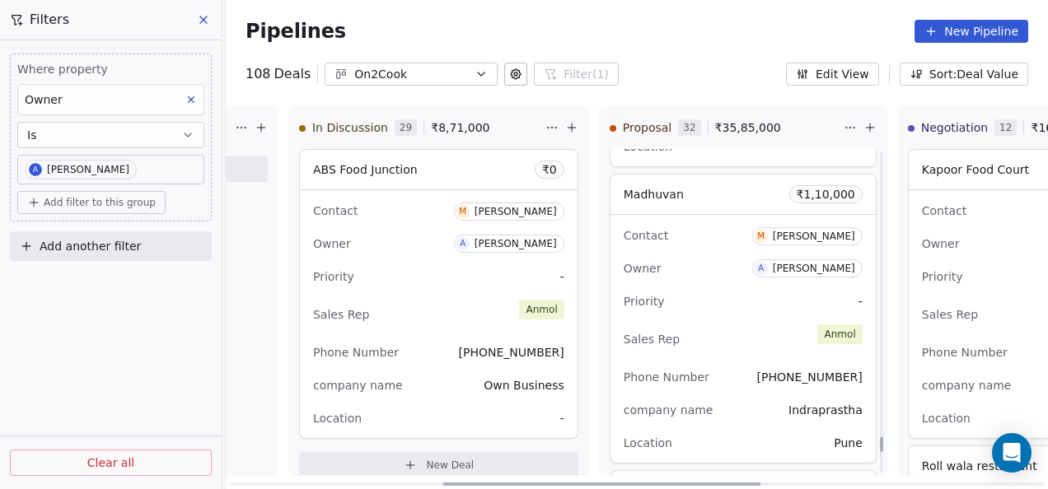
scroll to position [7995, 0]
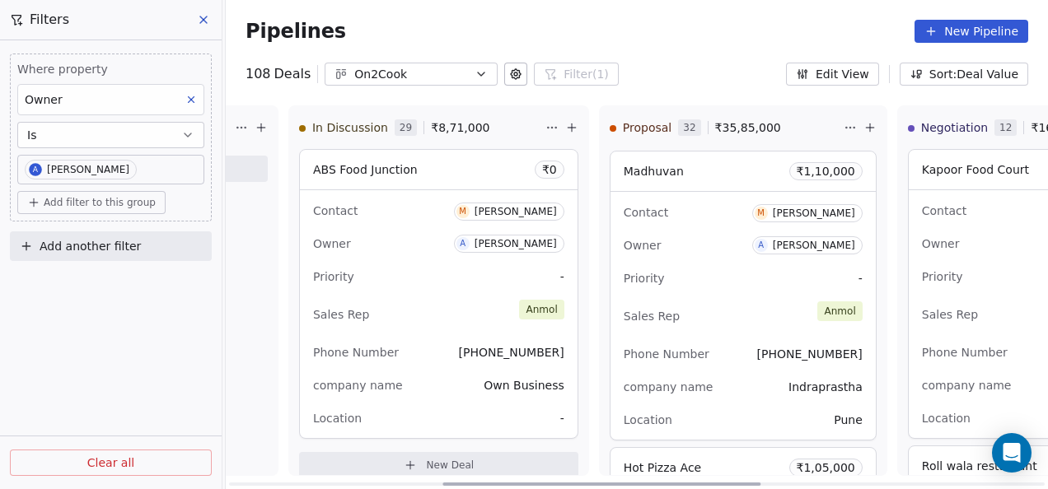
click at [731, 341] on div "Phone Number [PHONE_NUMBER]" at bounding box center [743, 354] width 239 height 26
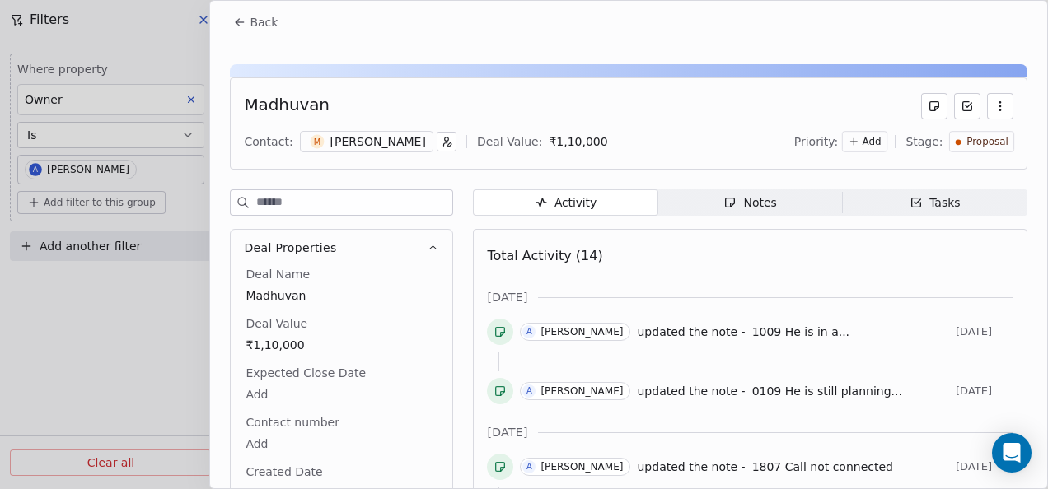
click at [780, 205] on span "Notes Notes" at bounding box center [750, 202] width 185 height 26
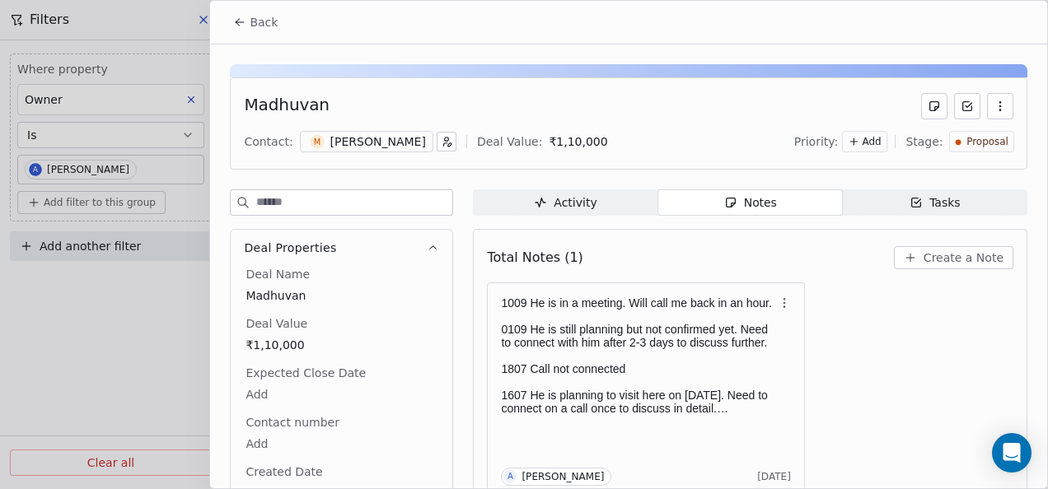
click at [245, 12] on button "Back" at bounding box center [255, 22] width 64 height 30
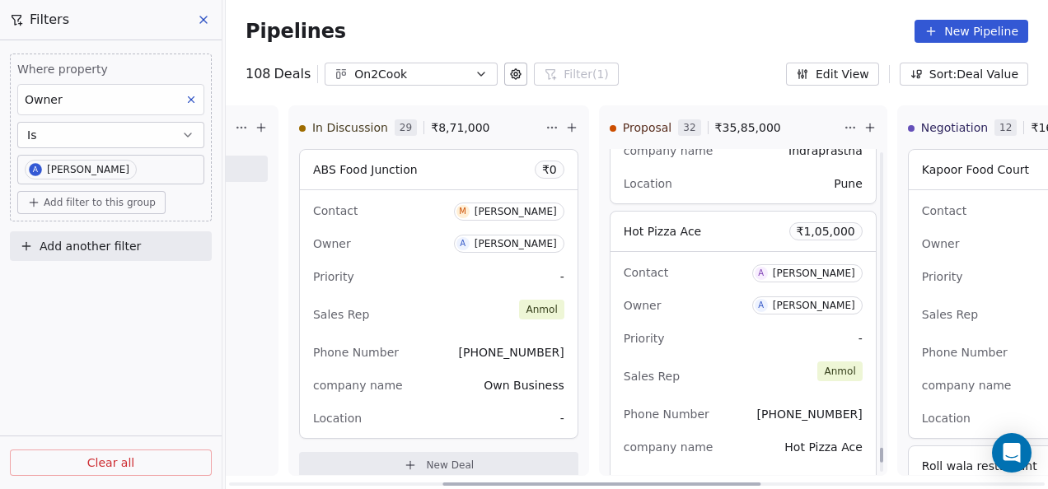
scroll to position [8325, 0]
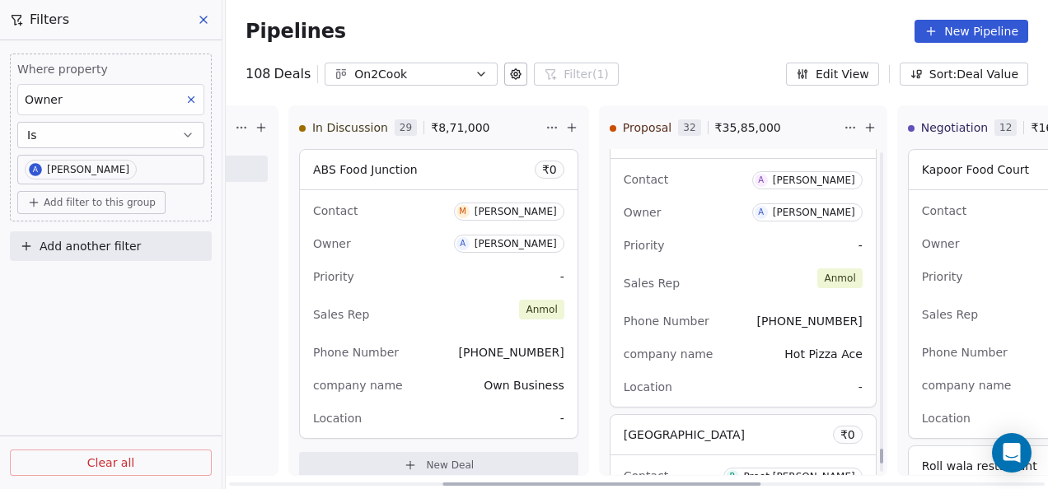
click at [745, 265] on div "Sales Rep [PERSON_NAME]" at bounding box center [743, 283] width 239 height 36
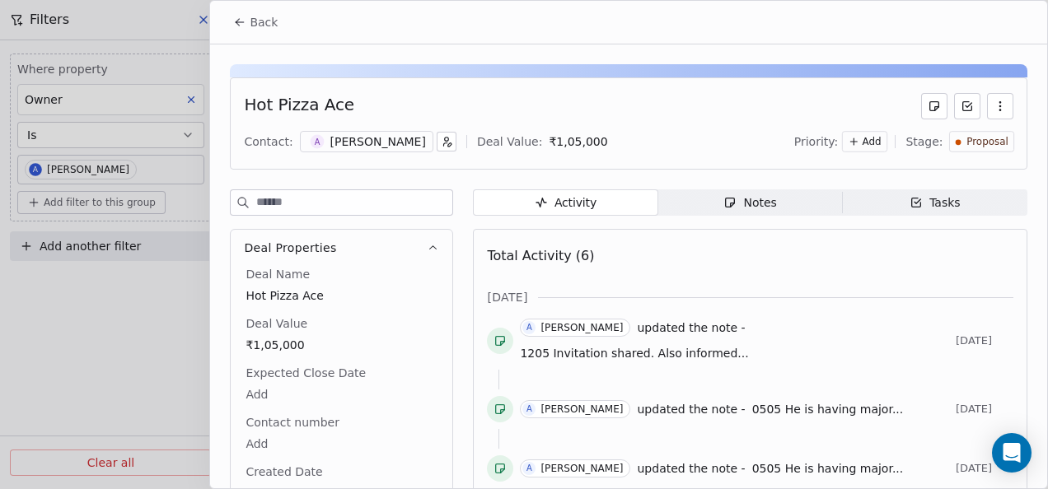
click at [244, 31] on button "Back" at bounding box center [255, 22] width 64 height 30
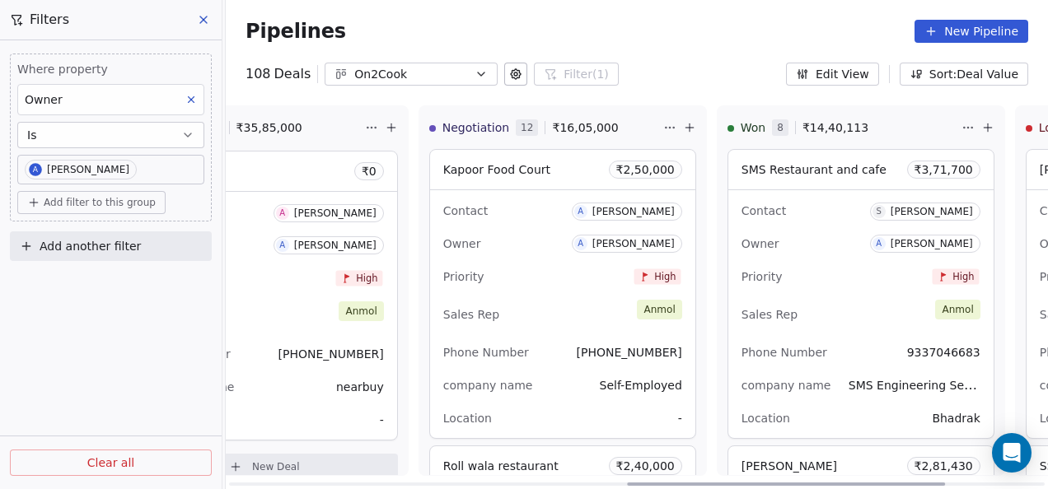
scroll to position [0, 1038]
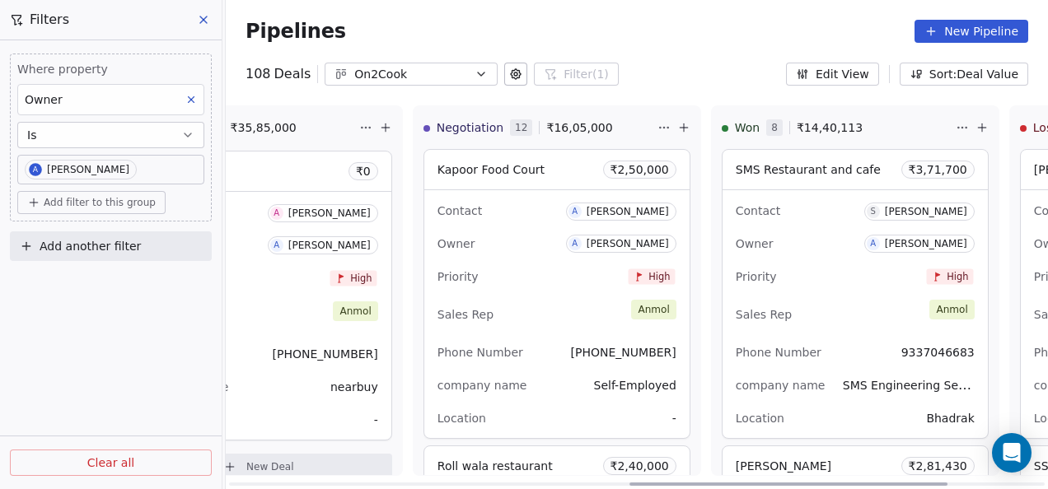
drag, startPoint x: 588, startPoint y: 480, endPoint x: 774, endPoint y: 501, distance: 187.3
click at [774, 486] on div at bounding box center [788, 484] width 318 height 3
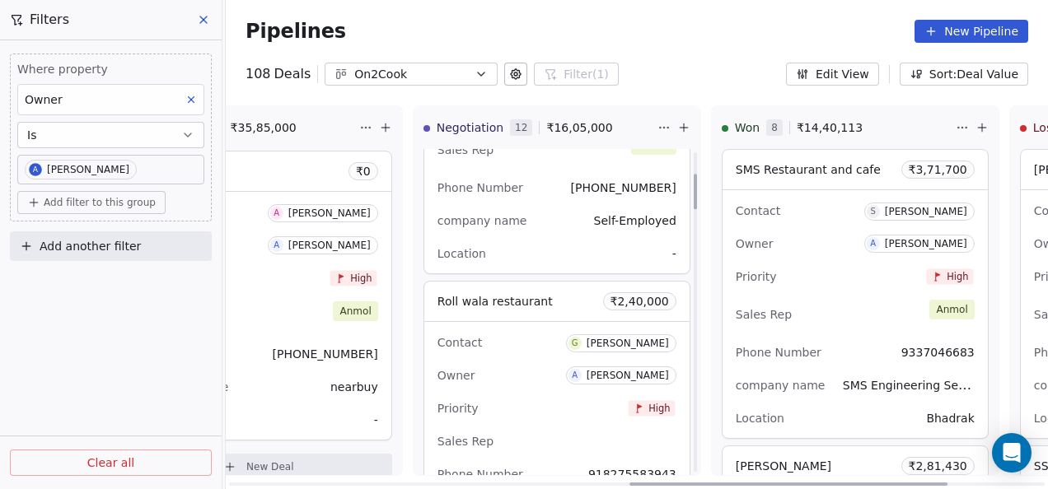
scroll to position [247, 0]
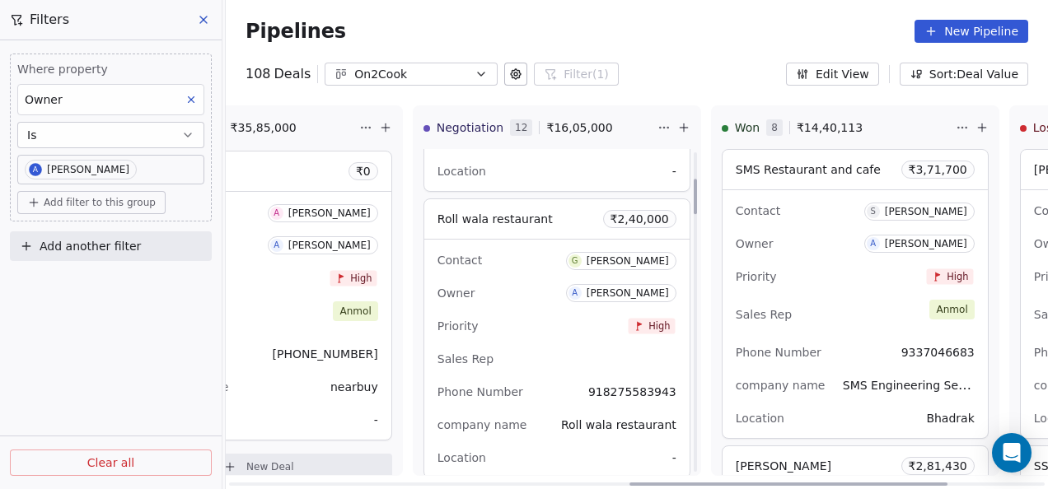
click at [511, 311] on div "Contact G [PERSON_NAME] Owner A [PERSON_NAME] Priority High Sales Rep Phone Num…" at bounding box center [556, 359] width 265 height 238
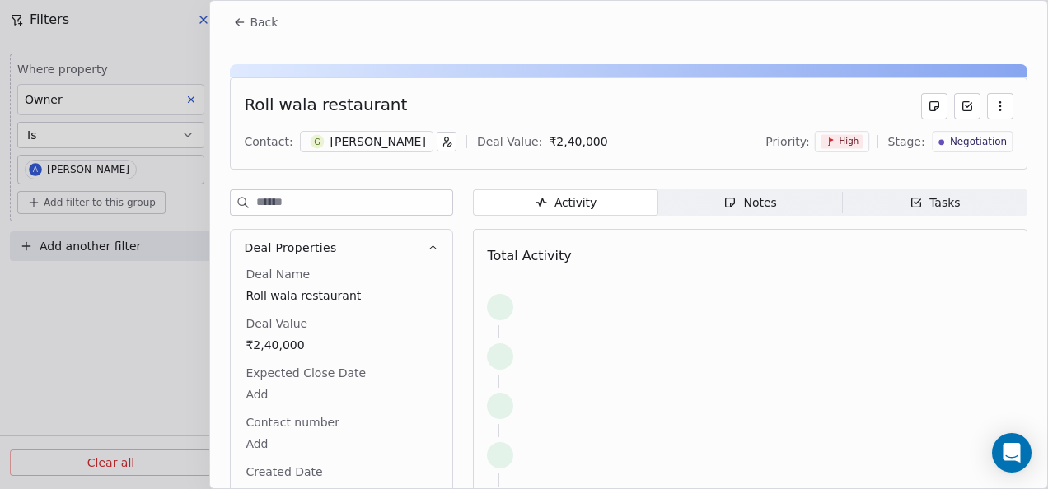
click at [697, 201] on span "Notes Notes" at bounding box center [750, 202] width 185 height 26
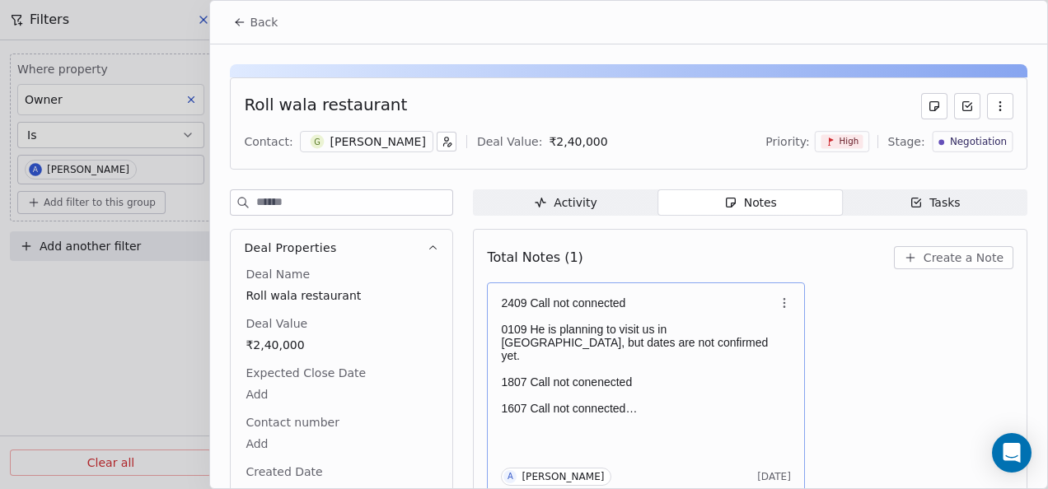
click at [582, 346] on p "0109 He is planning to visit us in [GEOGRAPHIC_DATA], but dates are not confirm…" at bounding box center [637, 343] width 273 height 40
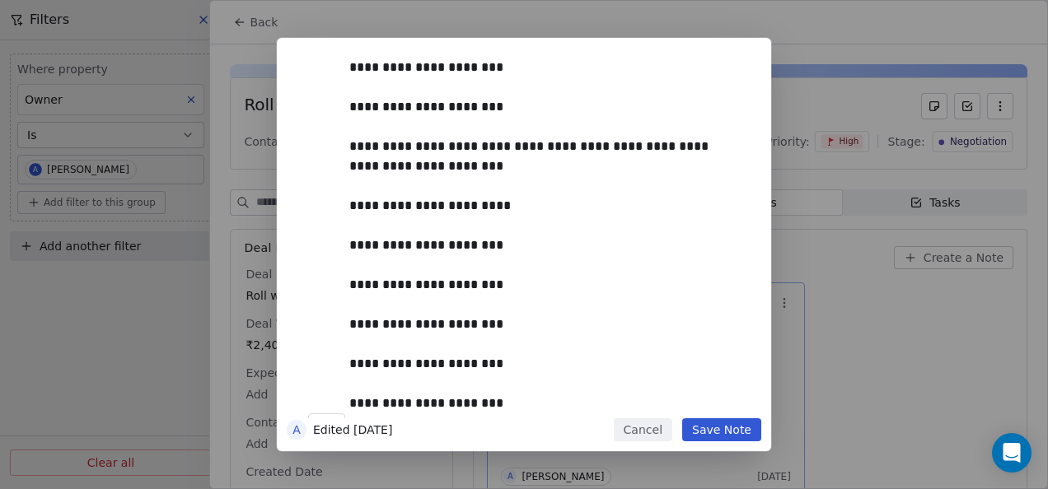
click at [707, 425] on button "Save Note" at bounding box center [721, 429] width 79 height 23
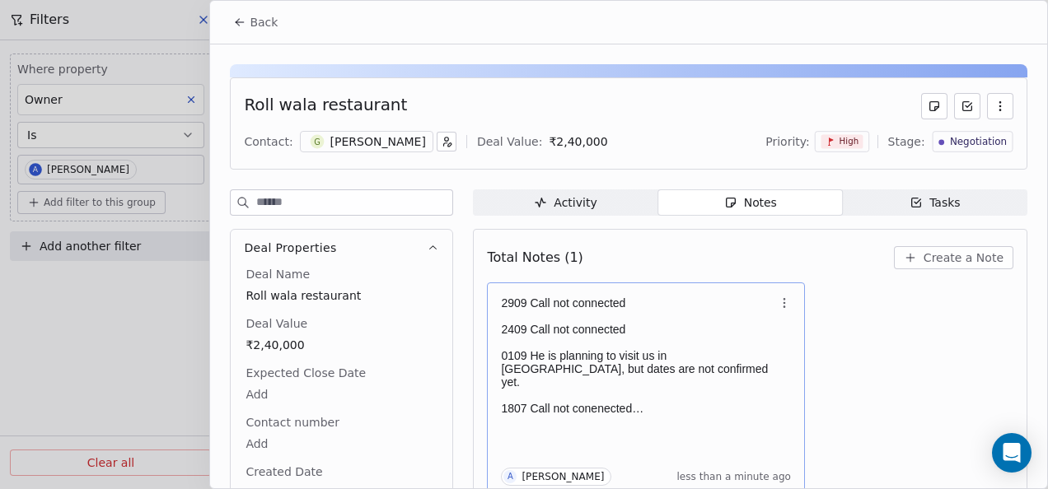
scroll to position [7, 0]
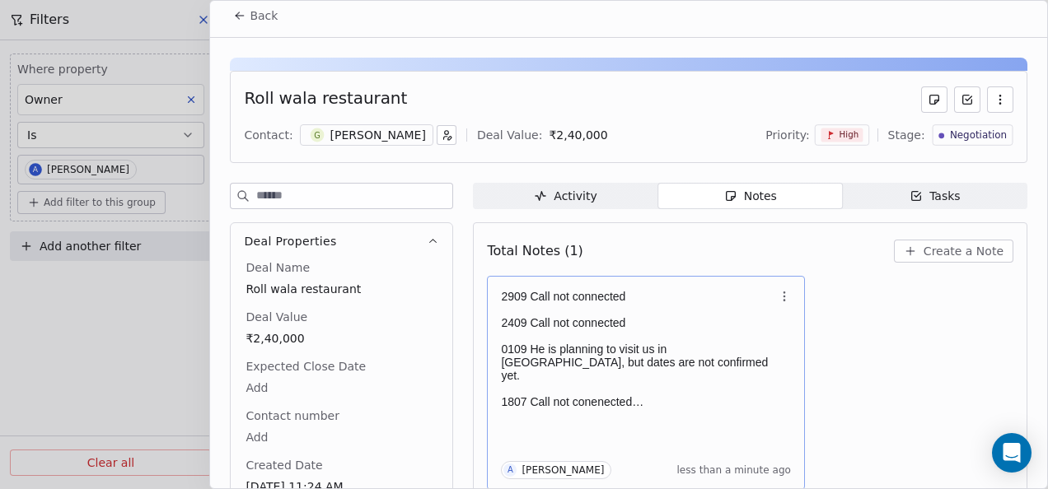
click at [241, 9] on icon at bounding box center [239, 15] width 13 height 13
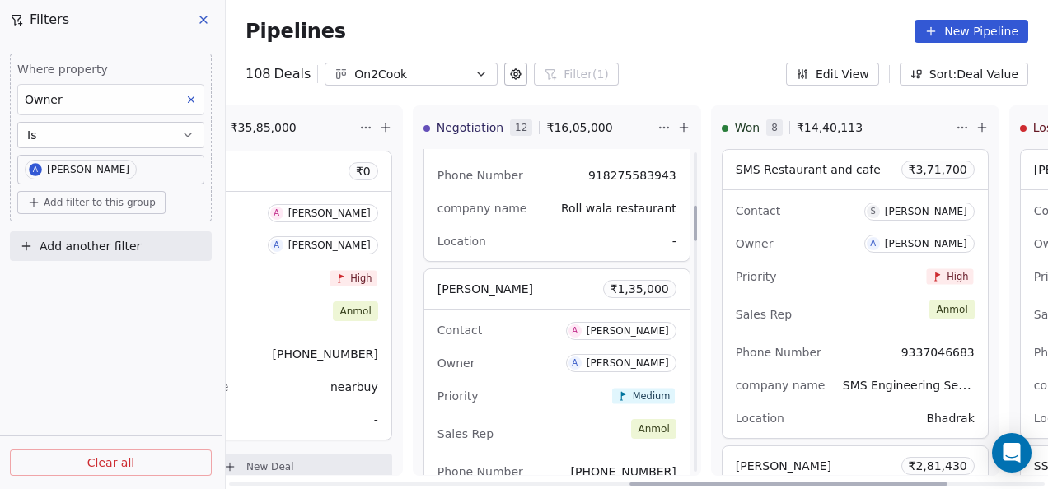
scroll to position [494, 0]
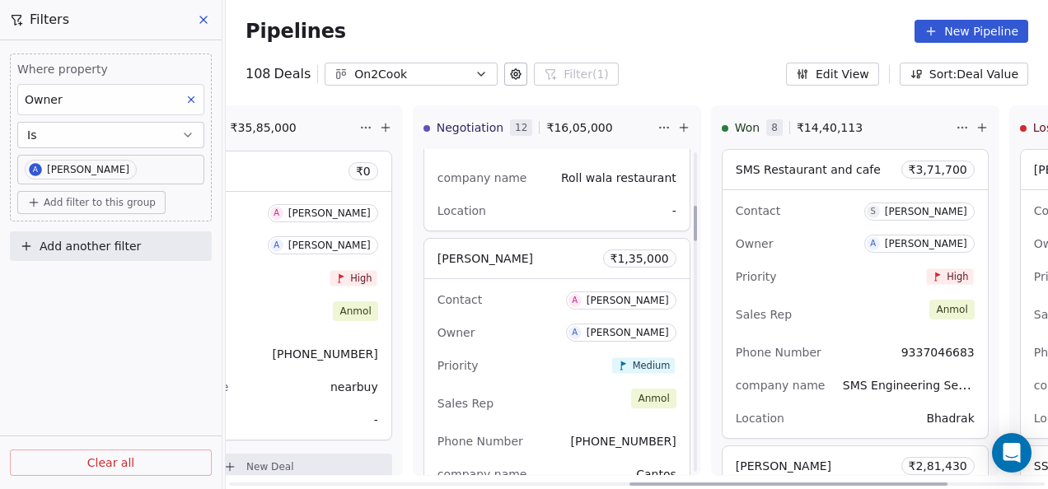
click at [554, 322] on div "Owner A [PERSON_NAME]" at bounding box center [556, 333] width 239 height 26
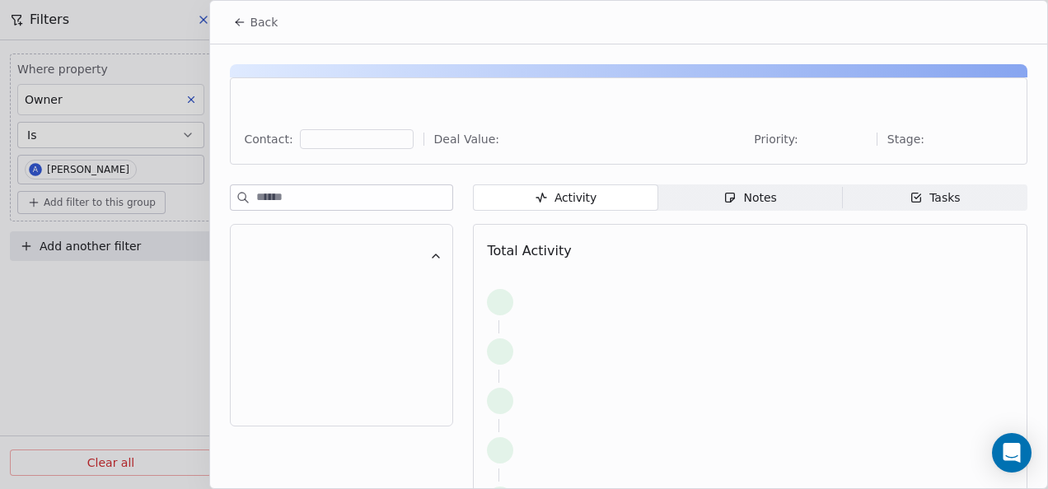
click at [728, 191] on icon "button" at bounding box center [729, 197] width 13 height 13
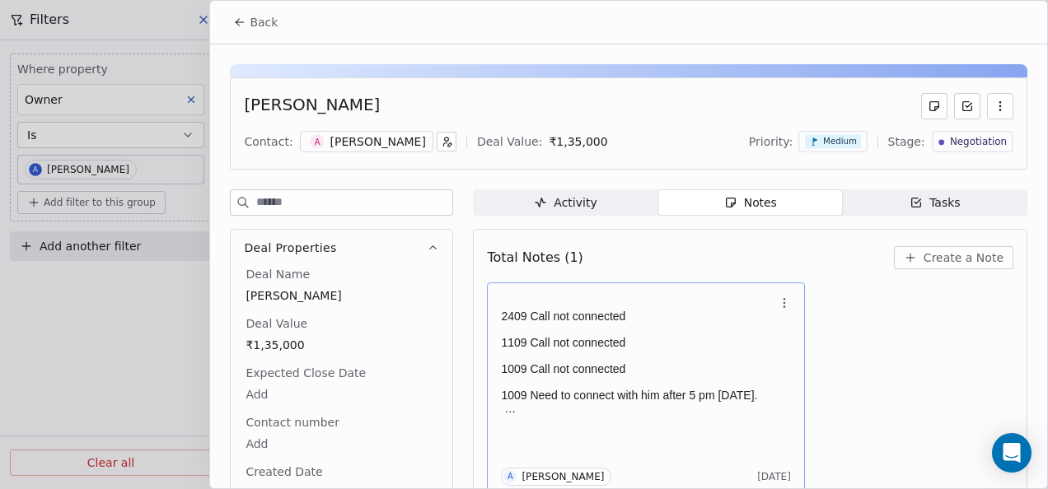
click at [709, 399] on p "1009 Need to connect with him after 5 pm [DATE]." at bounding box center [637, 395] width 273 height 13
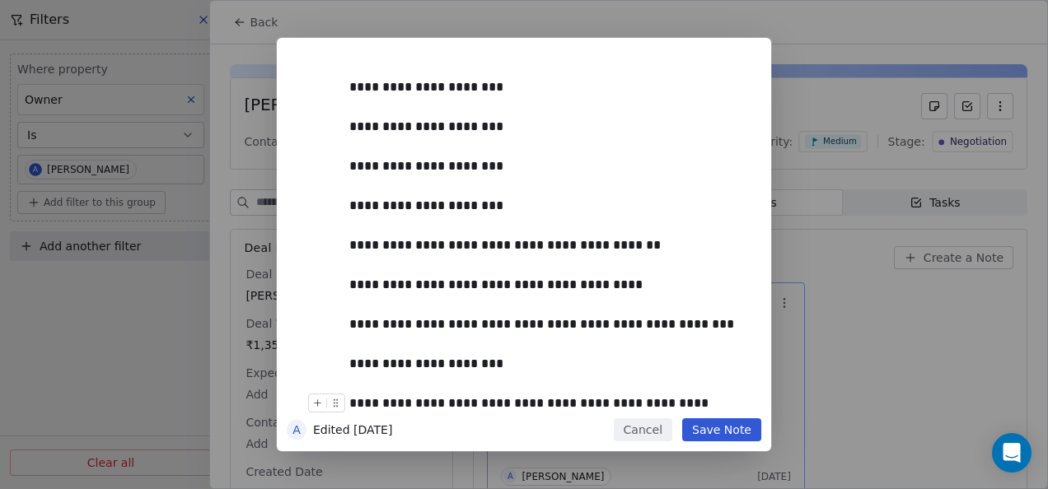
click at [717, 438] on button "Save Note" at bounding box center [721, 429] width 79 height 23
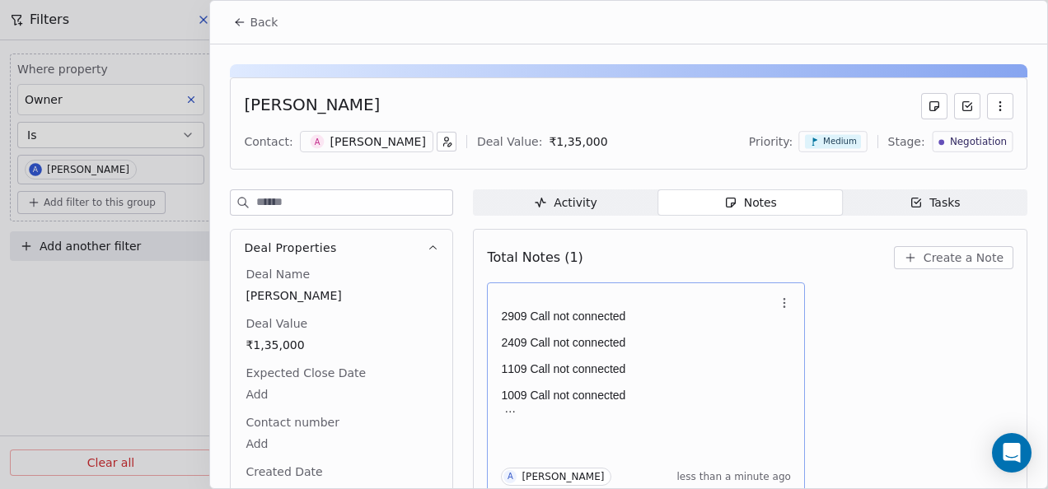
scroll to position [7, 0]
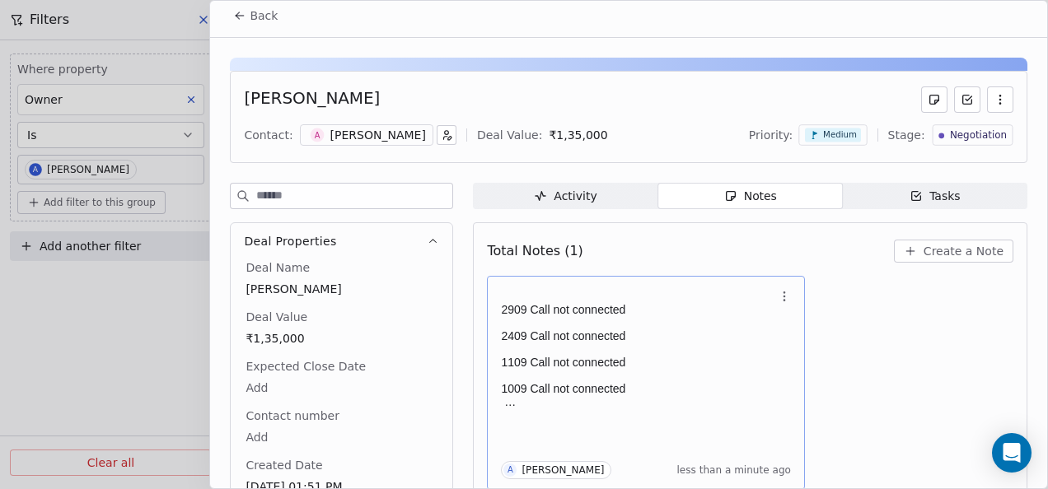
click at [241, 11] on icon at bounding box center [239, 15] width 13 height 13
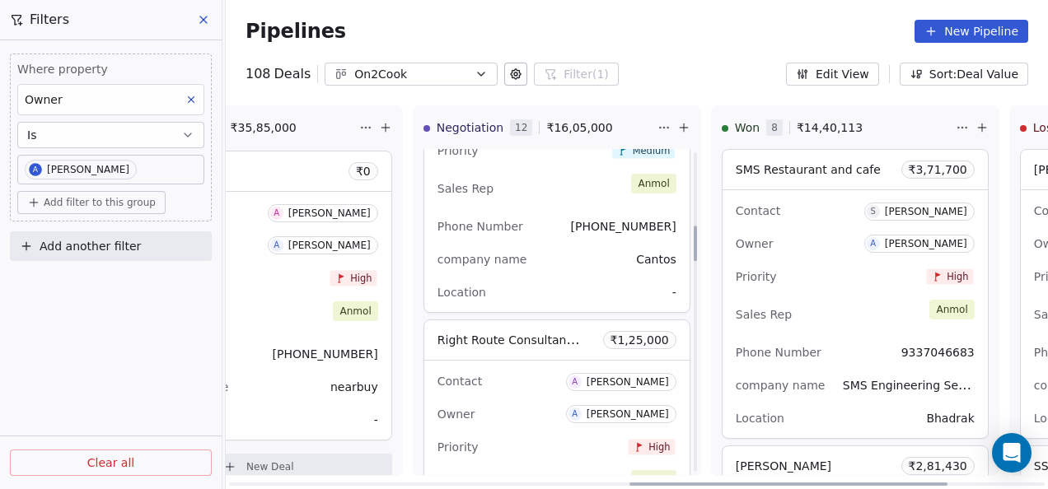
scroll to position [824, 0]
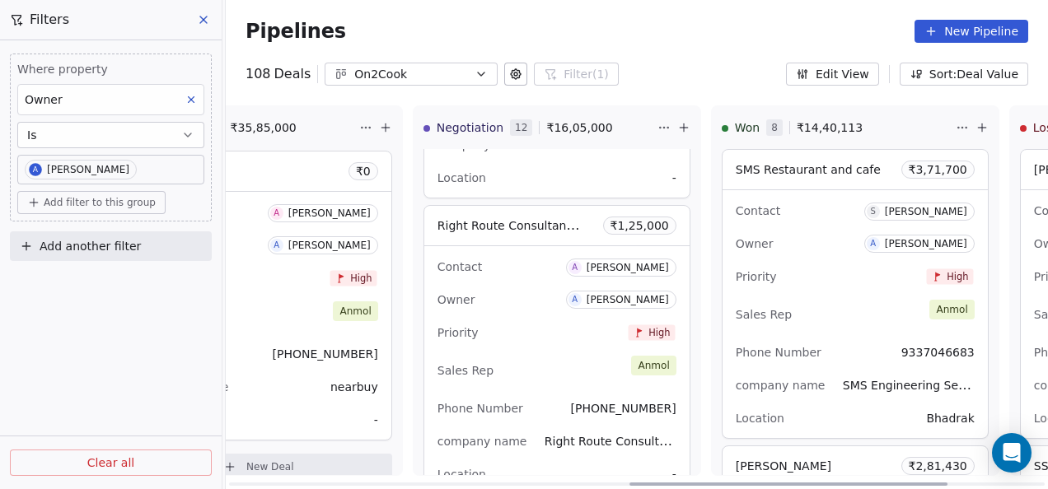
click at [565, 349] on div "Contact A [PERSON_NAME] Owner A [PERSON_NAME] Priority High Sales Rep [PERSON_N…" at bounding box center [556, 370] width 265 height 248
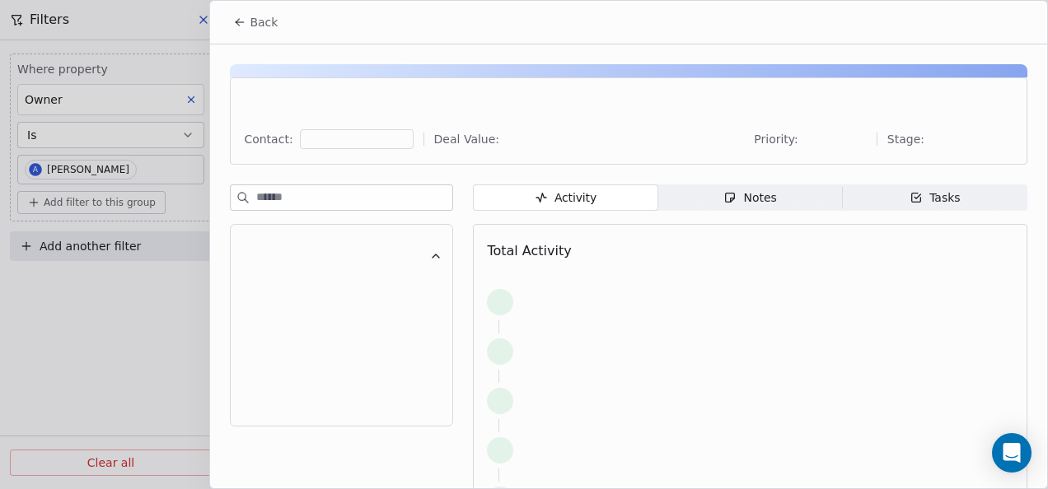
click at [713, 208] on span "Notes Notes" at bounding box center [750, 198] width 185 height 26
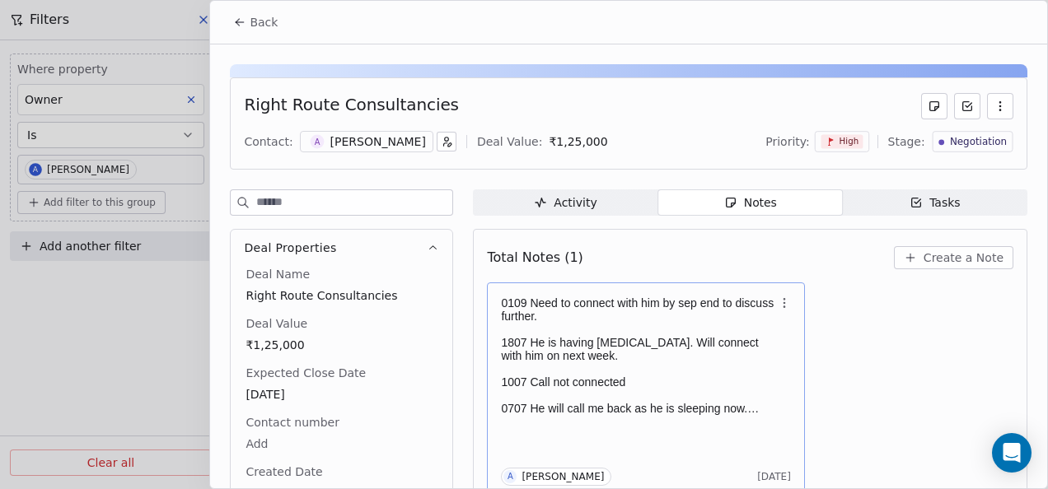
click at [719, 390] on p at bounding box center [637, 395] width 273 height 13
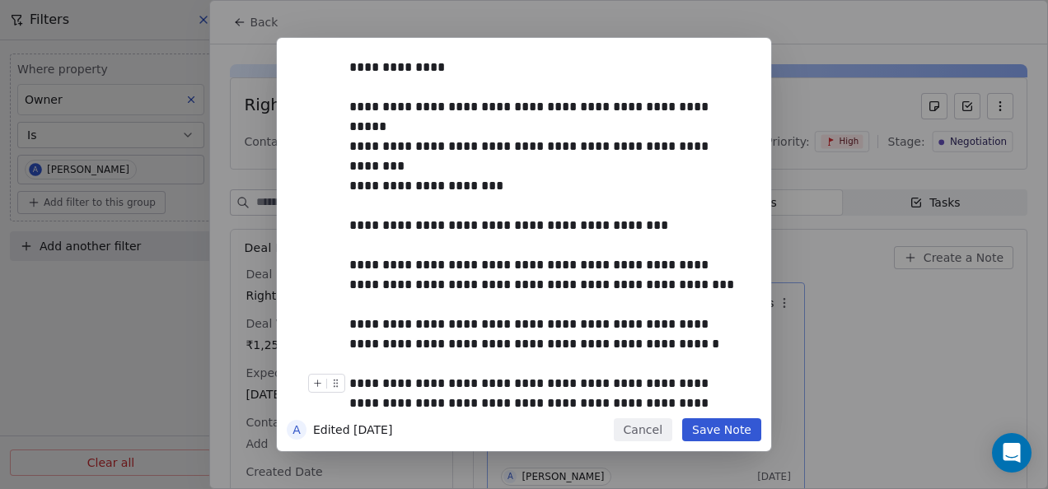
click at [716, 427] on button "Save Note" at bounding box center [721, 429] width 79 height 23
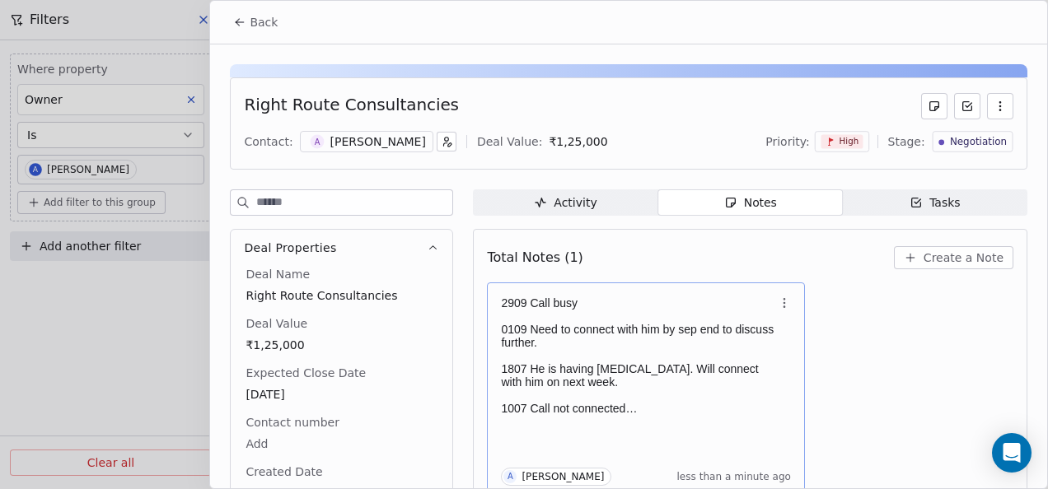
scroll to position [7, 0]
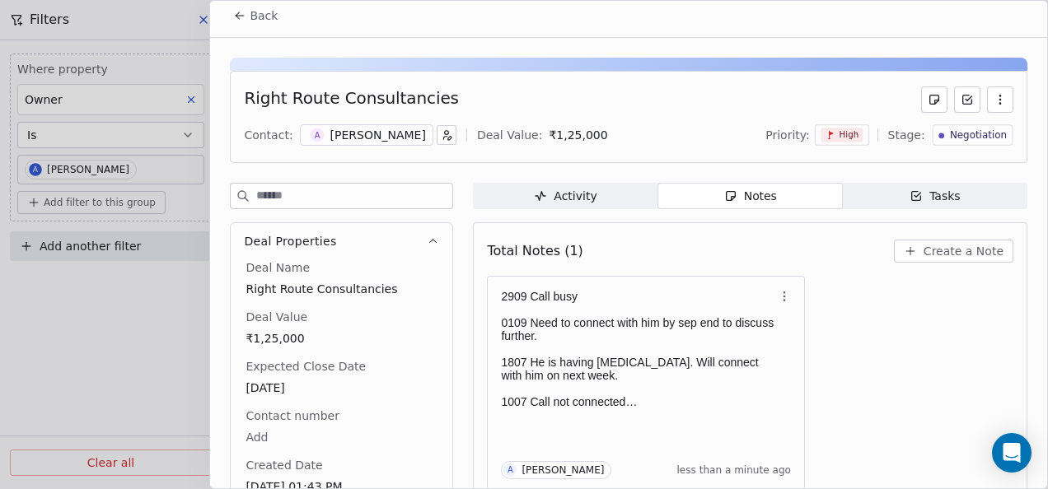
click at [241, 7] on button "Back" at bounding box center [255, 16] width 64 height 30
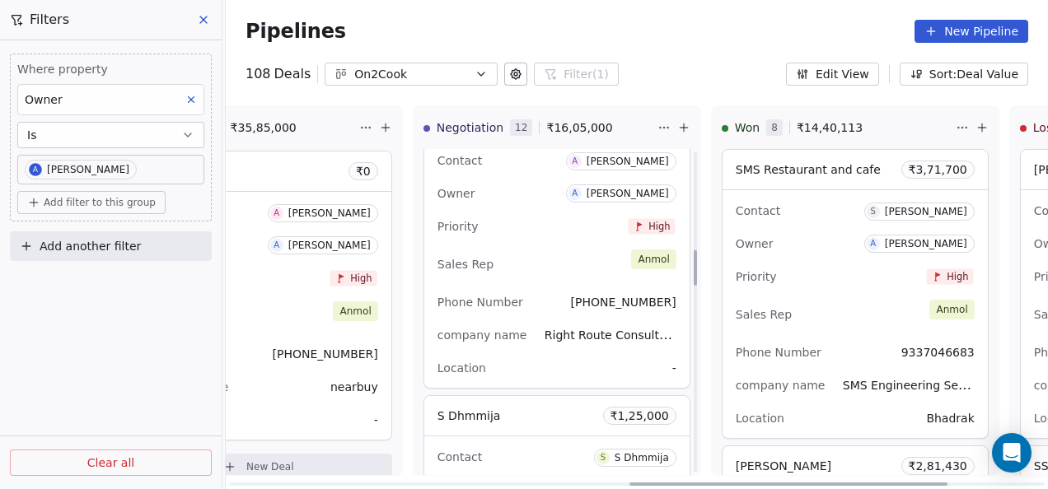
scroll to position [906, 0]
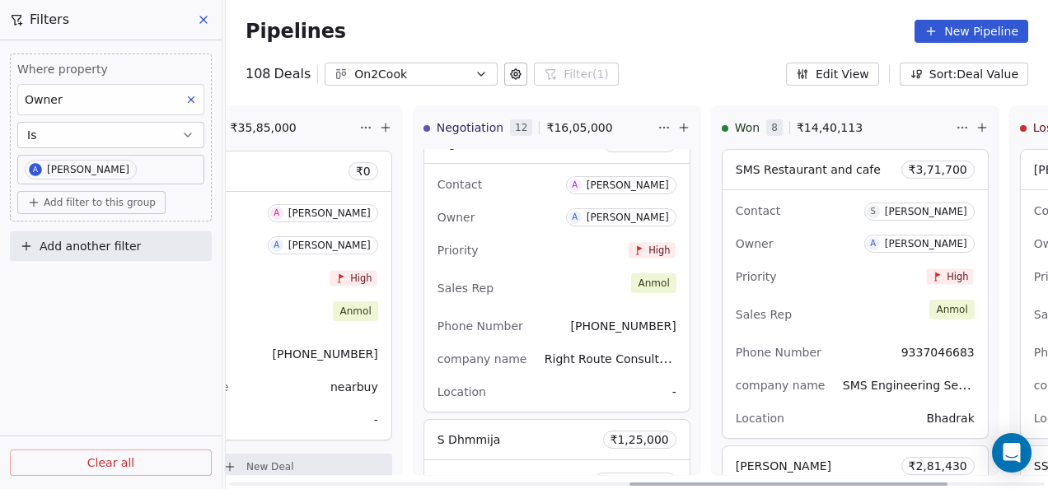
click at [565, 270] on div "Sales Rep [PERSON_NAME]" at bounding box center [556, 288] width 239 height 36
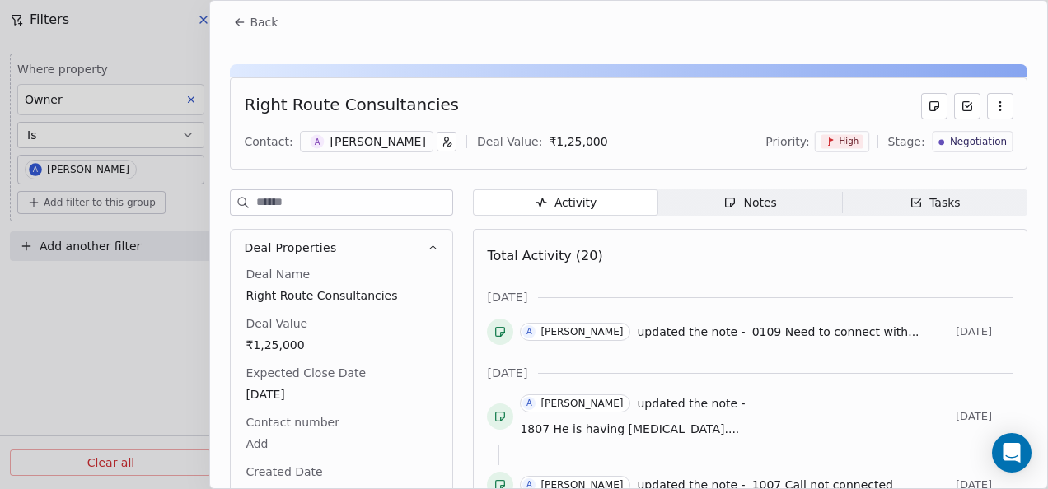
click at [690, 202] on span "Notes Notes" at bounding box center [750, 202] width 185 height 26
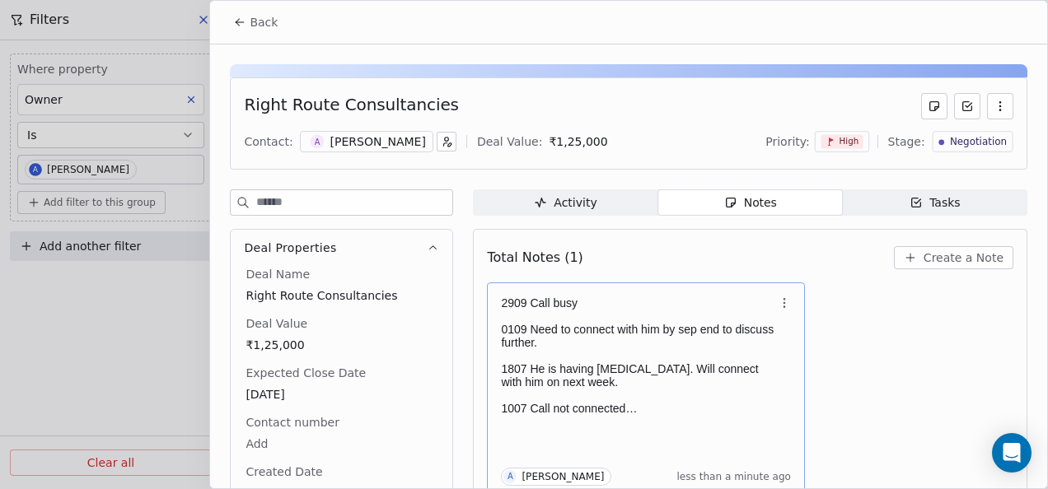
click at [633, 389] on p at bounding box center [637, 395] width 273 height 13
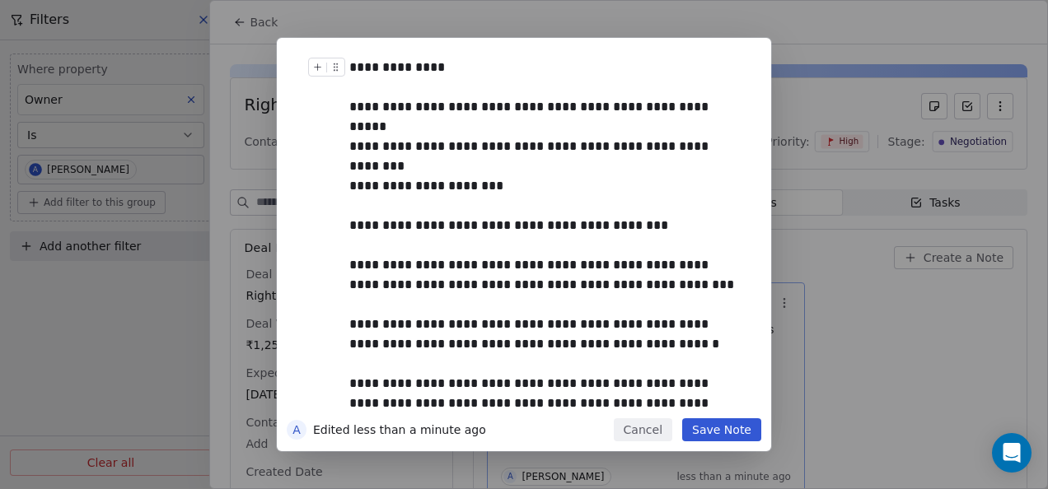
click at [446, 69] on div "**********" at bounding box center [542, 68] width 386 height 20
click at [754, 428] on button "Save Note" at bounding box center [721, 429] width 79 height 23
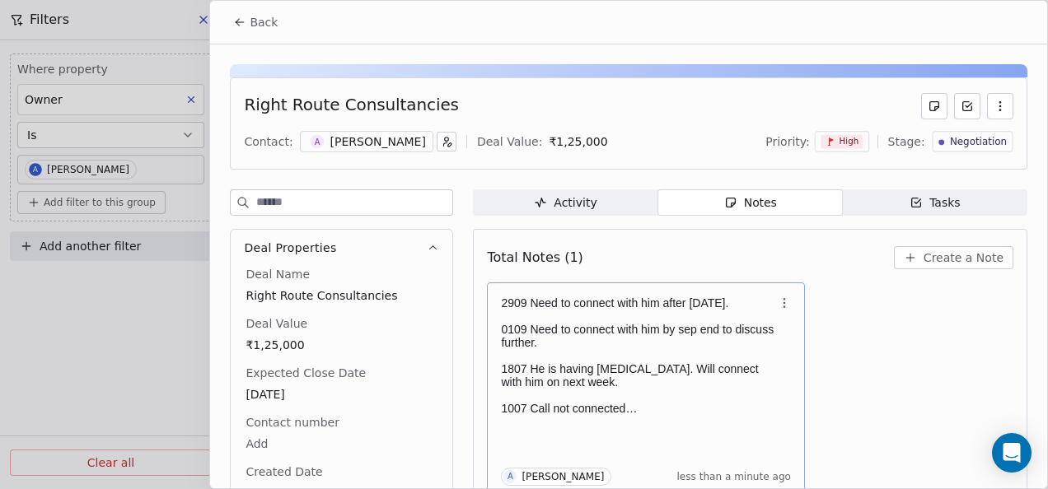
scroll to position [7, 0]
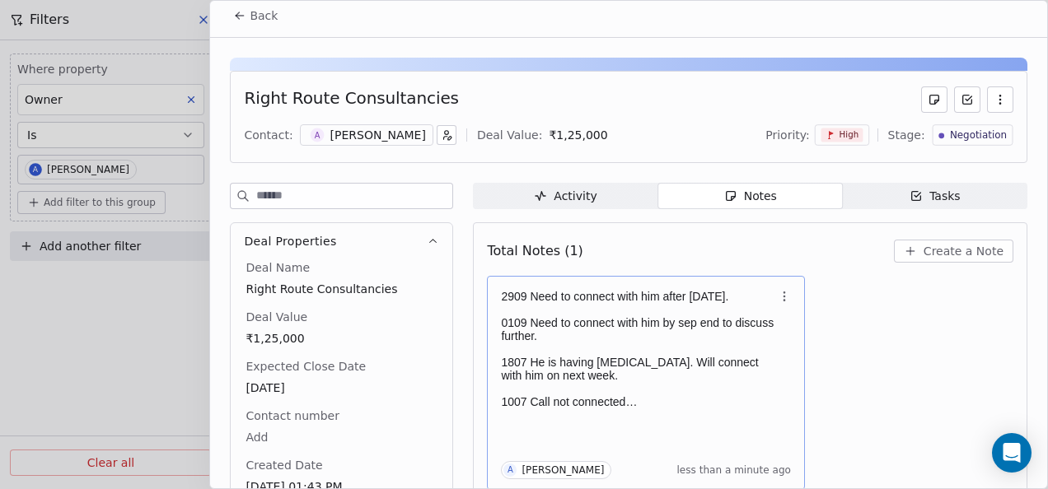
click at [243, 16] on icon at bounding box center [239, 15] width 13 height 13
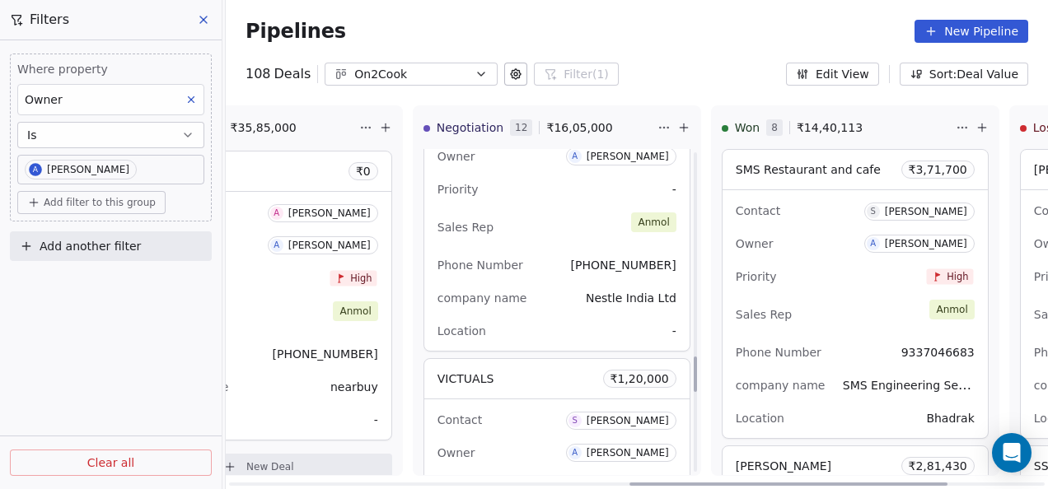
scroll to position [1895, 0]
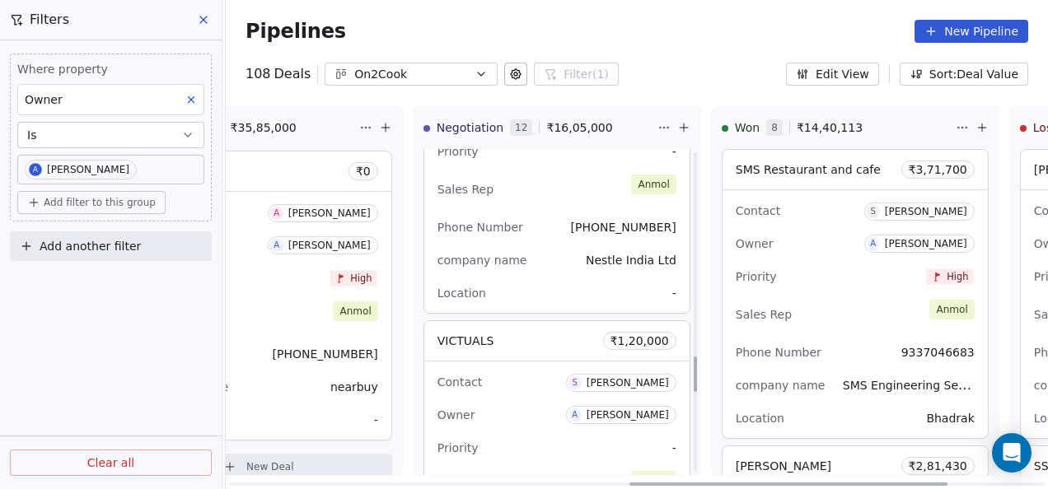
click at [555, 269] on div "company name Nestle India Ltd" at bounding box center [556, 260] width 239 height 26
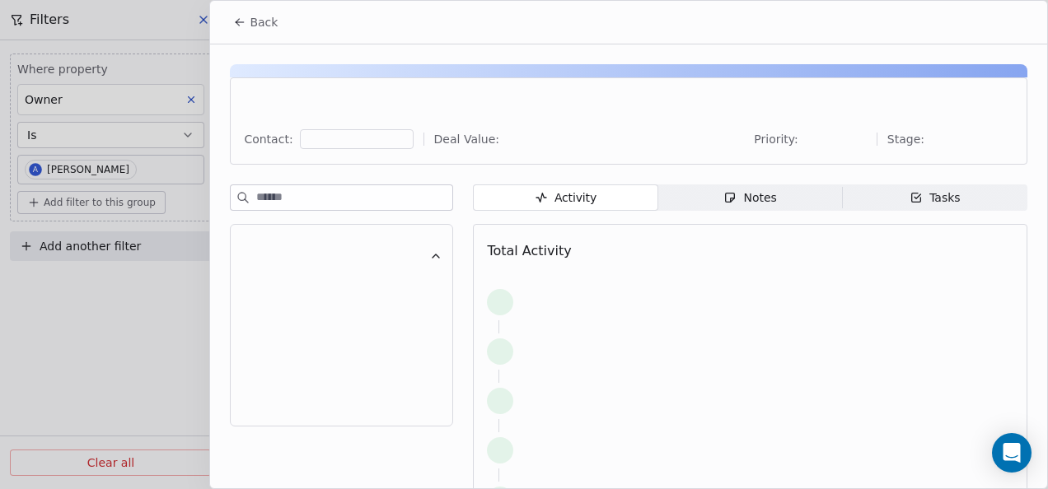
click at [717, 200] on span "Notes Notes" at bounding box center [750, 198] width 185 height 26
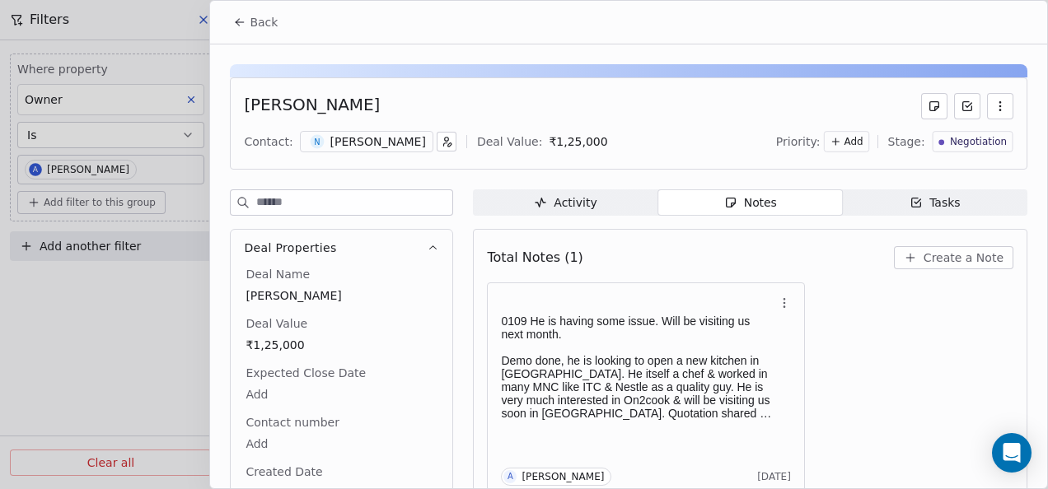
click at [694, 243] on div "Total Notes (1) Create a Note 0109 He is having some issue. Will be visiting us…" at bounding box center [750, 386] width 554 height 315
click at [685, 341] on p at bounding box center [637, 347] width 273 height 13
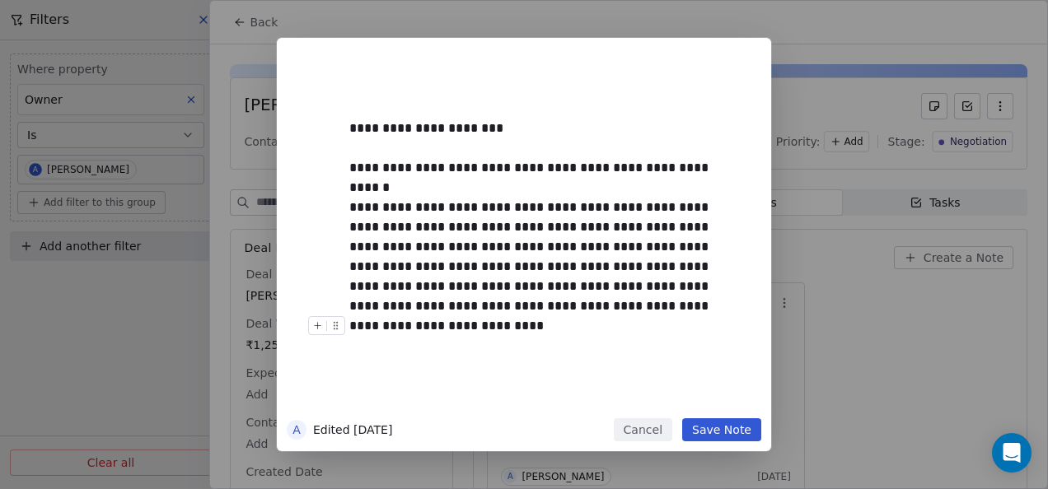
click at [726, 428] on button "Save Note" at bounding box center [721, 429] width 79 height 23
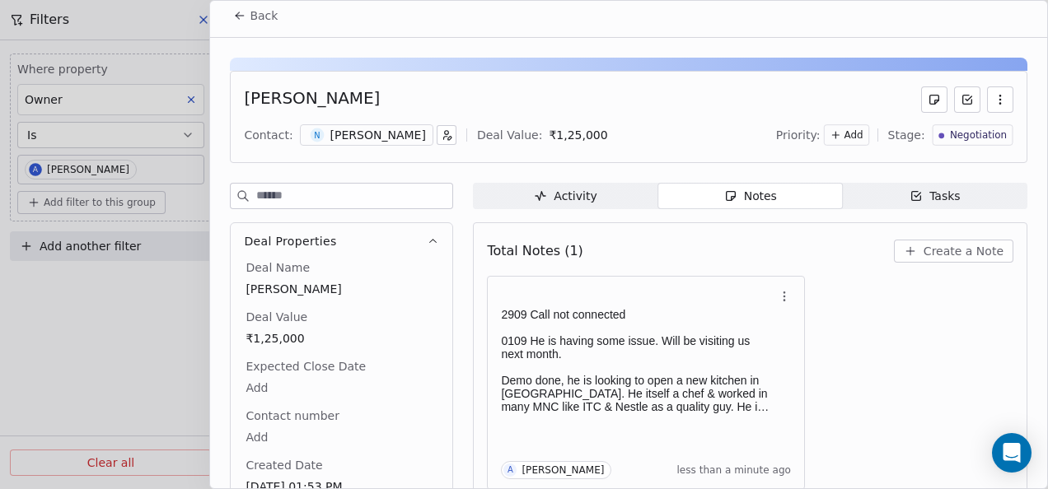
click at [236, 17] on icon at bounding box center [239, 15] width 13 height 13
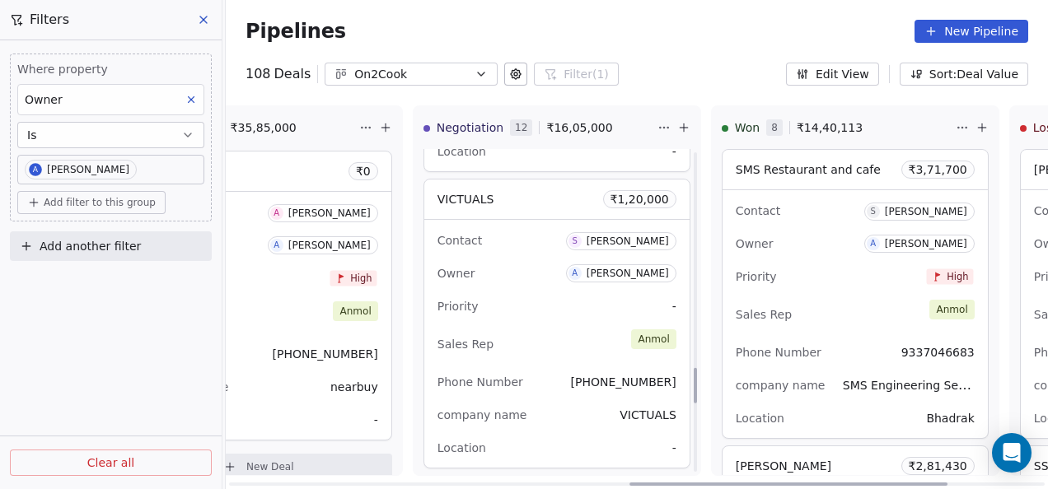
scroll to position [2059, 0]
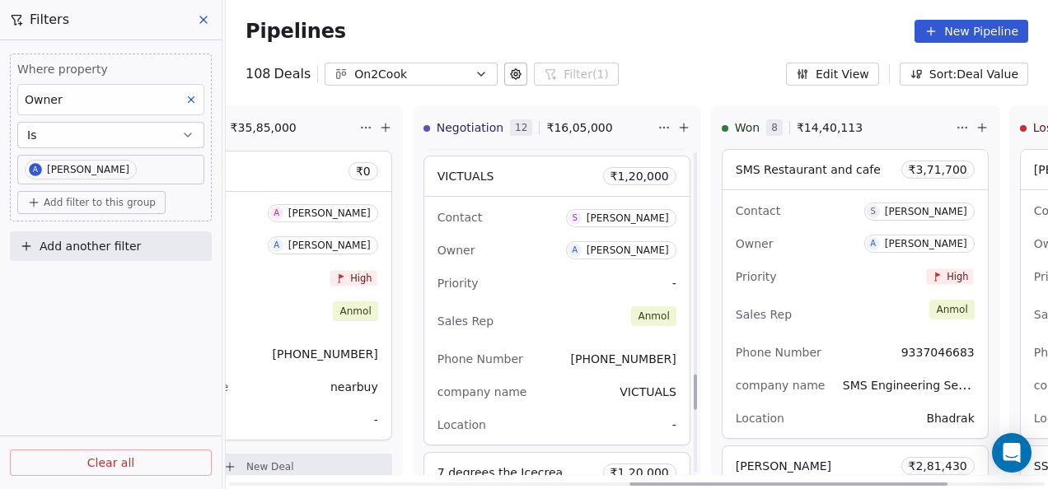
click at [570, 386] on div "company name VICTUALS" at bounding box center [556, 392] width 239 height 26
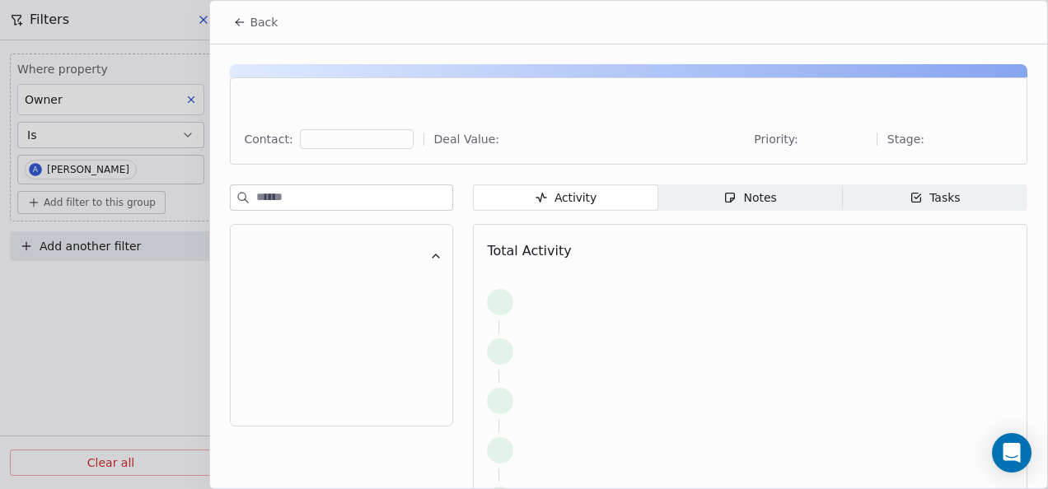
click at [729, 202] on icon "button" at bounding box center [729, 197] width 13 height 13
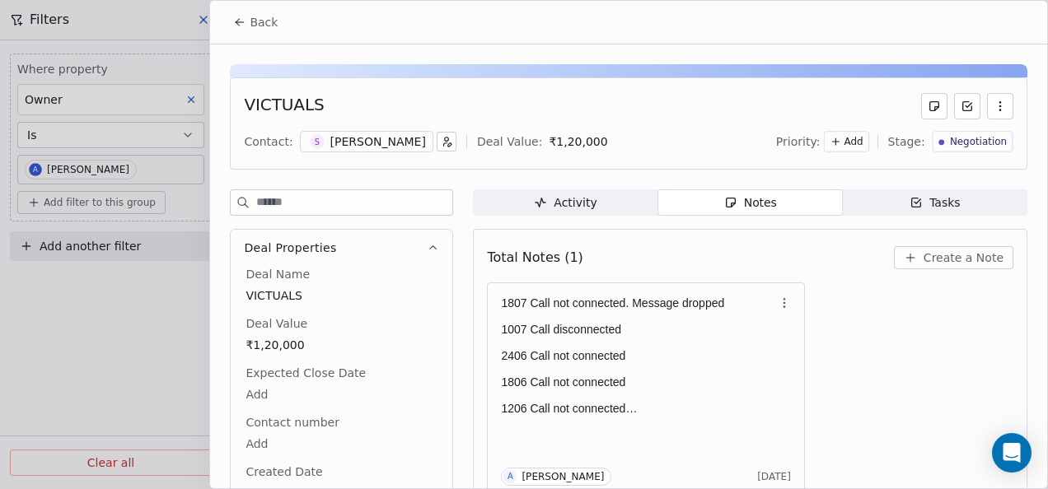
click at [245, 11] on button "Back" at bounding box center [255, 22] width 64 height 30
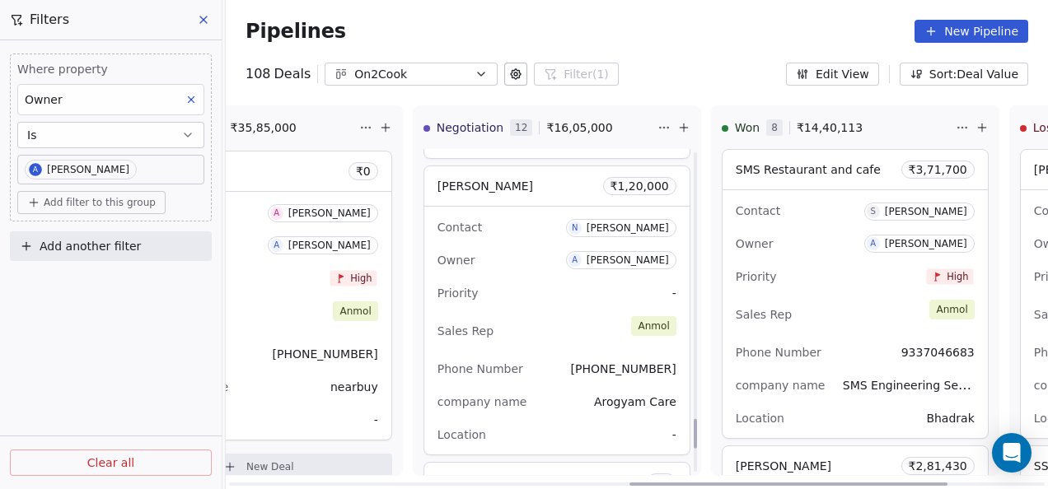
scroll to position [2965, 0]
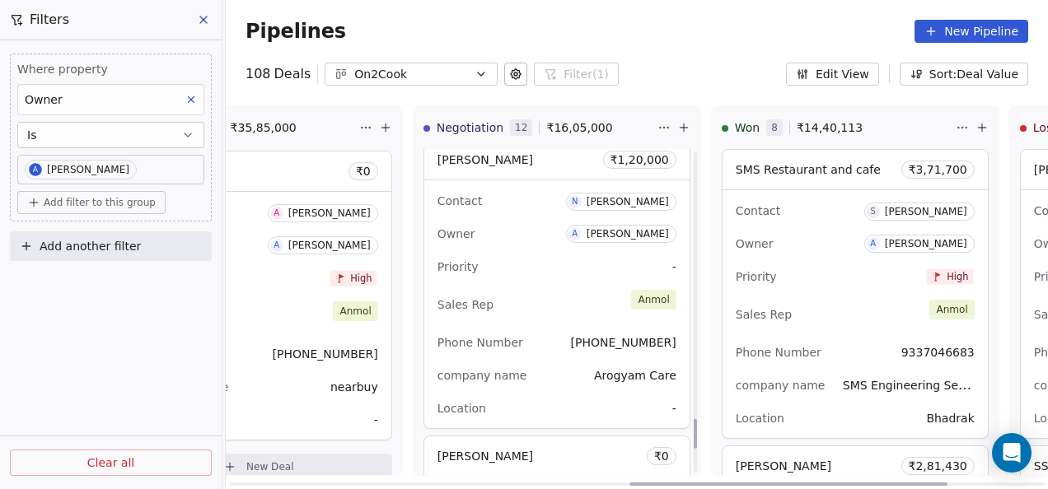
click at [549, 292] on div "Sales Rep [PERSON_NAME]" at bounding box center [556, 305] width 239 height 36
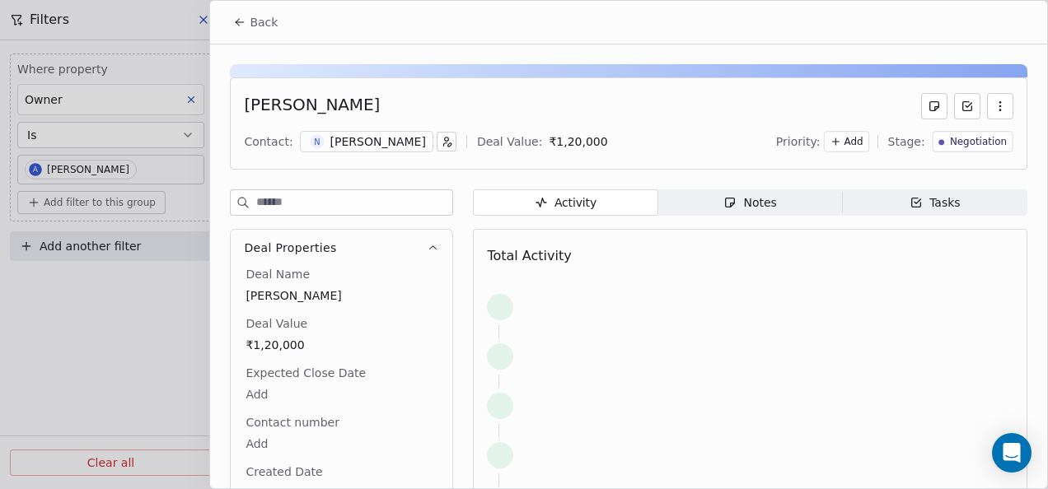
click at [765, 203] on div "Notes" at bounding box center [749, 202] width 53 height 17
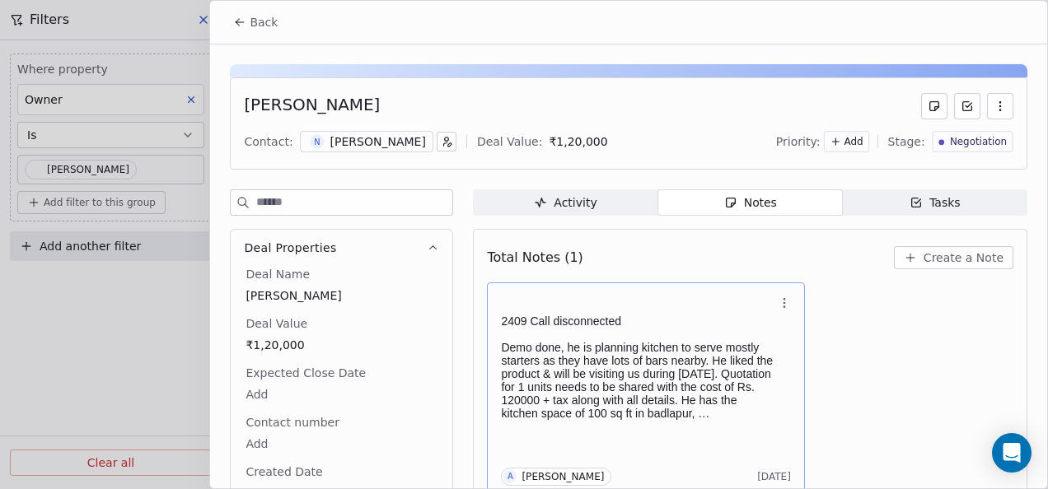
click at [622, 308] on h1 at bounding box center [637, 306] width 273 height 16
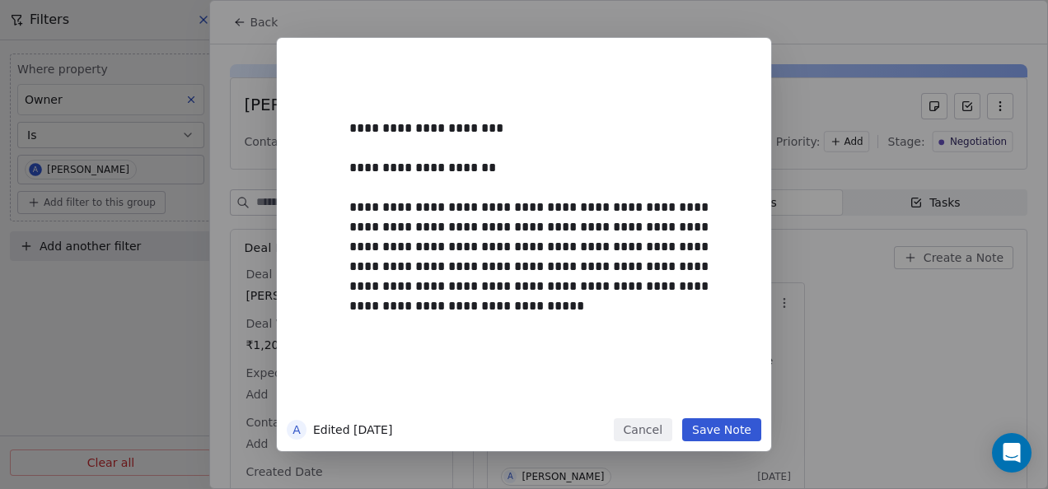
click at [741, 432] on button "Save Note" at bounding box center [721, 429] width 79 height 23
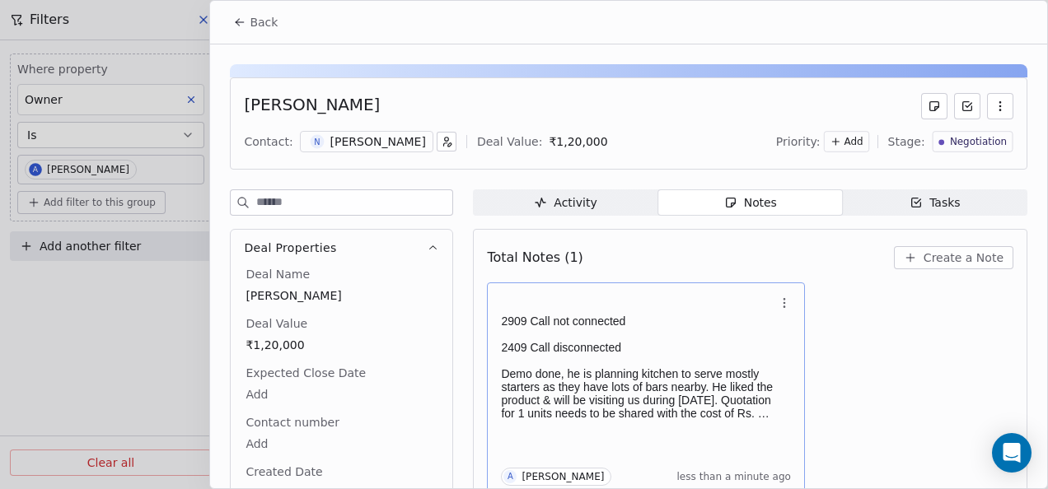
scroll to position [7, 0]
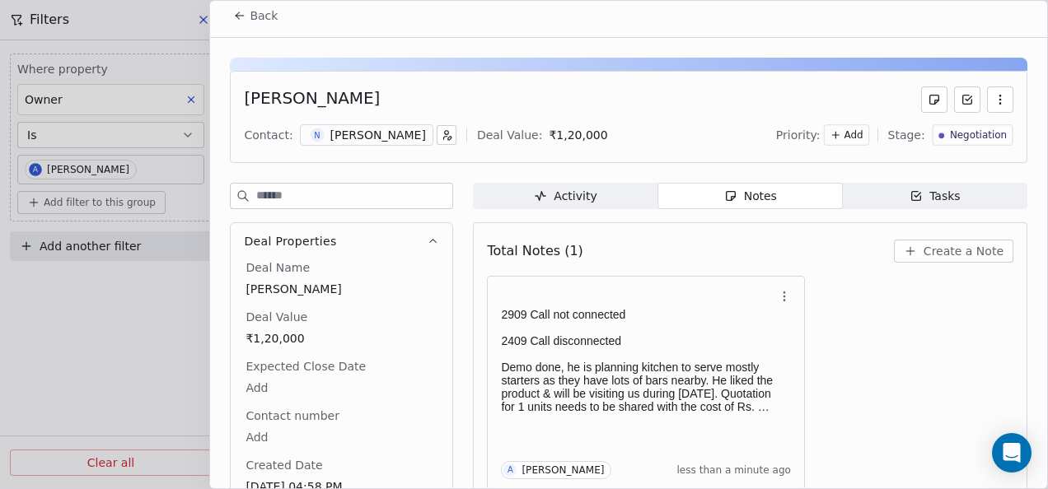
click at [254, 21] on span "Back" at bounding box center [264, 15] width 28 height 16
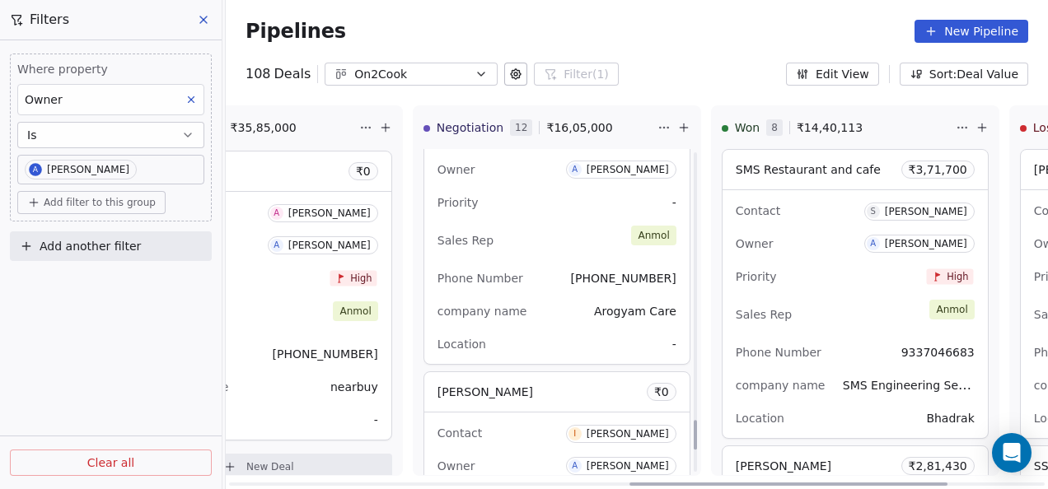
scroll to position [3130, 0]
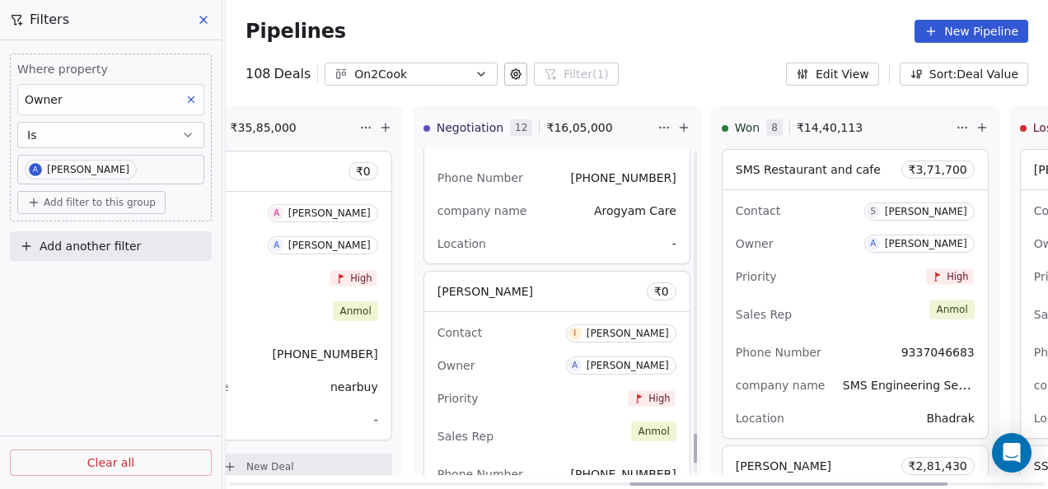
click at [565, 353] on div "Owner A [PERSON_NAME]" at bounding box center [556, 366] width 239 height 26
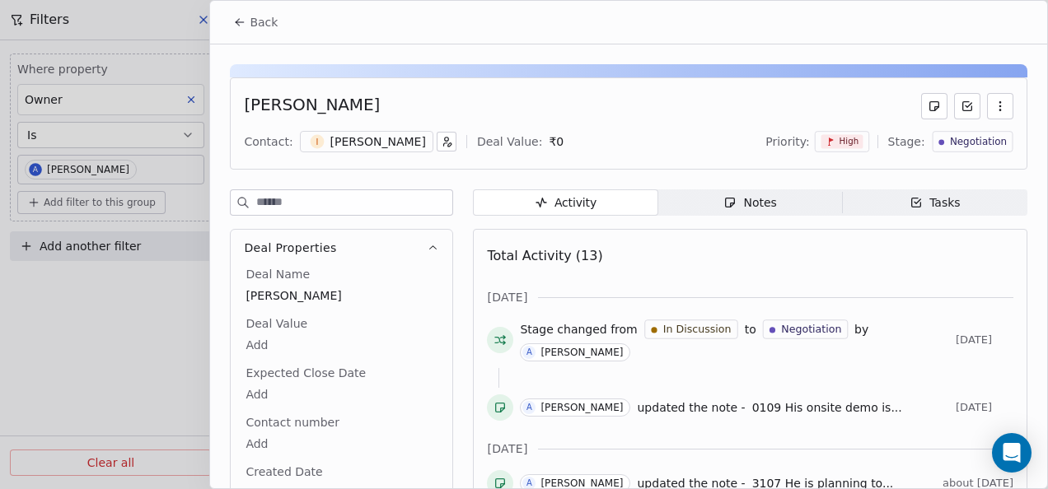
click at [771, 192] on span "Notes Notes" at bounding box center [750, 202] width 185 height 26
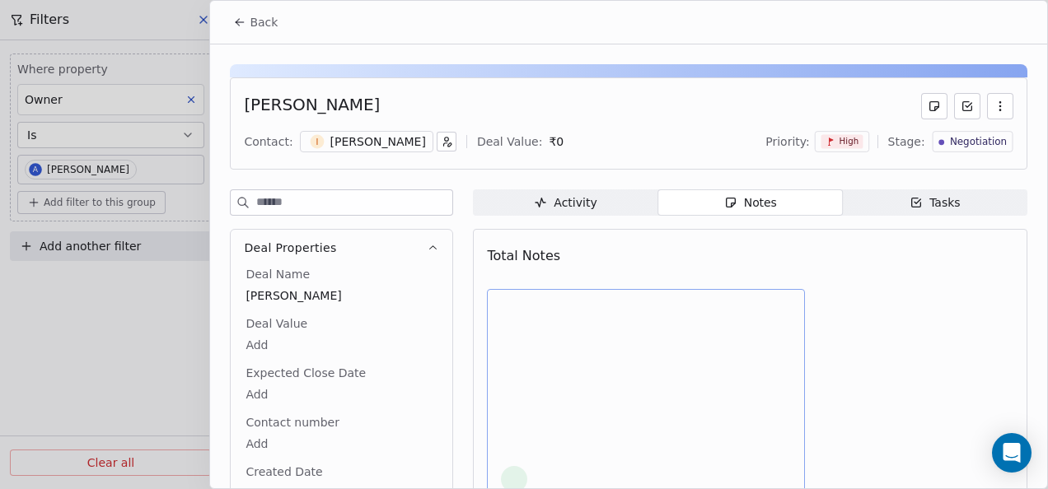
click at [596, 343] on div at bounding box center [646, 396] width 290 height 193
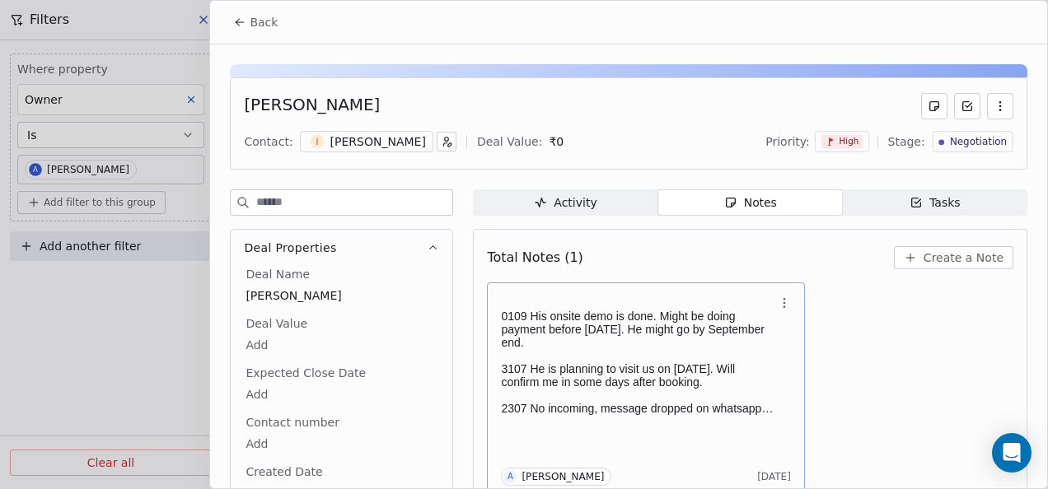
click at [547, 293] on div "0109 His onsite demo is done. Might be doing payment before [DATE]. He might go…" at bounding box center [646, 355] width 290 height 125
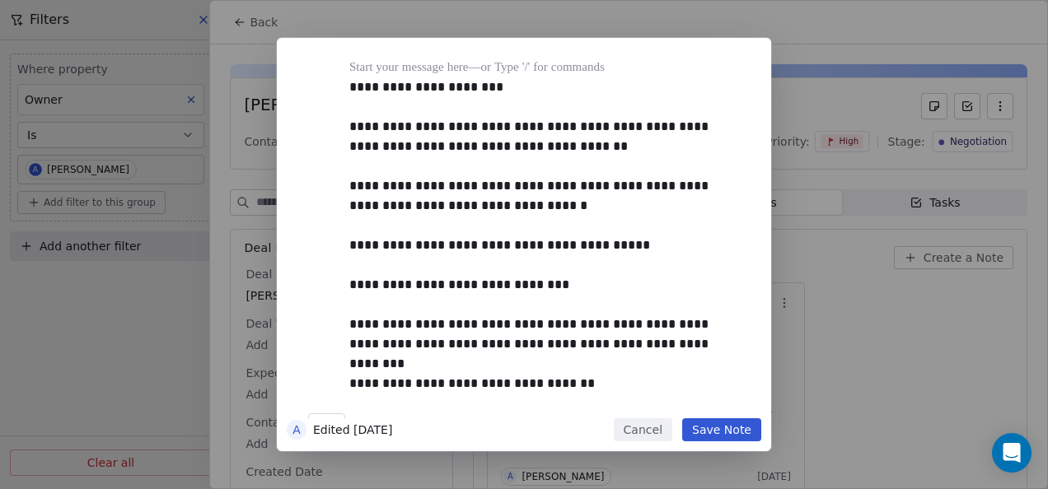
click at [722, 420] on button "Save Note" at bounding box center [721, 429] width 79 height 23
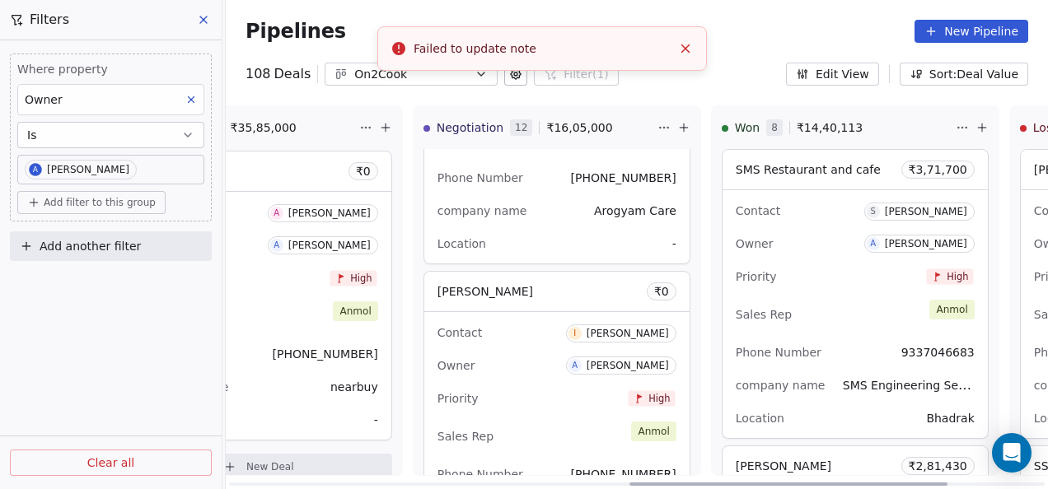
click at [563, 362] on div "Owner A [PERSON_NAME]" at bounding box center [556, 366] width 239 height 26
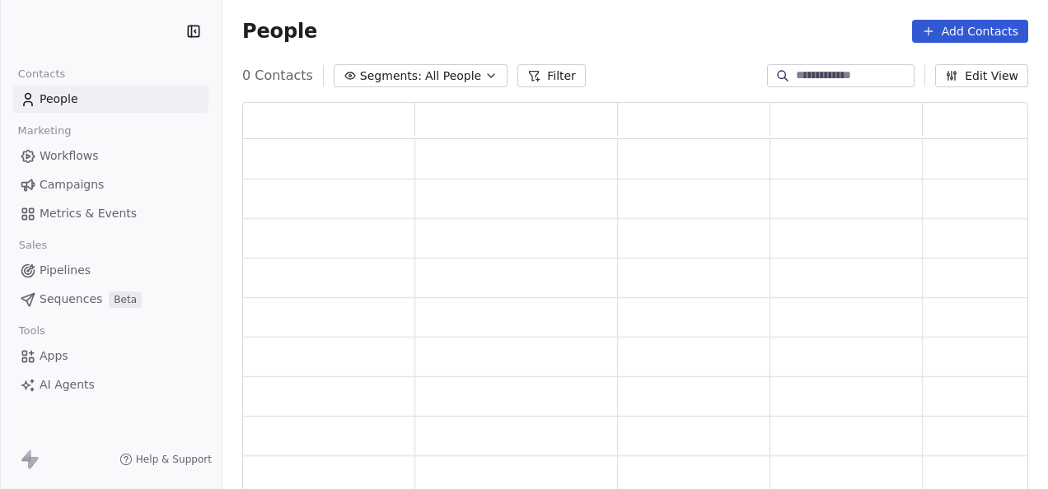
scroll to position [378, 773]
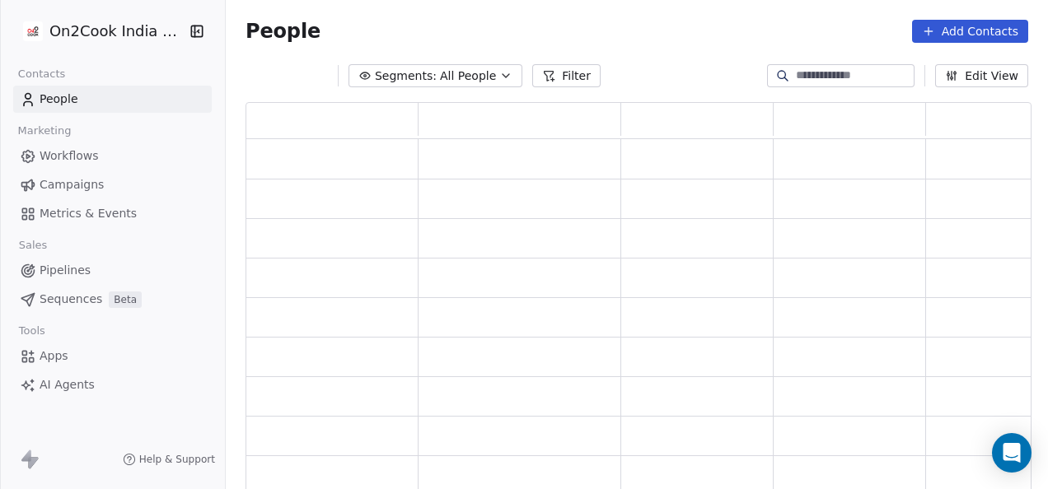
click at [86, 271] on span "Pipelines" at bounding box center [65, 270] width 51 height 17
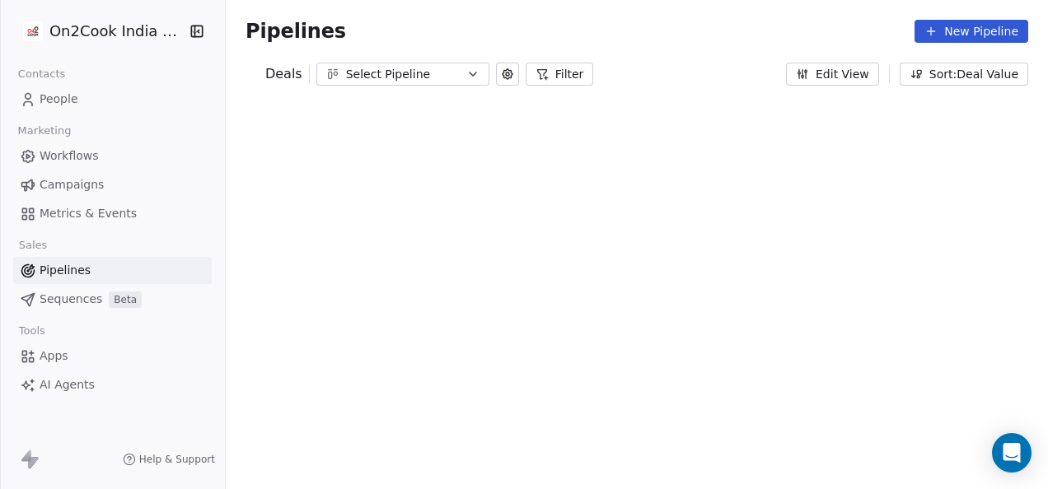
click at [548, 74] on button "Filter" at bounding box center [560, 74] width 68 height 23
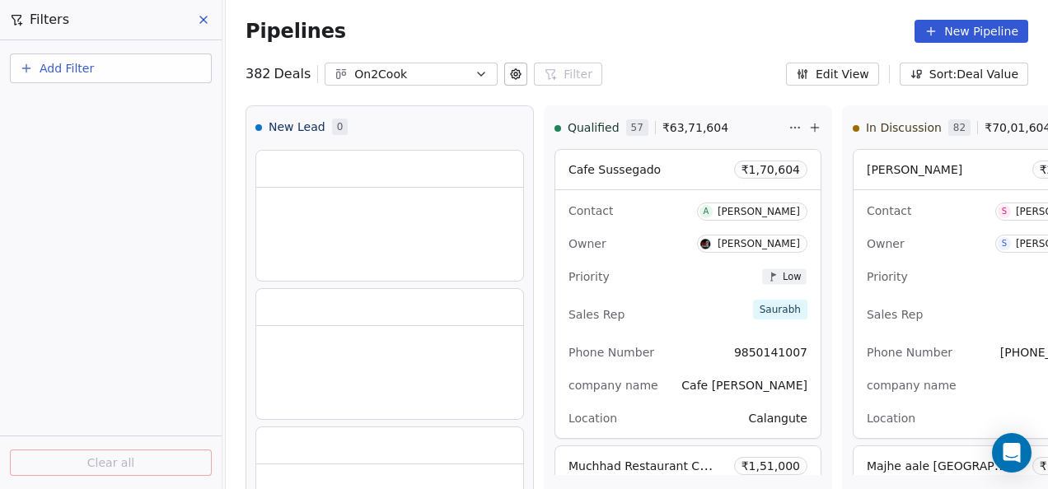
click at [109, 76] on button "Add Filter" at bounding box center [111, 69] width 202 height 30
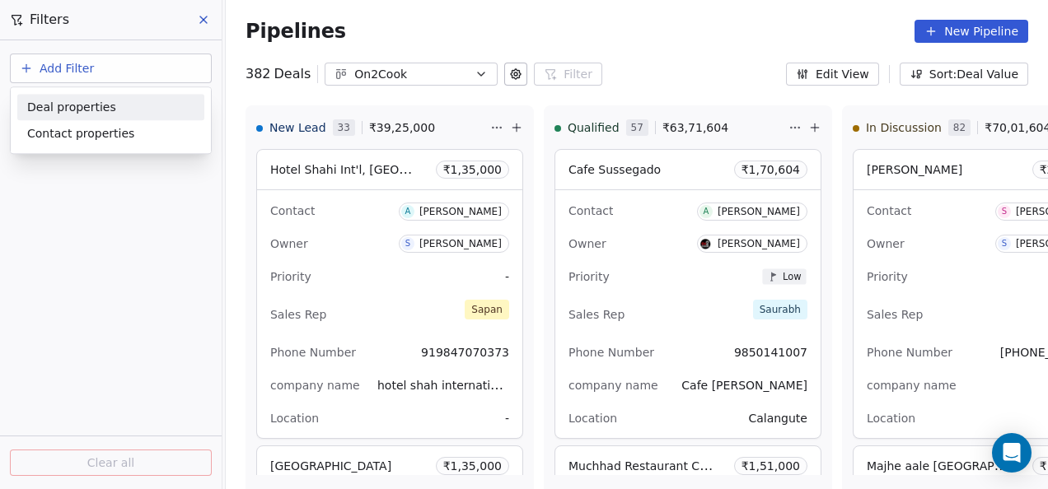
click at [91, 113] on span "Deal properties" at bounding box center [71, 107] width 89 height 17
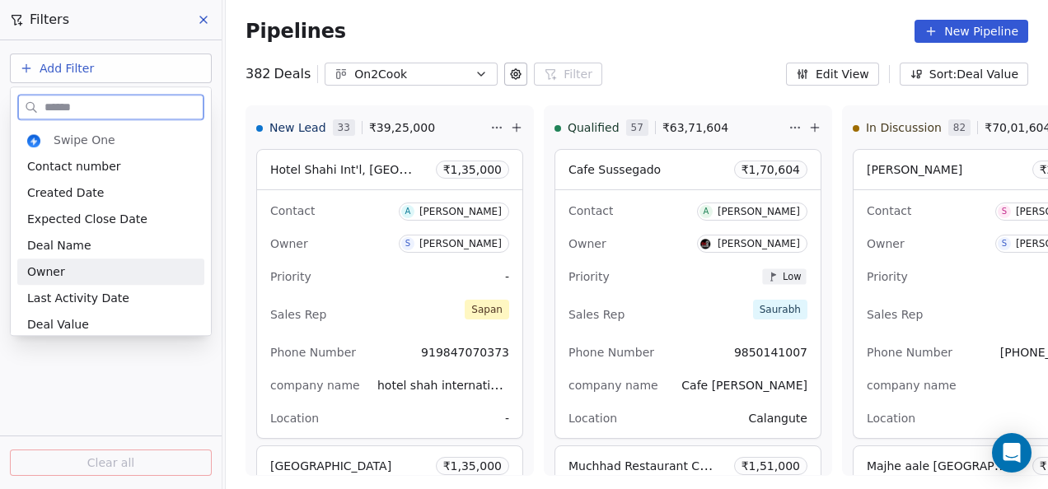
click at [62, 267] on div "Owner" at bounding box center [110, 272] width 167 height 16
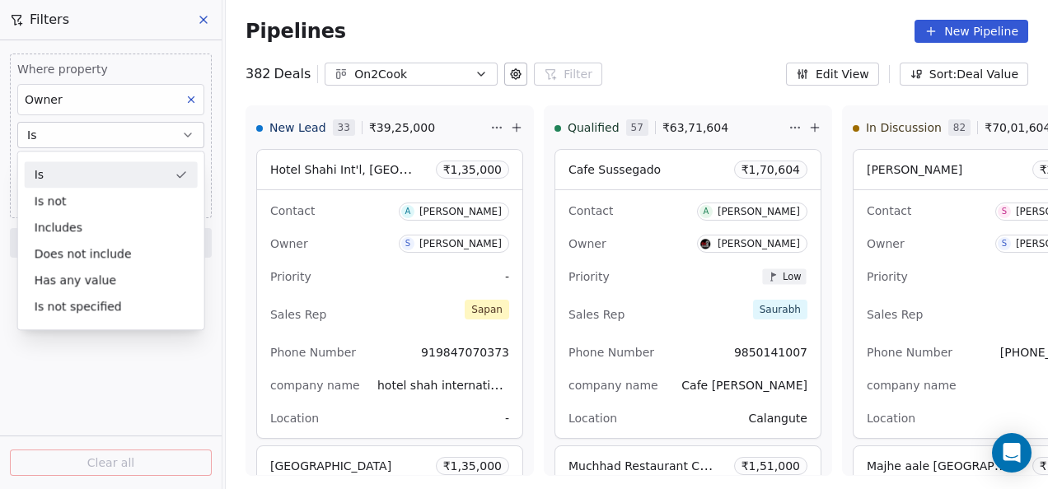
click at [89, 132] on button "Is" at bounding box center [110, 135] width 187 height 26
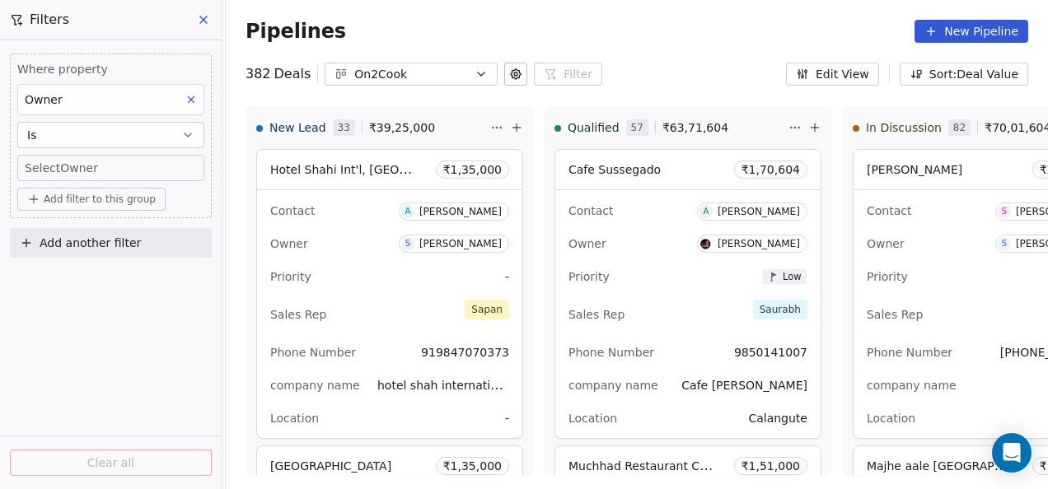
click at [77, 165] on body "On2Cook India Pvt. Ltd. Contacts People Marketing Workflows Campaigns Metrics &…" at bounding box center [524, 244] width 1048 height 489
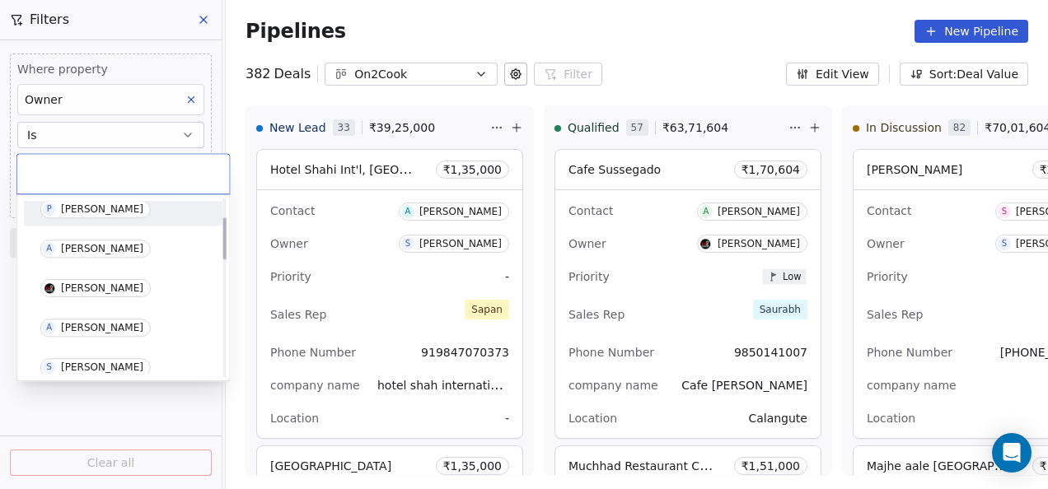
scroll to position [82, 0]
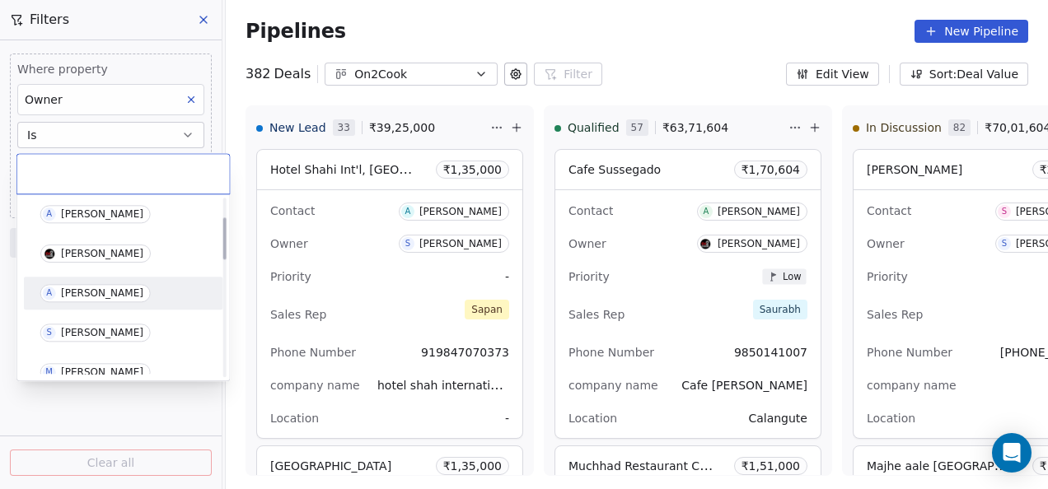
click at [80, 286] on span "A [PERSON_NAME]" at bounding box center [95, 293] width 110 height 18
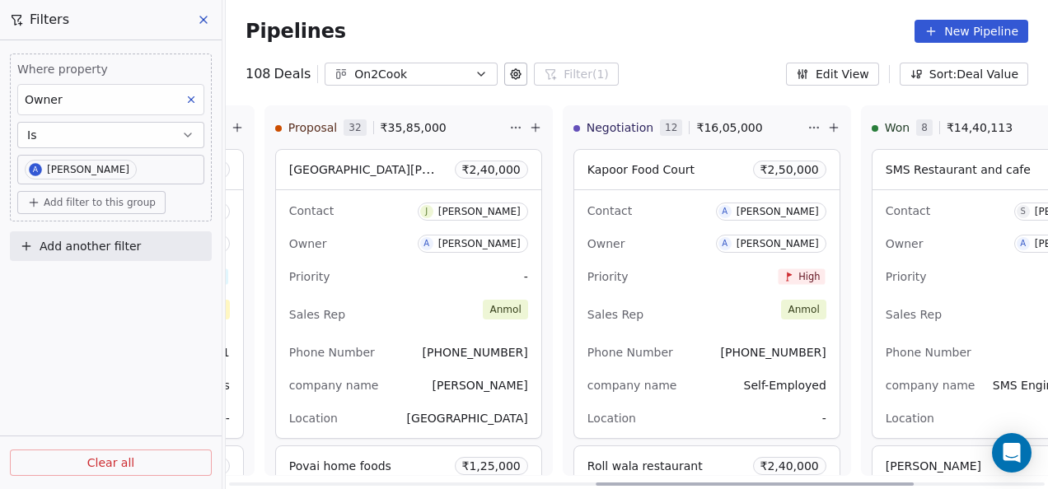
scroll to position [0, 951]
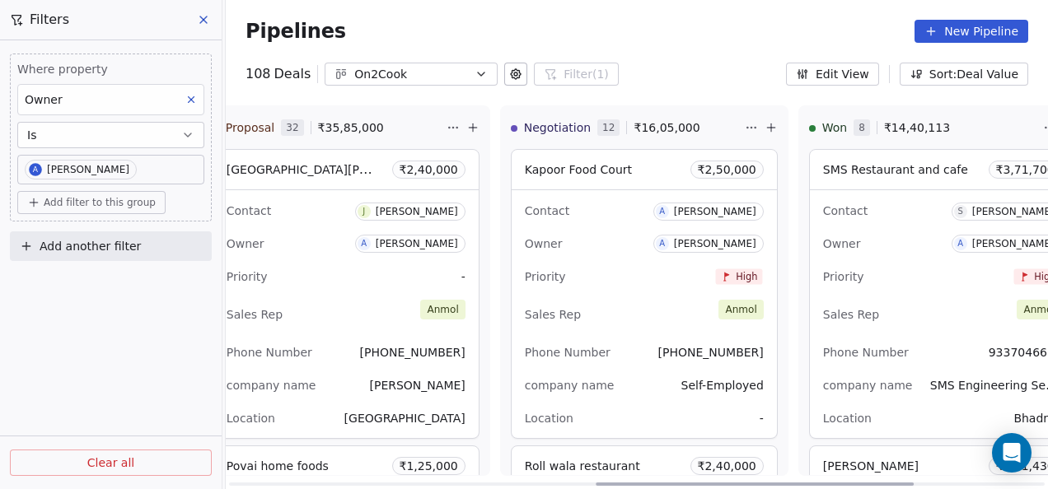
drag, startPoint x: 484, startPoint y: 481, endPoint x: 855, endPoint y: 449, distance: 372.9
click at [855, 483] on div at bounding box center [755, 484] width 318 height 3
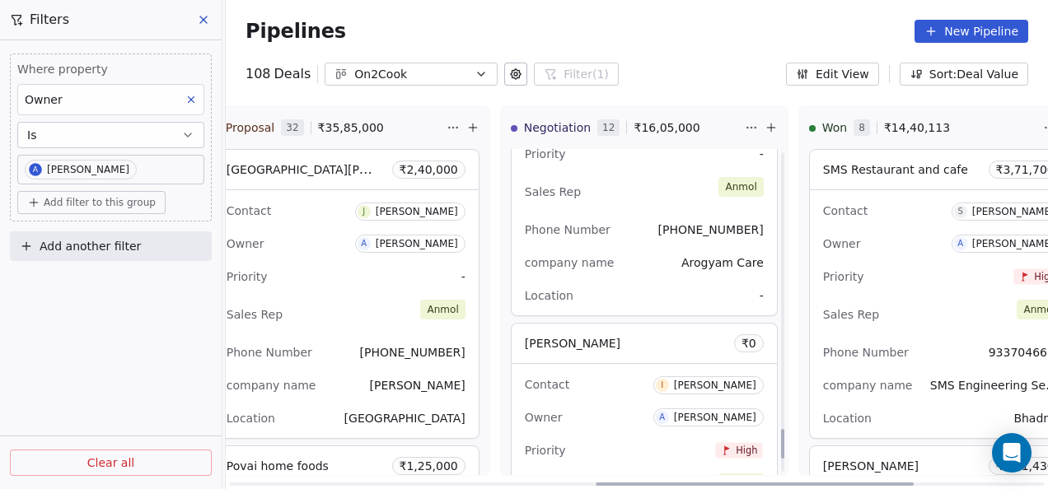
scroll to position [3229, 0]
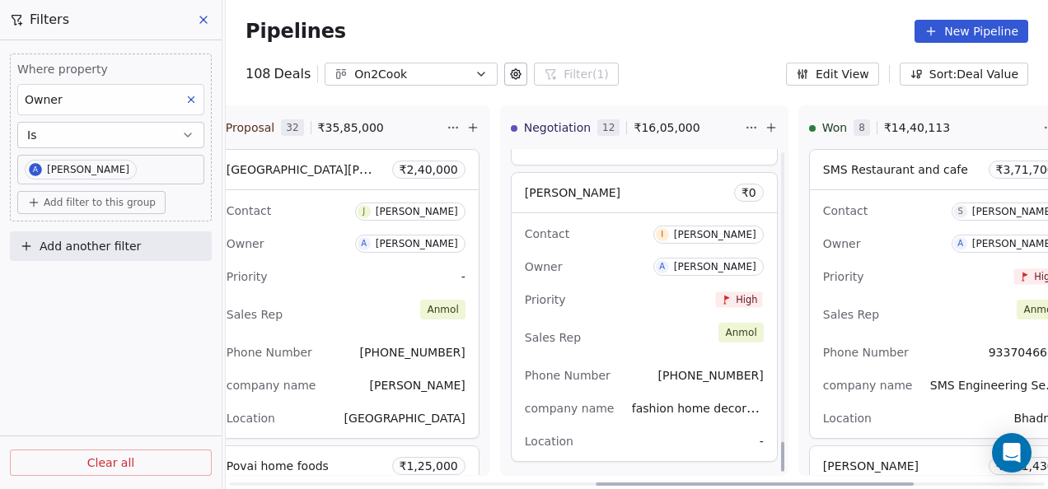
click at [546, 287] on div "Priority High" at bounding box center [644, 300] width 239 height 26
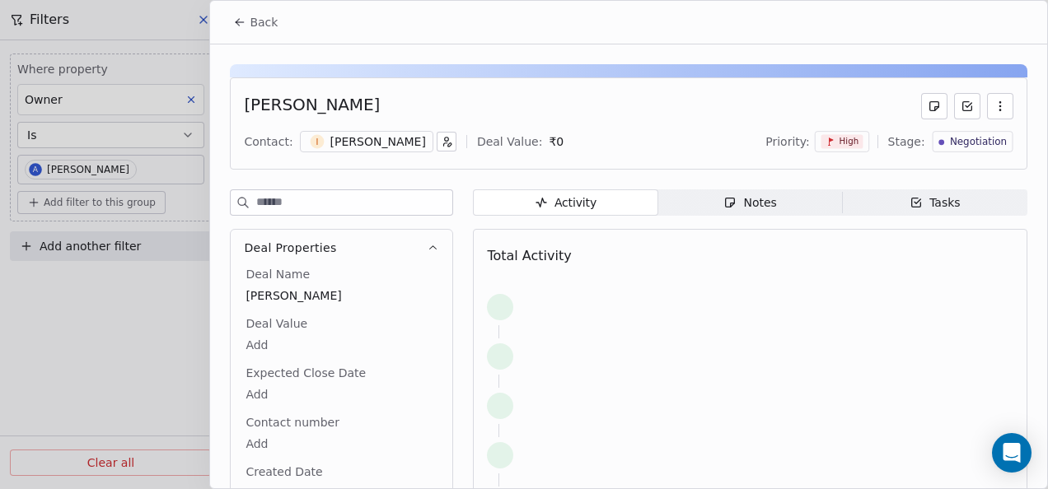
click at [685, 201] on span "Notes Notes" at bounding box center [750, 202] width 185 height 26
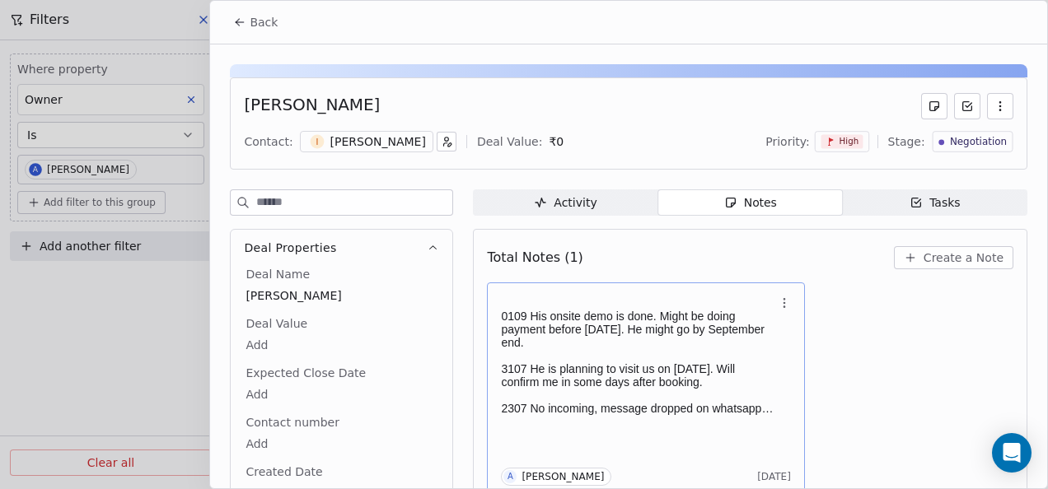
click at [657, 321] on p "0109 His onsite demo is done. Might be doing payment before [DATE]. He might go…" at bounding box center [637, 330] width 273 height 40
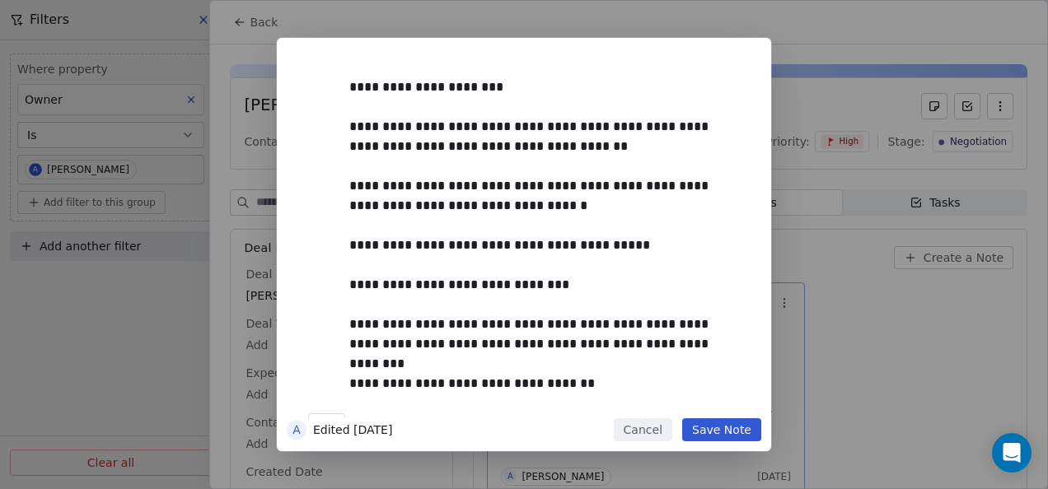
click at [717, 423] on button "Save Note" at bounding box center [721, 429] width 79 height 23
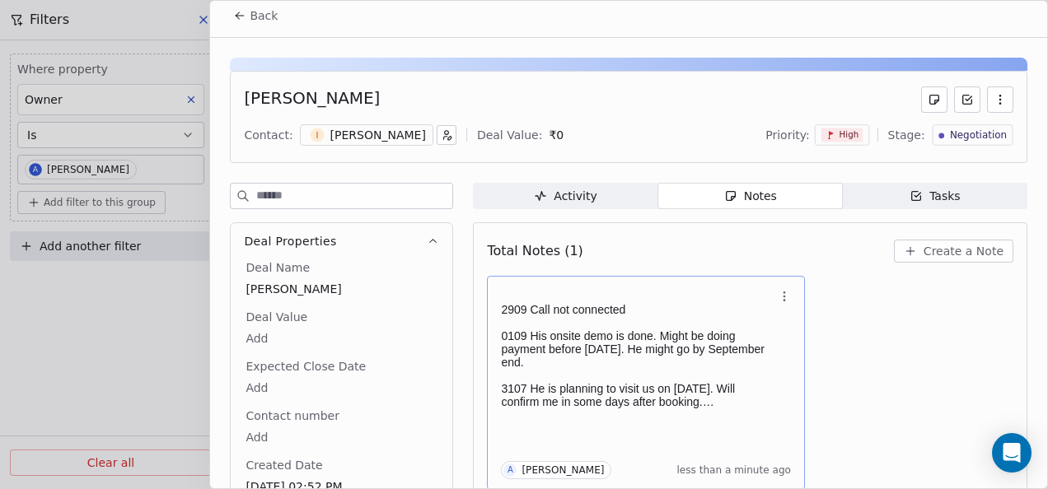
click at [242, 19] on icon at bounding box center [239, 15] width 13 height 13
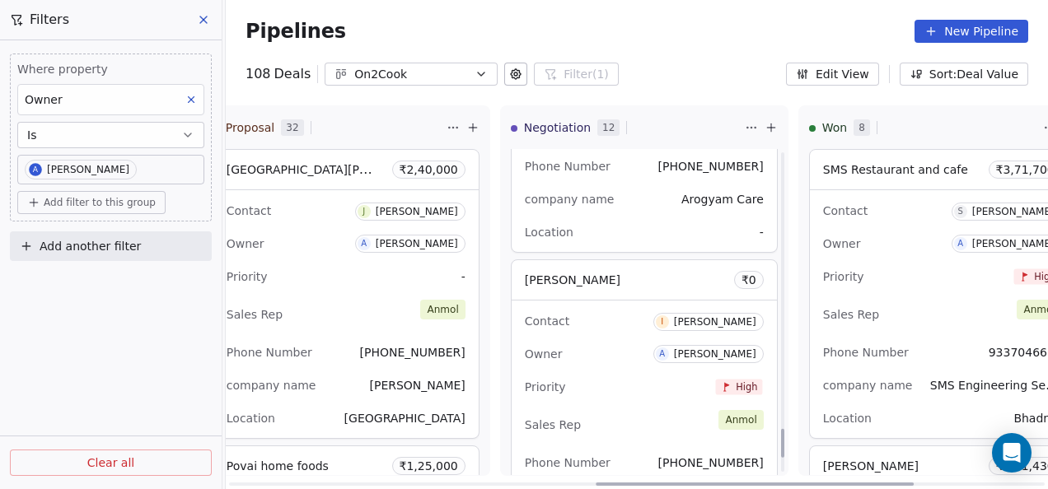
scroll to position [3097, 0]
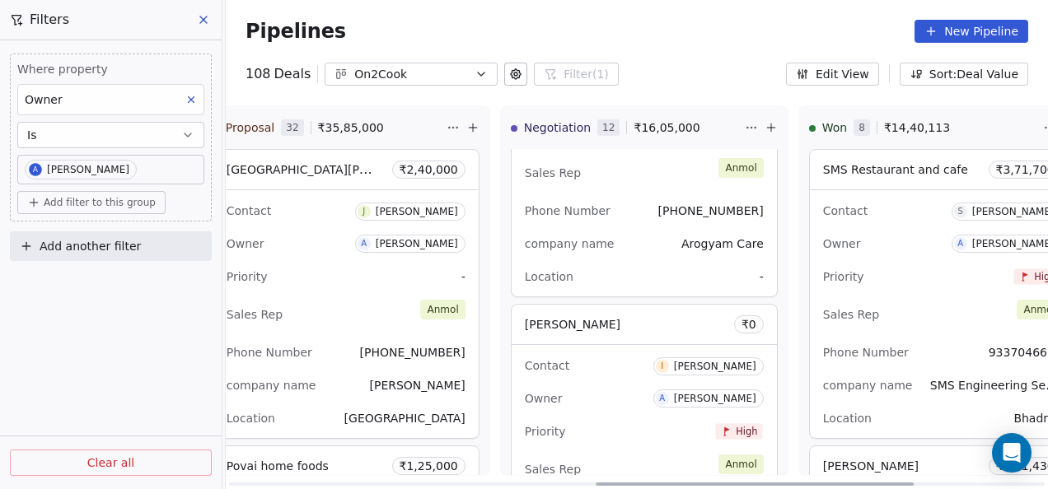
click at [859, 250] on div "Owner A [PERSON_NAME]" at bounding box center [942, 244] width 239 height 26
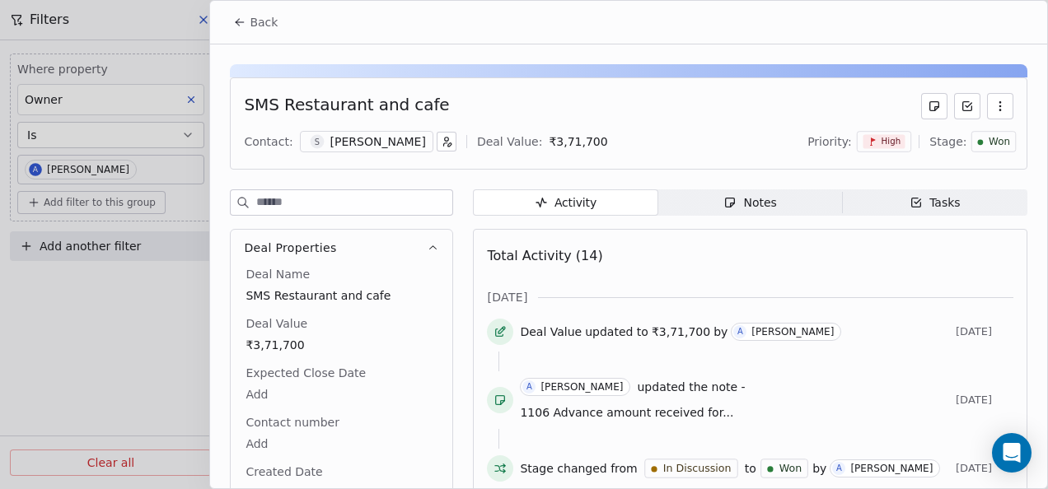
click at [244, 26] on icon at bounding box center [239, 22] width 13 height 13
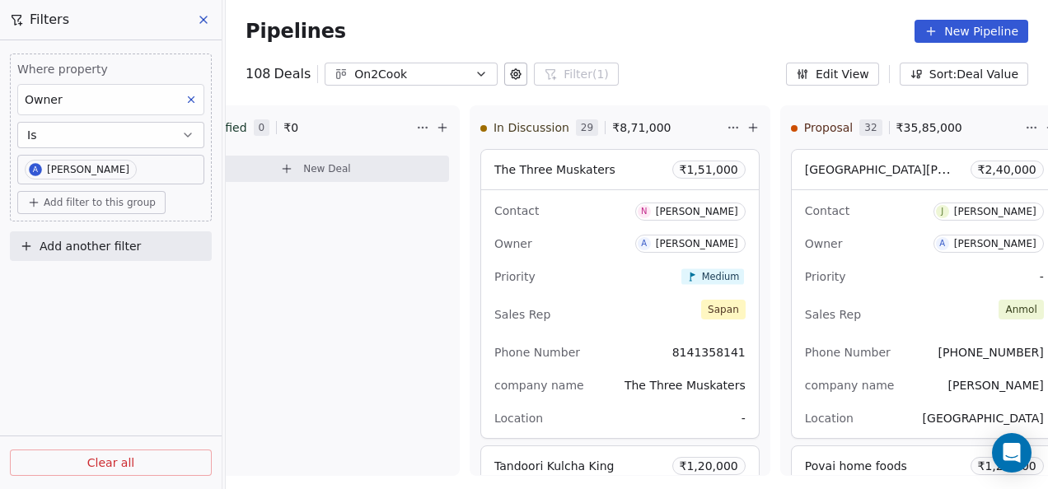
scroll to position [0, 992]
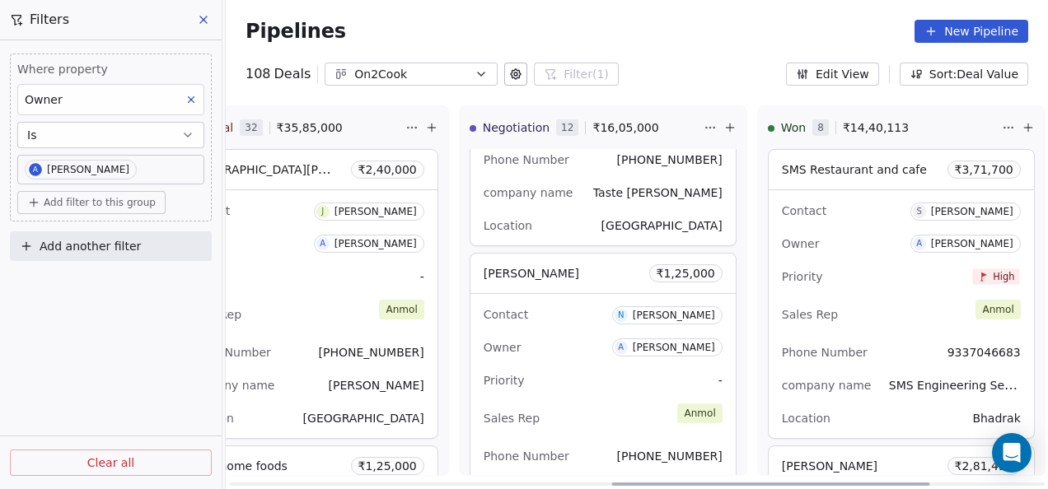
click at [593, 357] on div "Contact N Navtej Sawhney Owner A Anmol Soni Priority - Sales Rep Anmol Phone Nu…" at bounding box center [602, 418] width 265 height 248
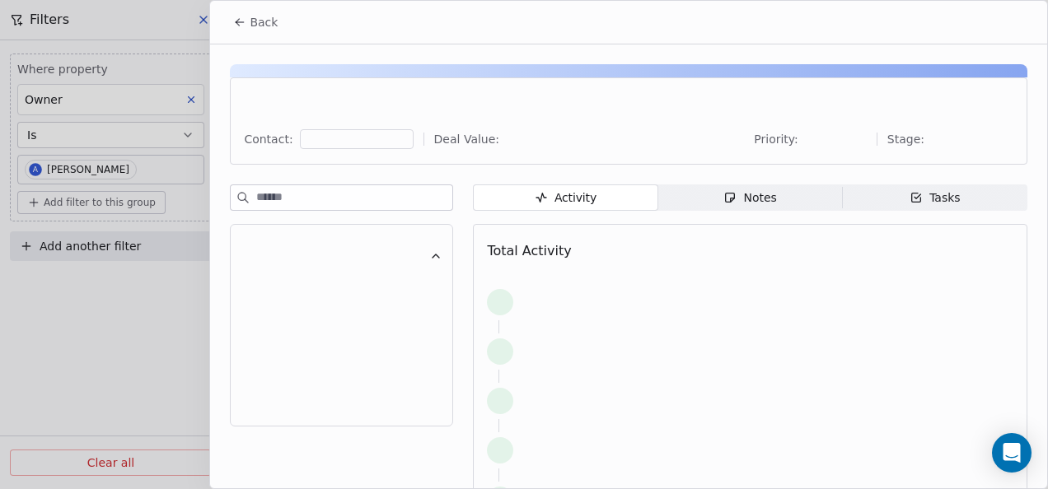
click at [768, 208] on span "Notes Notes" at bounding box center [750, 198] width 185 height 26
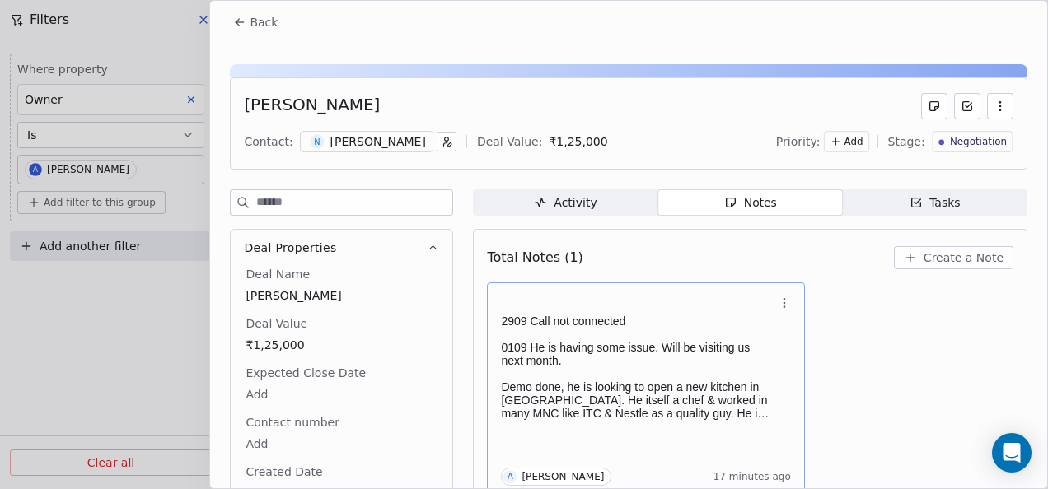
click at [658, 349] on p "0109 He is having some issue. Will be visiting us next month." at bounding box center [637, 354] width 273 height 26
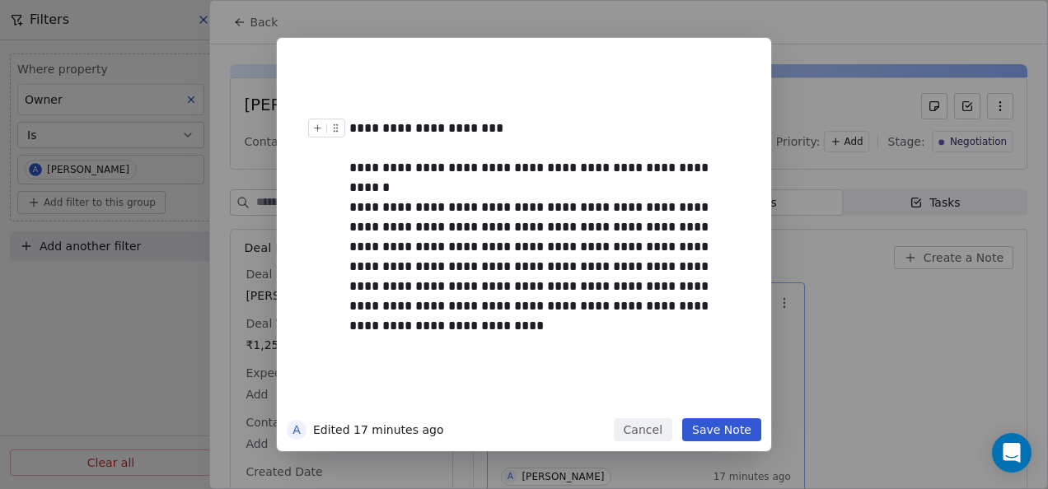
click at [516, 119] on div "**********" at bounding box center [548, 237] width 399 height 351
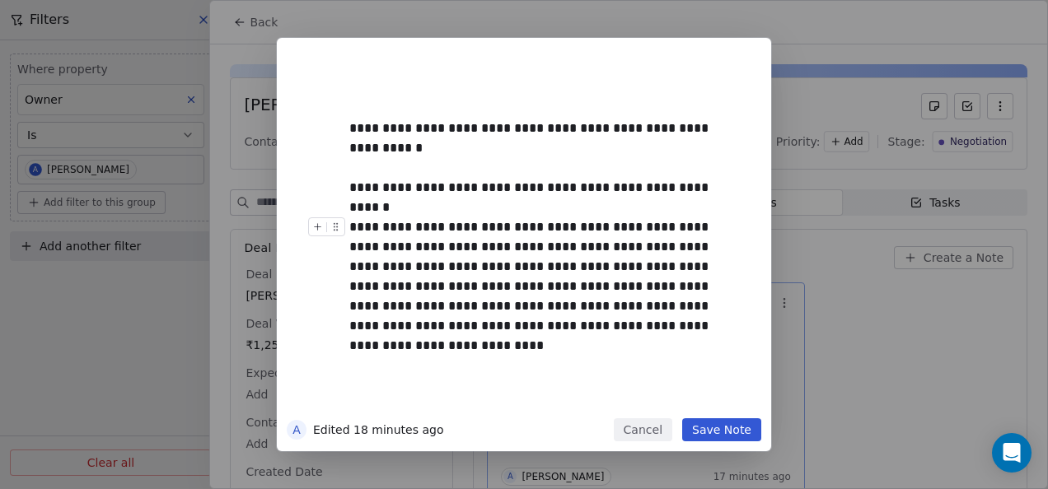
click at [726, 427] on button "Save Note" at bounding box center [721, 429] width 79 height 23
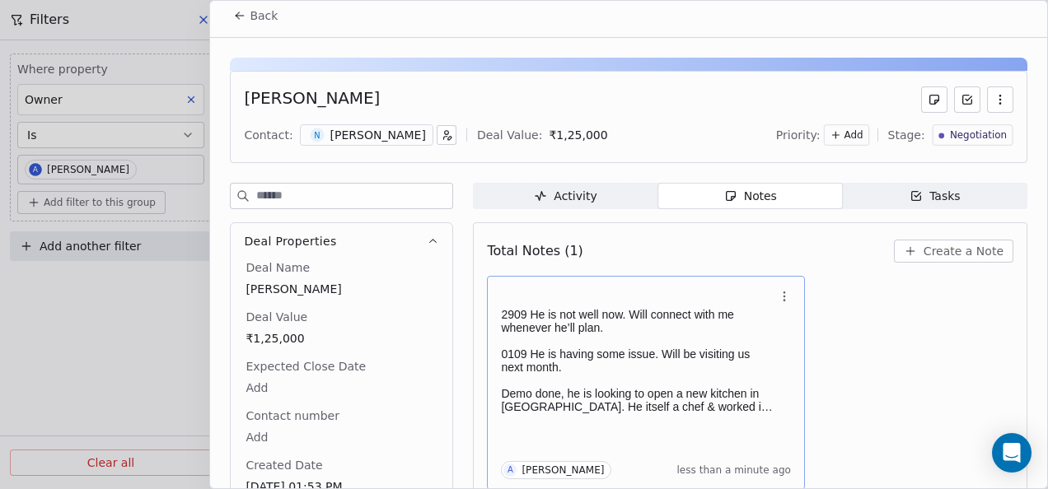
click at [225, 17] on button "Back" at bounding box center [255, 16] width 64 height 30
